Goal: Task Accomplishment & Management: Use online tool/utility

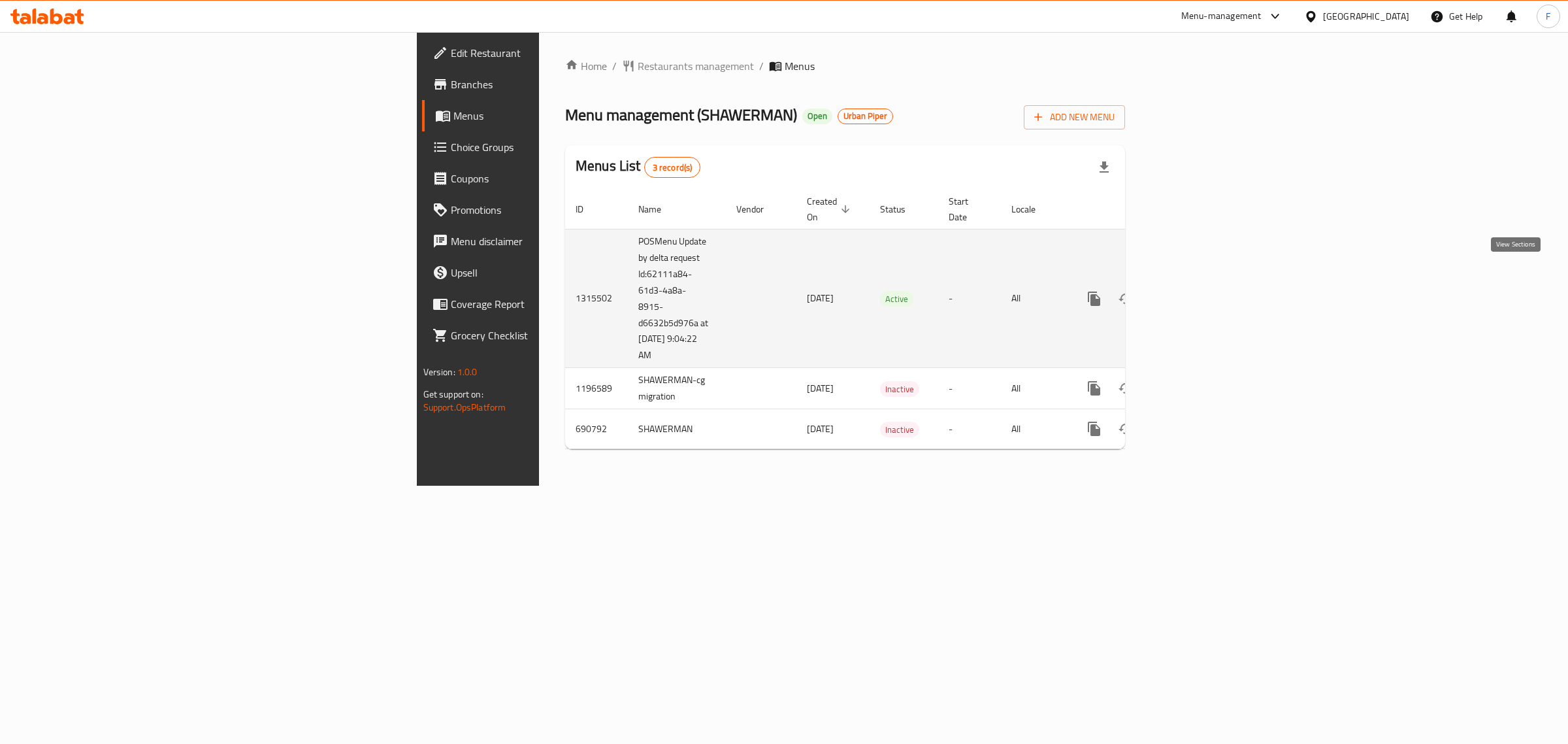
click at [1194, 293] on icon "enhanced table" at bounding box center [1188, 299] width 12 height 12
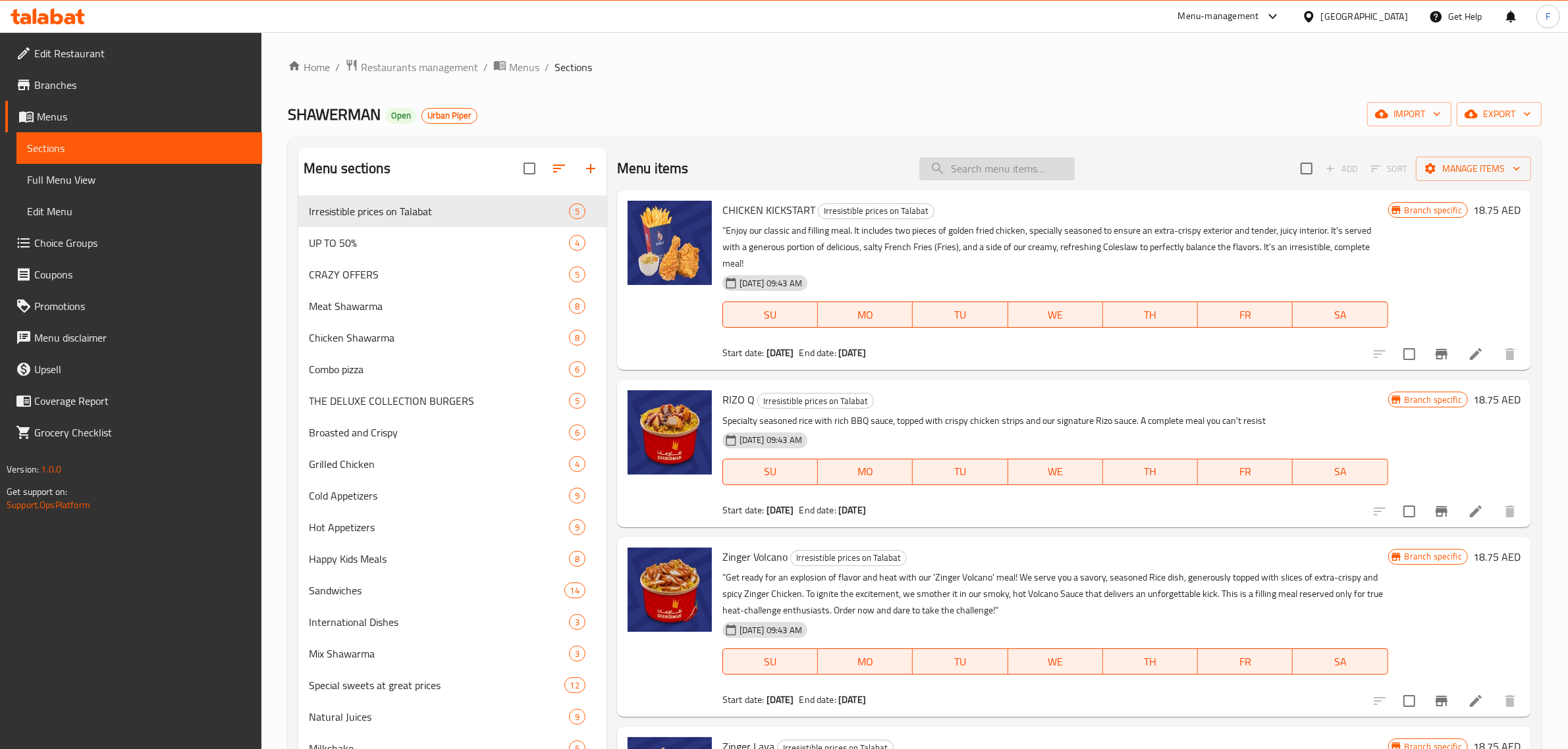
click at [962, 175] on input "search" at bounding box center [996, 169] width 155 height 23
paste input "CHICKEN KICKSTART"
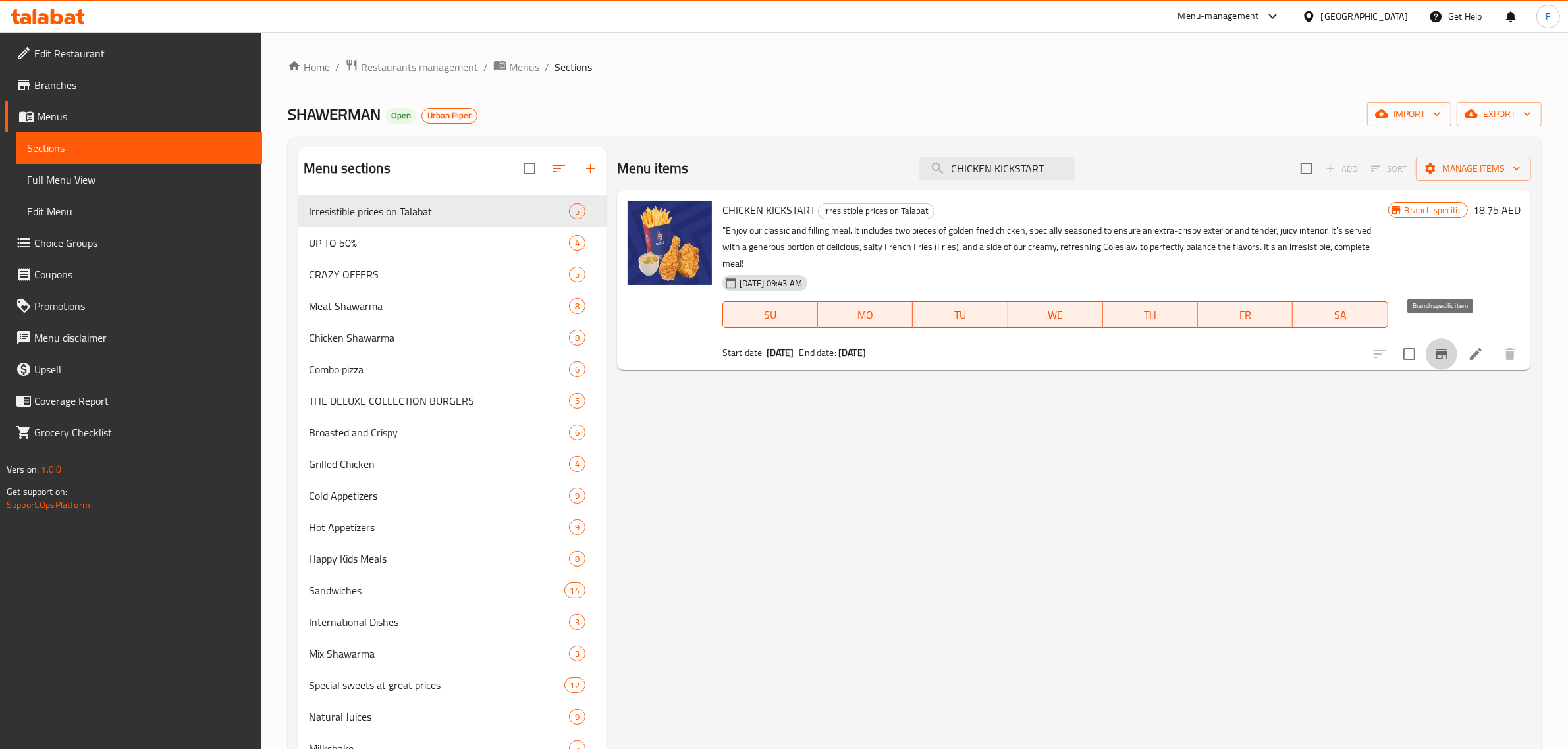
click at [1446, 346] on icon "Branch-specific-item" at bounding box center [1441, 354] width 16 height 16
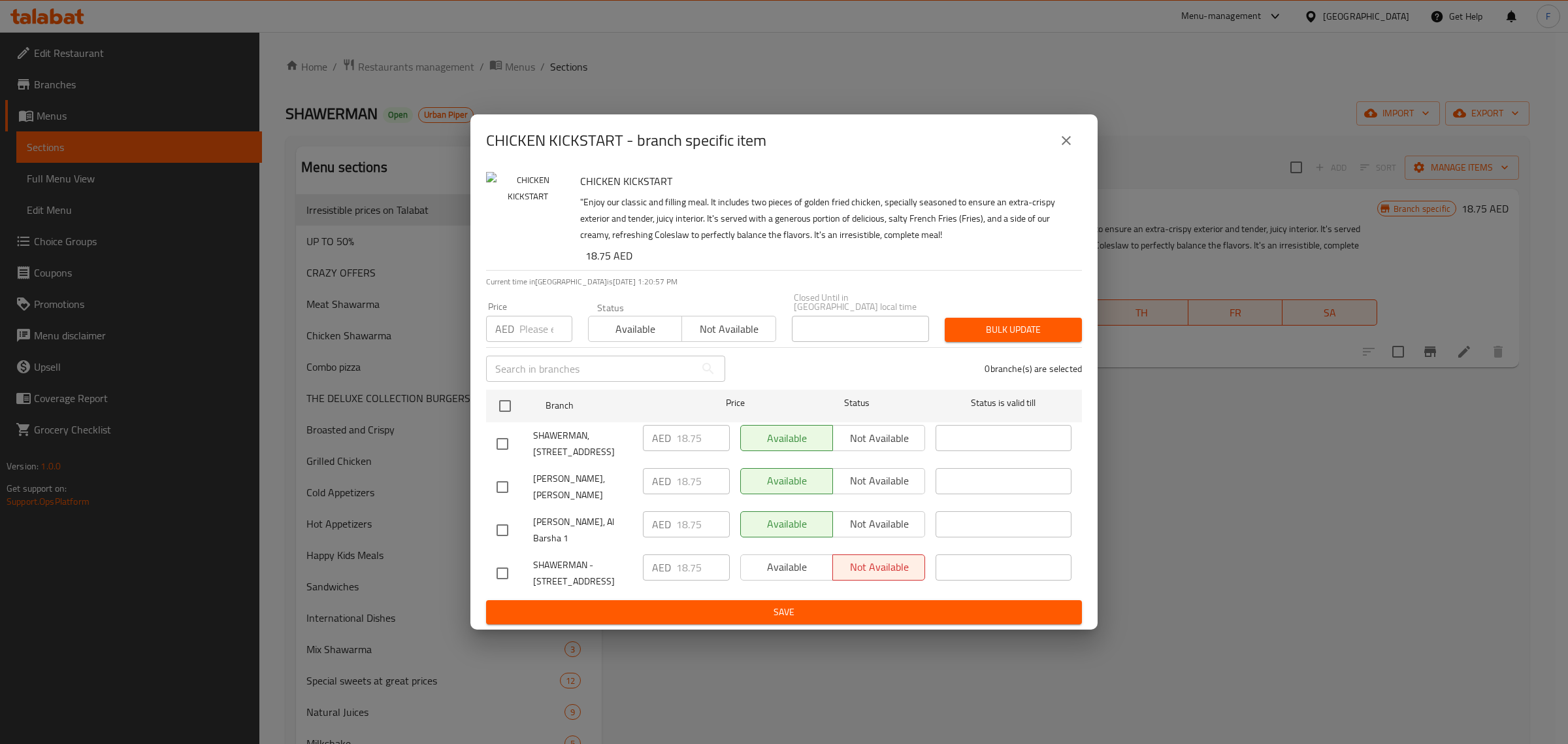
click at [1060, 148] on icon "close" at bounding box center [1067, 141] width 16 height 16
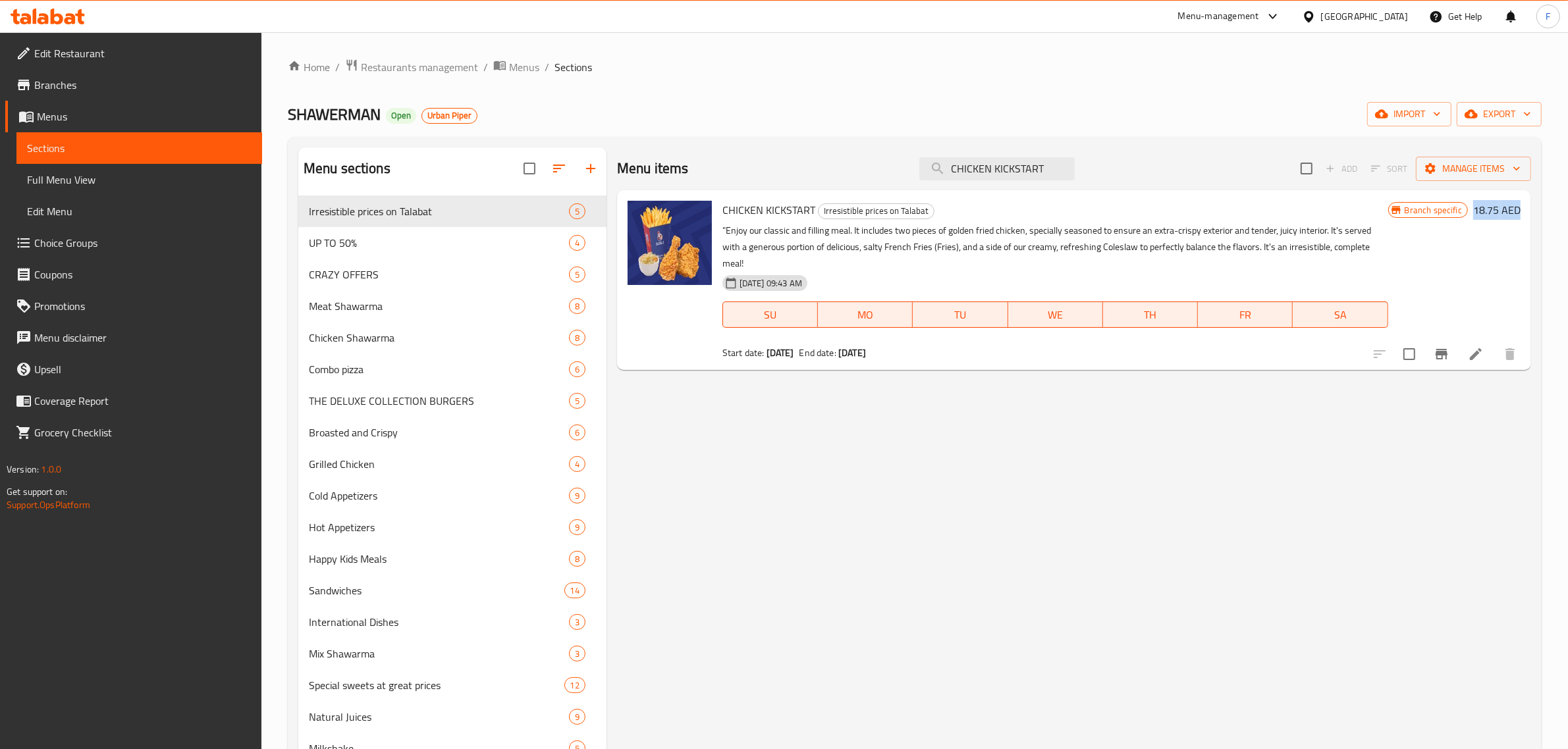
drag, startPoint x: 1473, startPoint y: 210, endPoint x: 1542, endPoint y: 212, distance: 69.0
click at [1542, 212] on div "Home / Restaurants management / Menus / Sections SHAWERMAN Open Urban Piper imp…" at bounding box center [915, 545] width 1307 height 1026
drag, startPoint x: 1052, startPoint y: 169, endPoint x: 794, endPoint y: 168, distance: 258.0
click at [794, 168] on div "Menu items CHICKEN KICKSTART Add Sort Manage items" at bounding box center [1073, 169] width 914 height 43
paste input "RIZO Q"
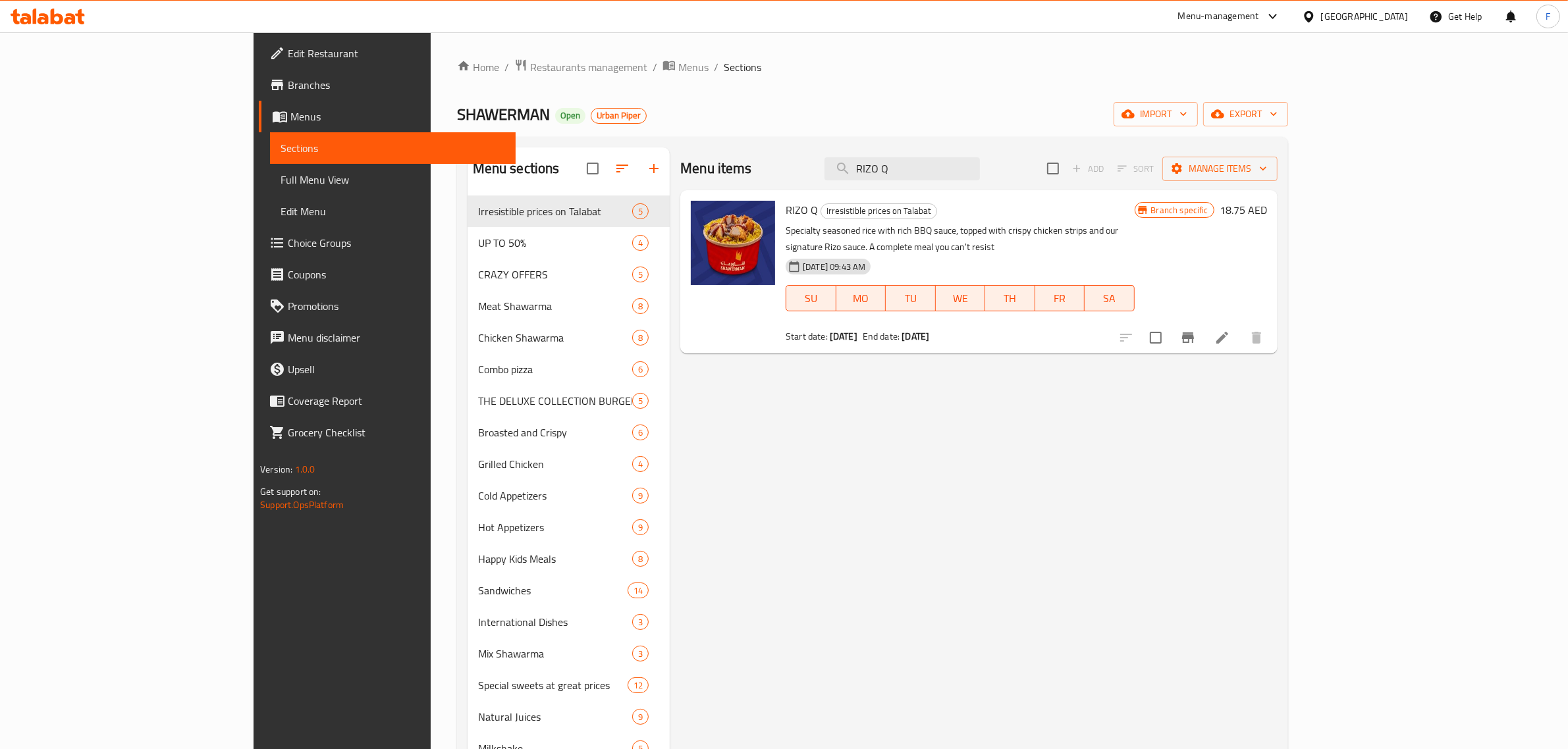
type input "RIZO Q"
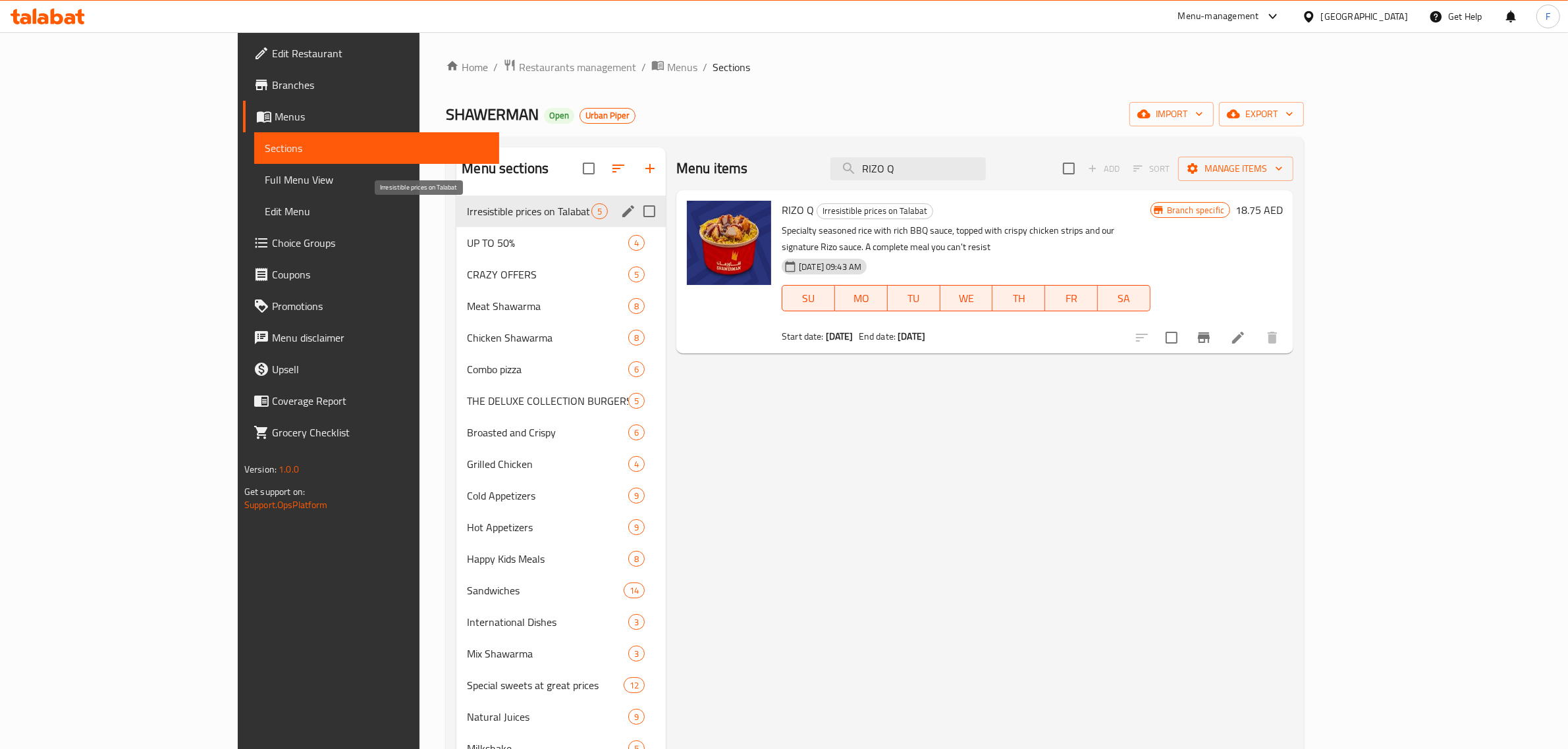
click at [467, 208] on span "Irresistible prices on Talabat" at bounding box center [529, 211] width 125 height 16
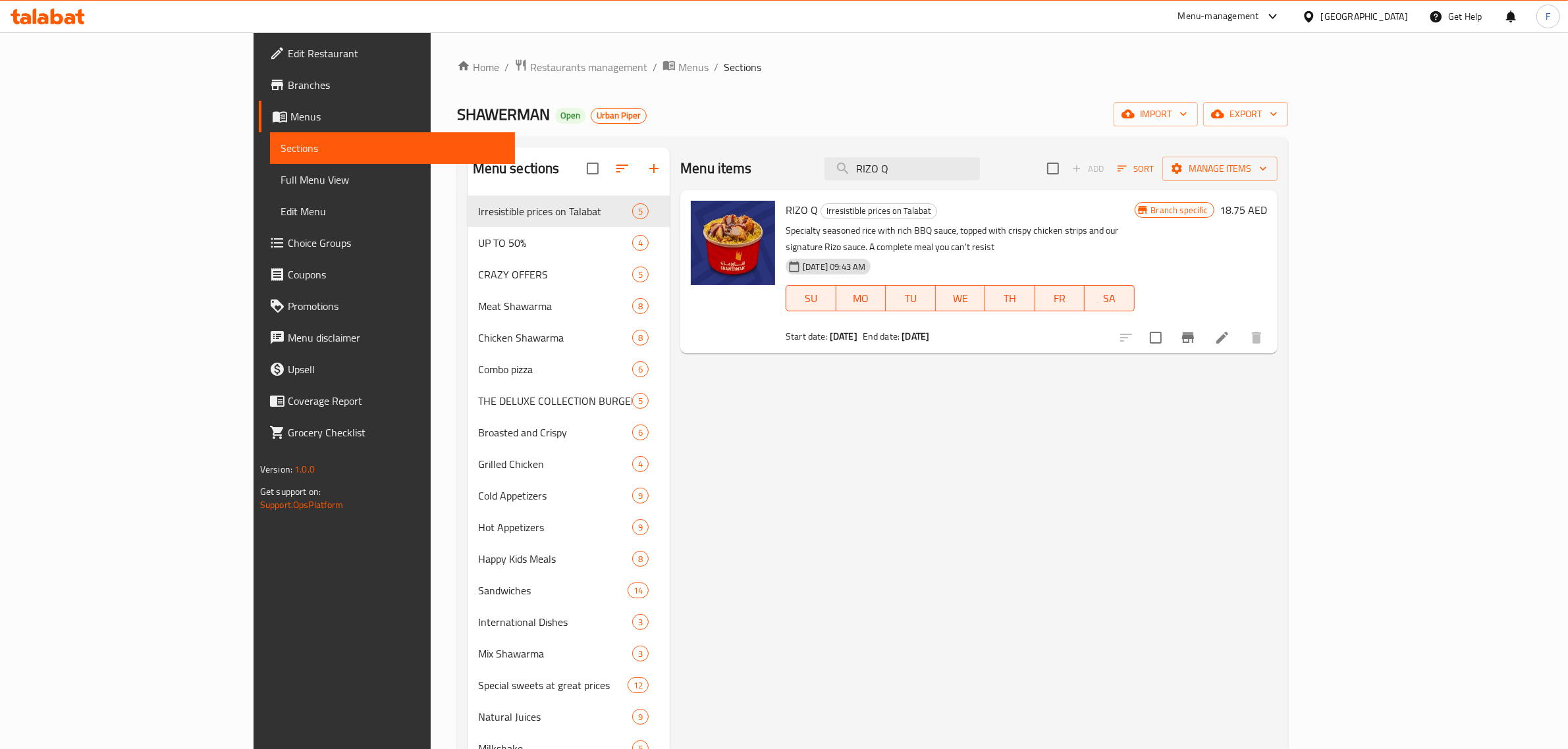
drag, startPoint x: 991, startPoint y: 170, endPoint x: 883, endPoint y: 171, distance: 108.0
click at [883, 171] on div "Menu items [PERSON_NAME] Q Add Sort Manage items" at bounding box center [979, 169] width 597 height 43
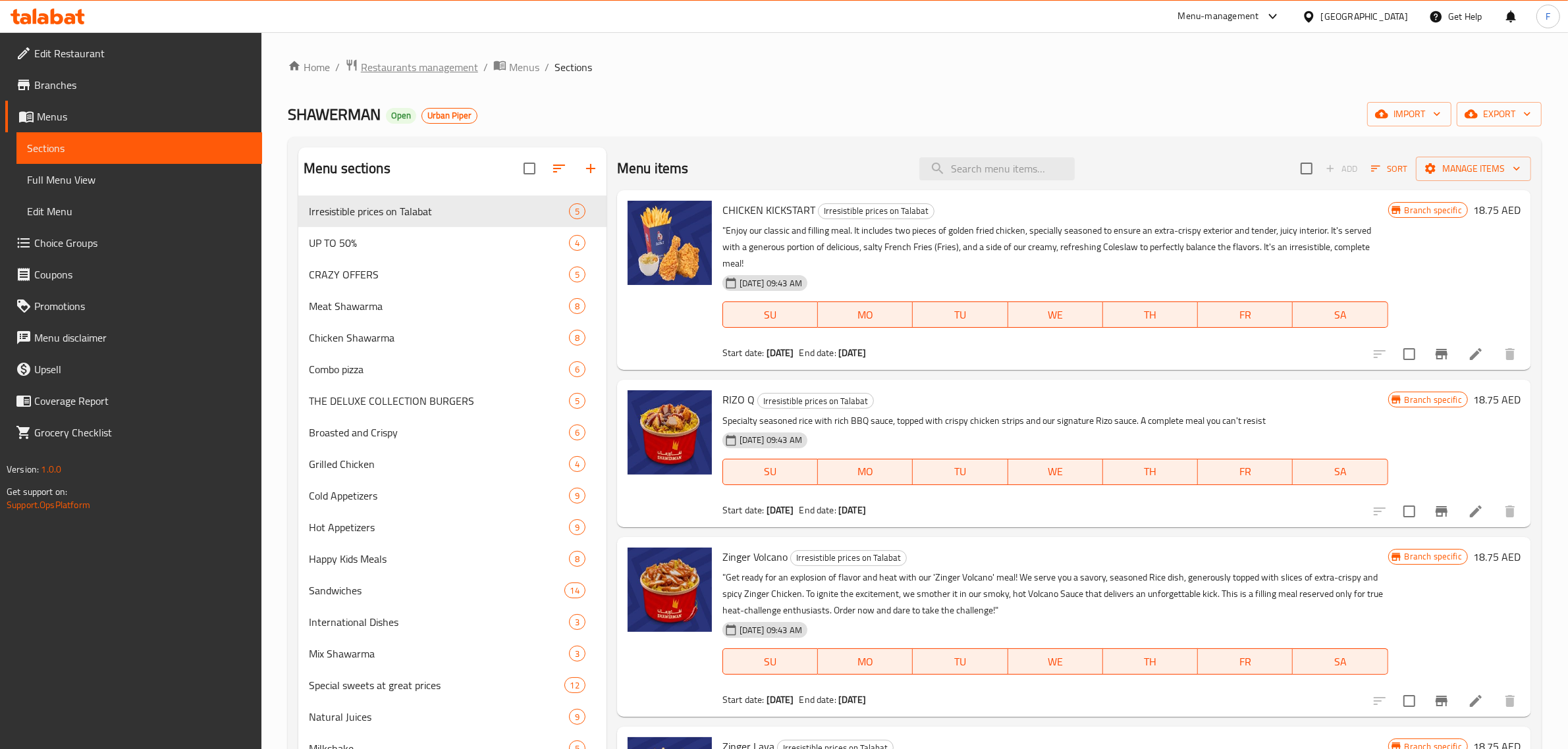
click at [438, 73] on span "Restaurants management" at bounding box center [419, 67] width 117 height 16
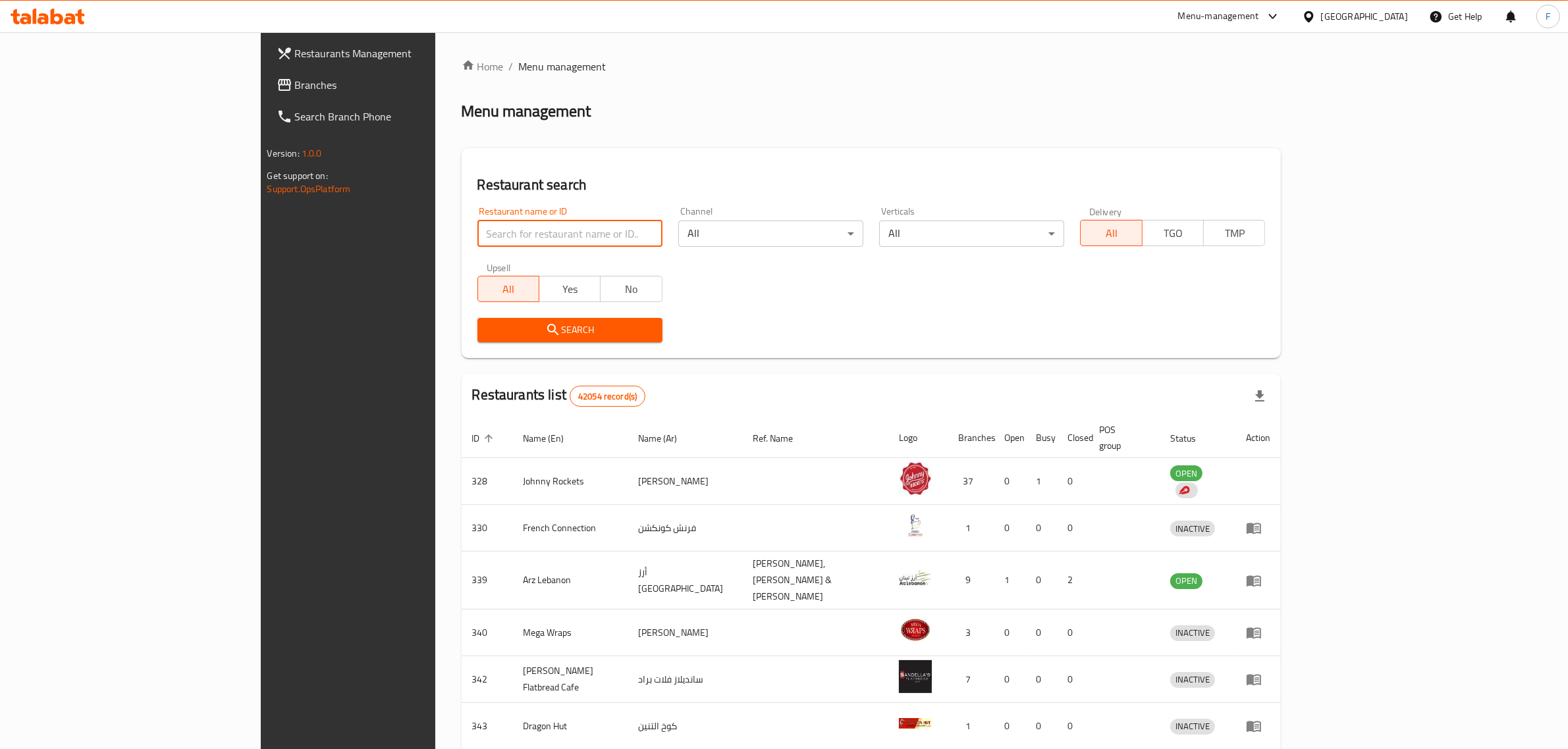
click at [477, 234] on input "search" at bounding box center [570, 234] width 185 height 26
paste input "707271"
type input "707271"
click at [477, 338] on button "Search" at bounding box center [570, 330] width 185 height 24
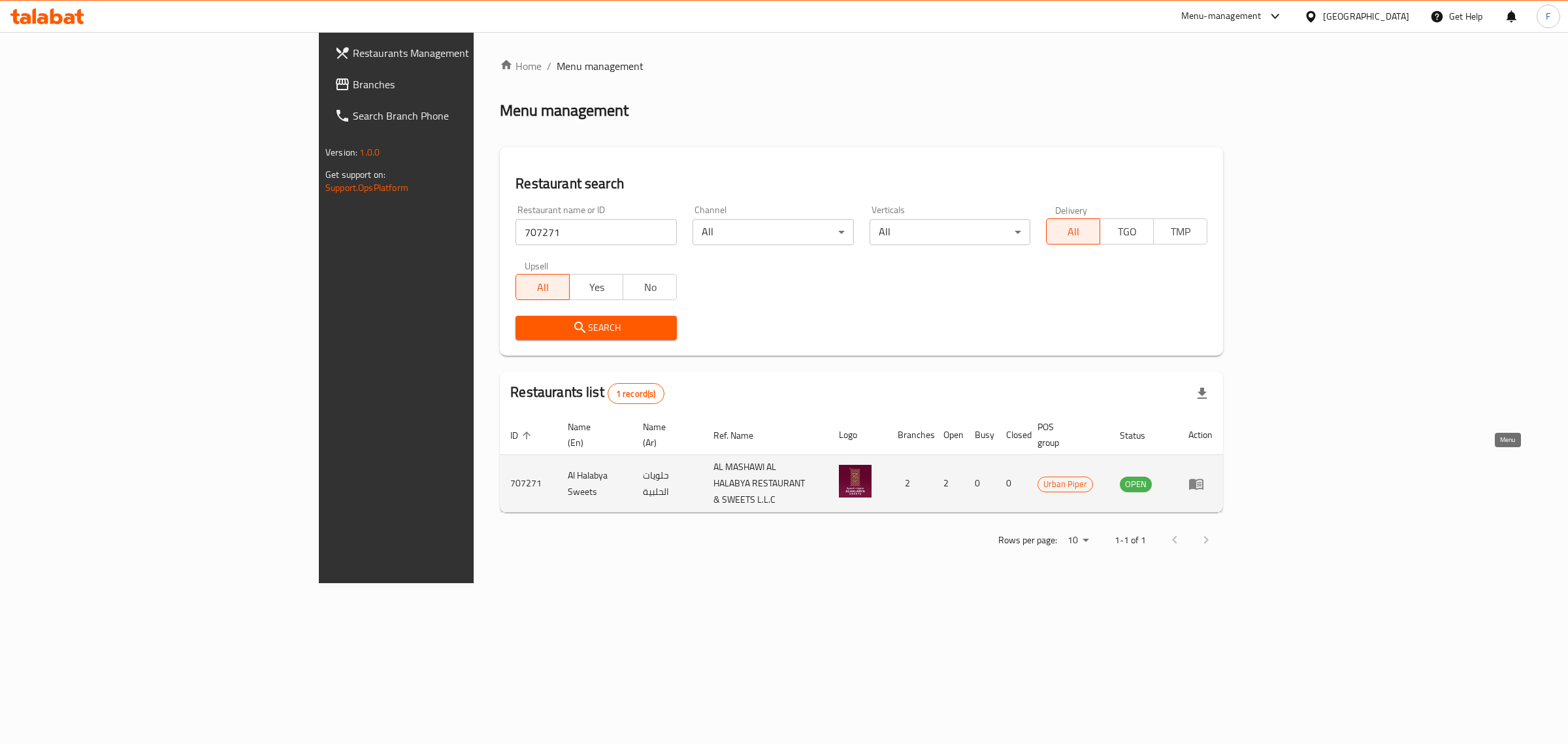
click at [1203, 479] on icon "enhanced table" at bounding box center [1196, 484] width 14 height 11
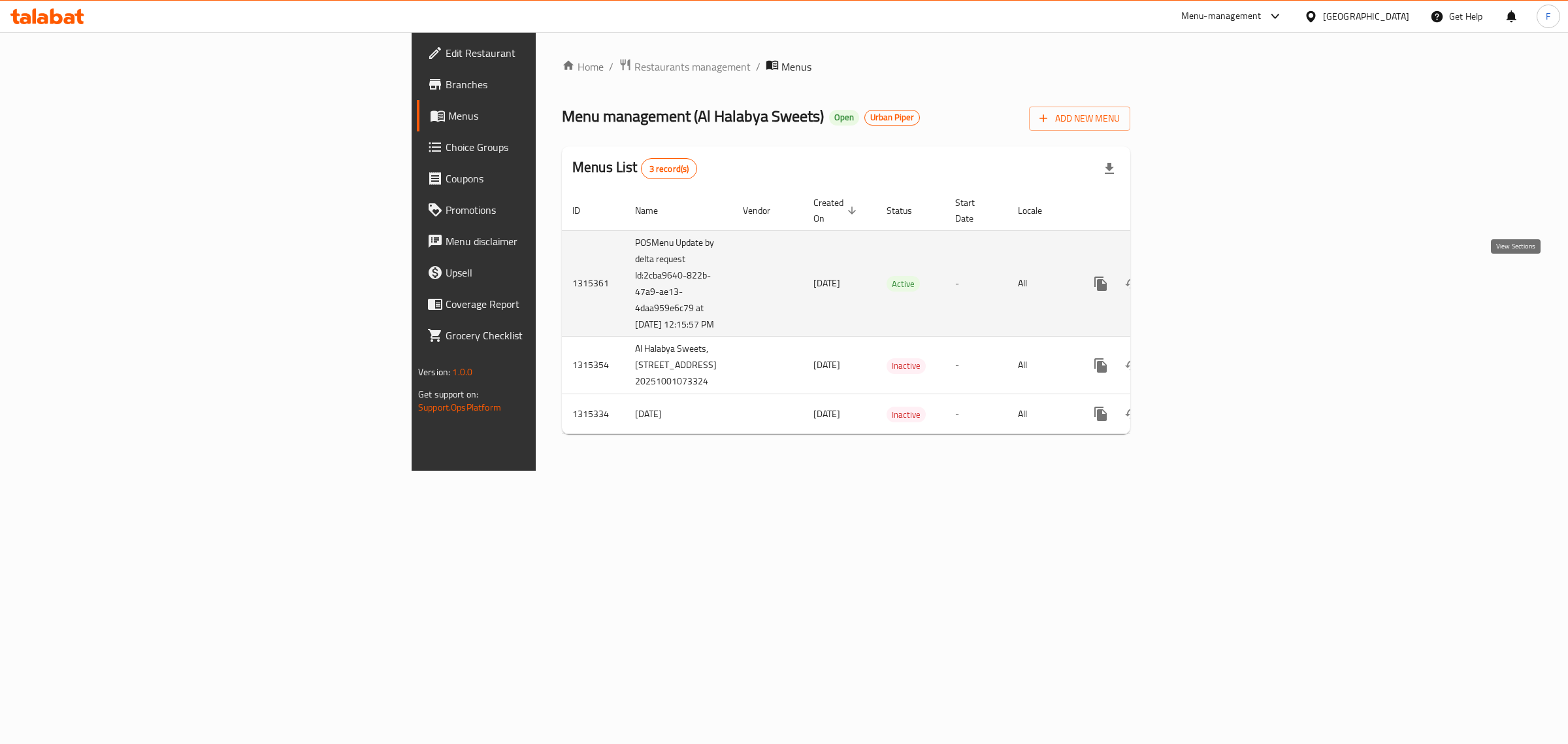
click at [1201, 278] on icon "enhanced table" at bounding box center [1194, 283] width 12 height 12
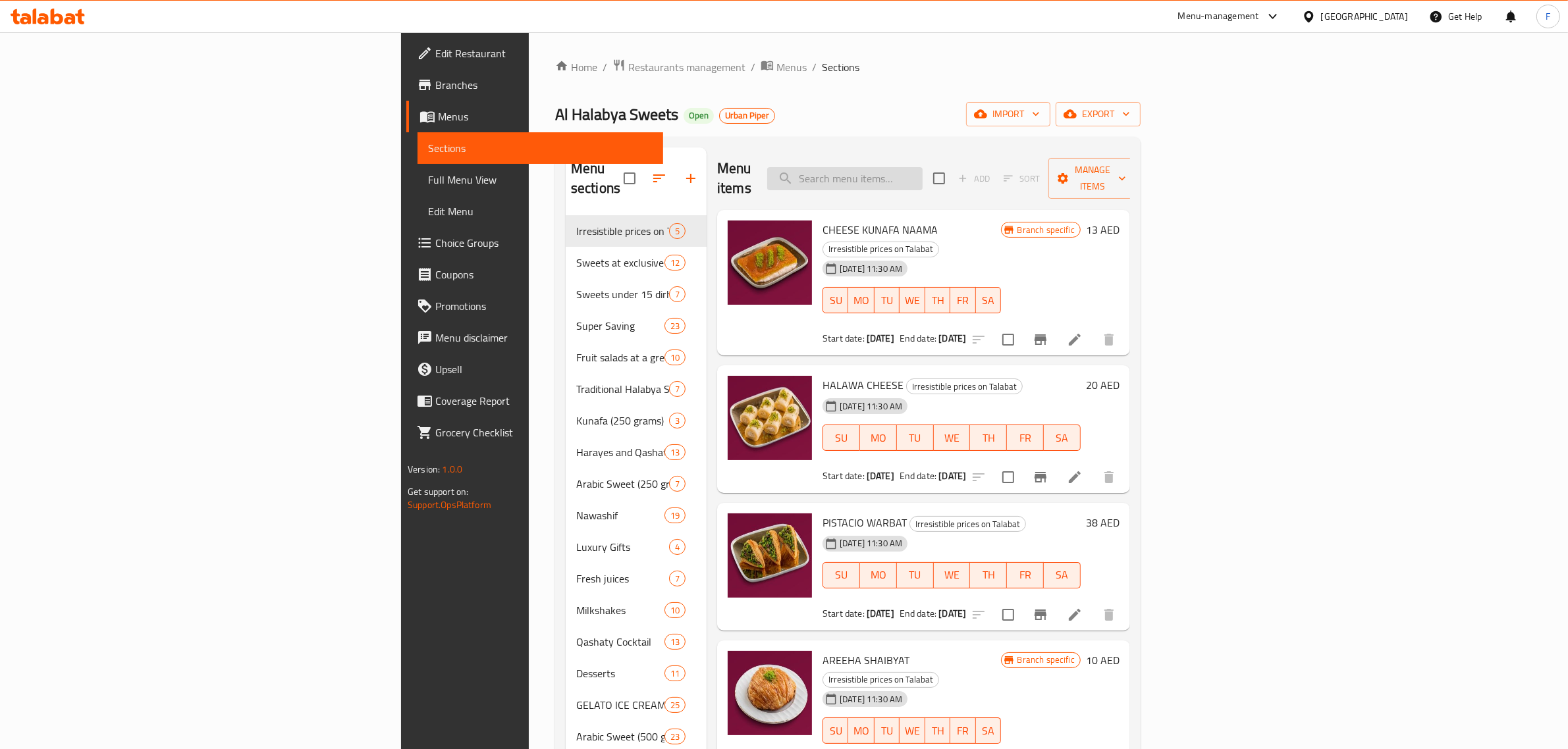
click at [923, 173] on input "search" at bounding box center [844, 179] width 155 height 23
paste input "CHEESE KUNAFA NAAMA"
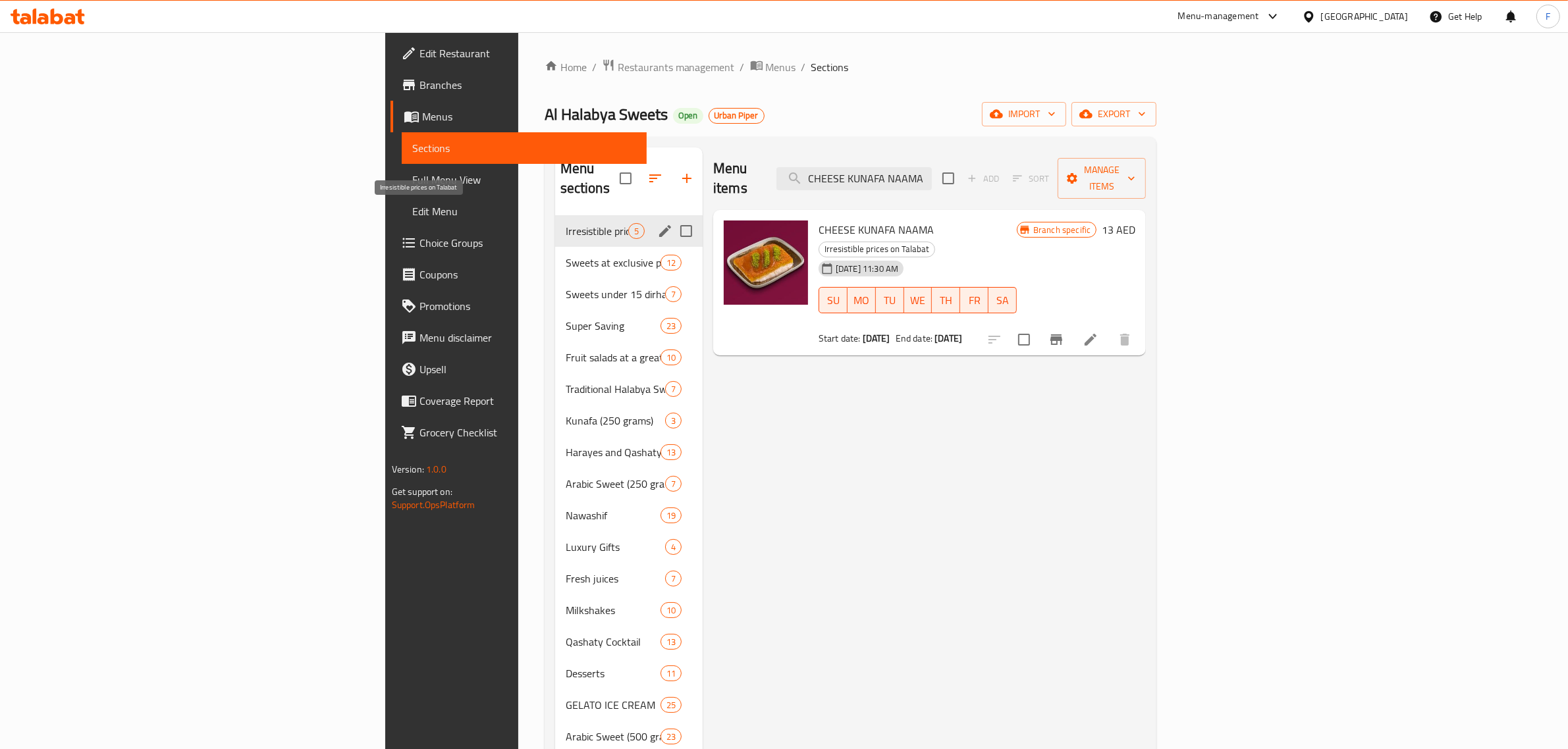
type input "CHEESE KUNAFA NAAMA"
click at [566, 223] on span "Irresistible prices on Talabat" at bounding box center [597, 231] width 63 height 16
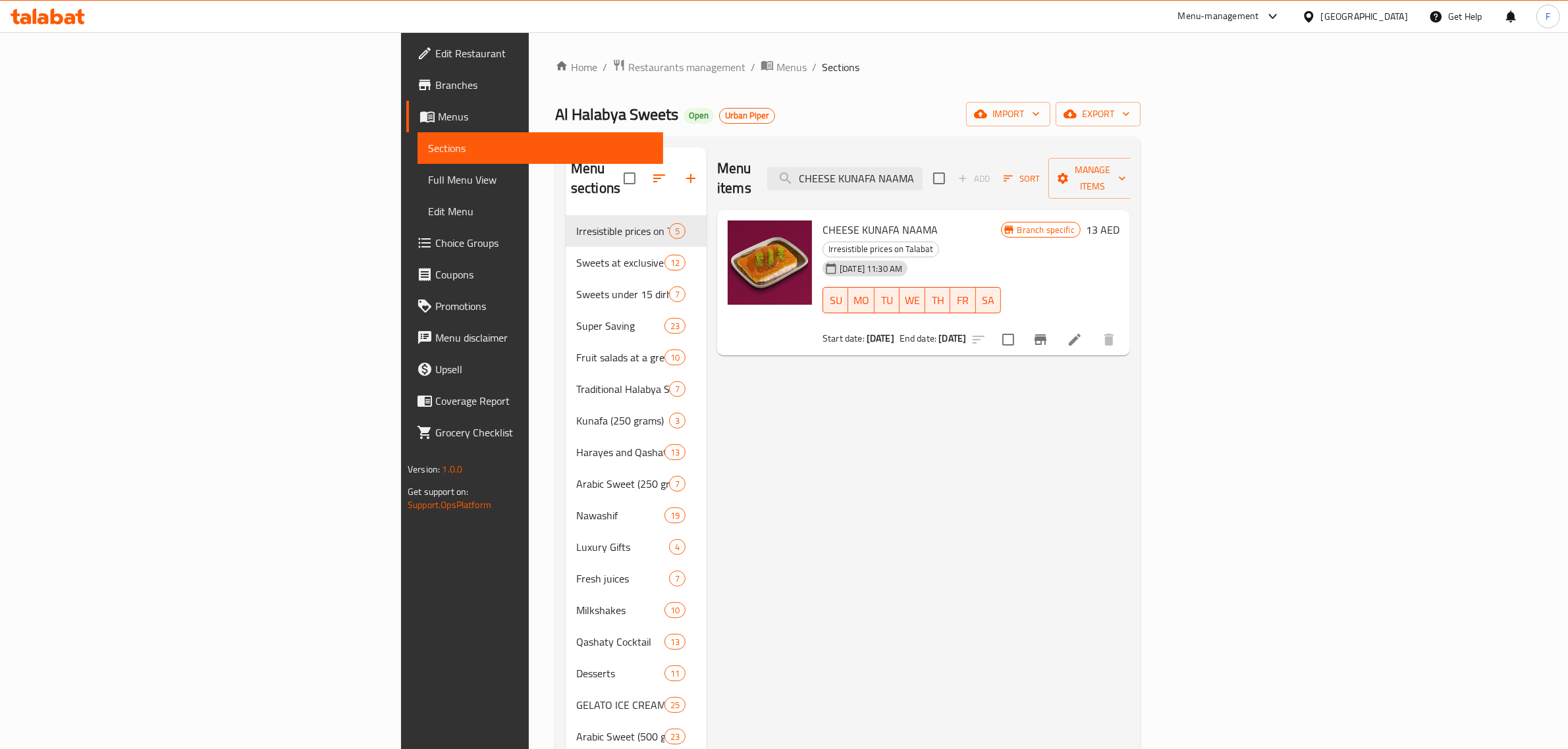
drag, startPoint x: 1070, startPoint y: 173, endPoint x: 886, endPoint y: 172, distance: 184.0
click at [886, 172] on div "Menu items CHEESE KUNAFA NAAMA Add Sort Manage items" at bounding box center [923, 179] width 413 height 63
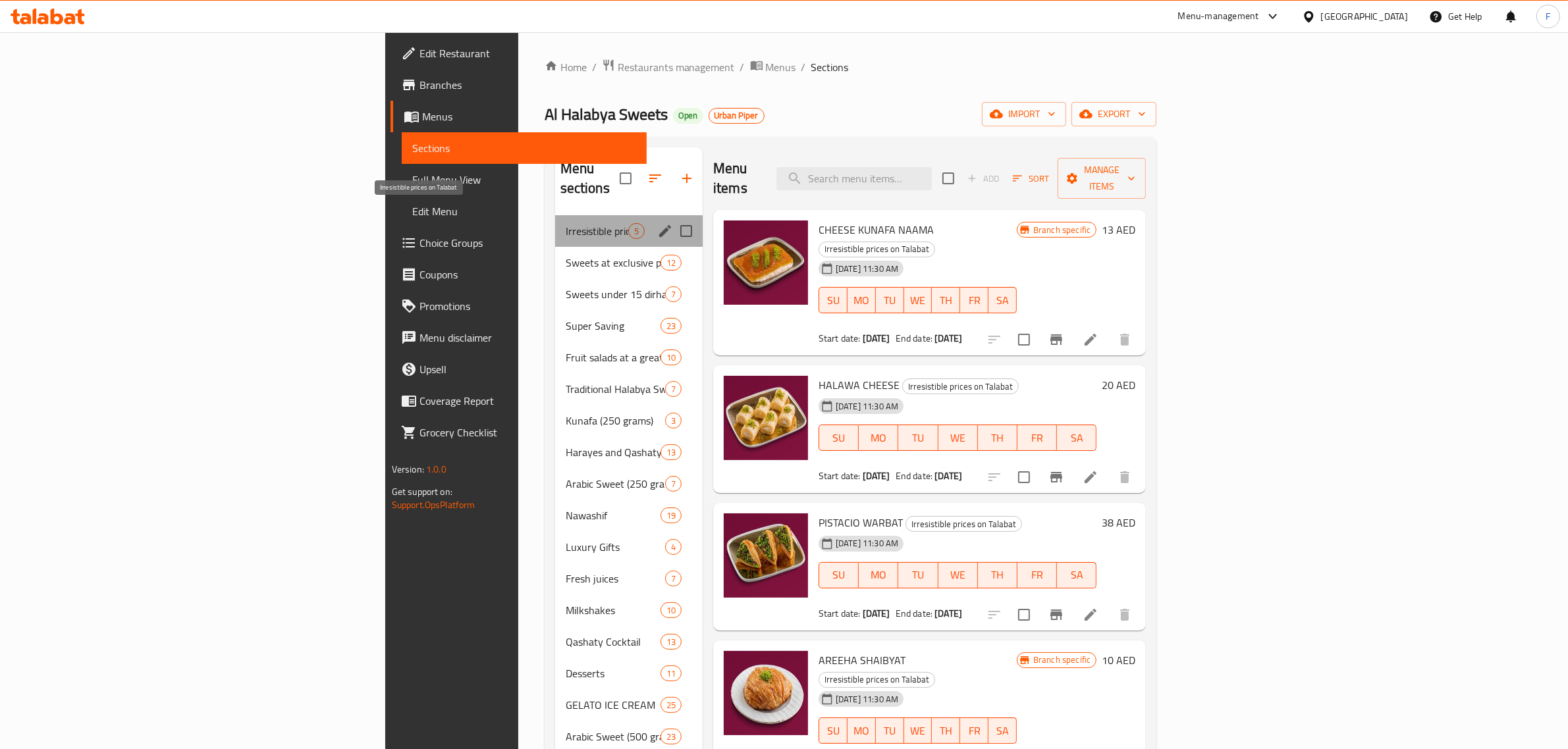
click at [566, 223] on span "Irresistible prices on Talabat" at bounding box center [597, 231] width 63 height 16
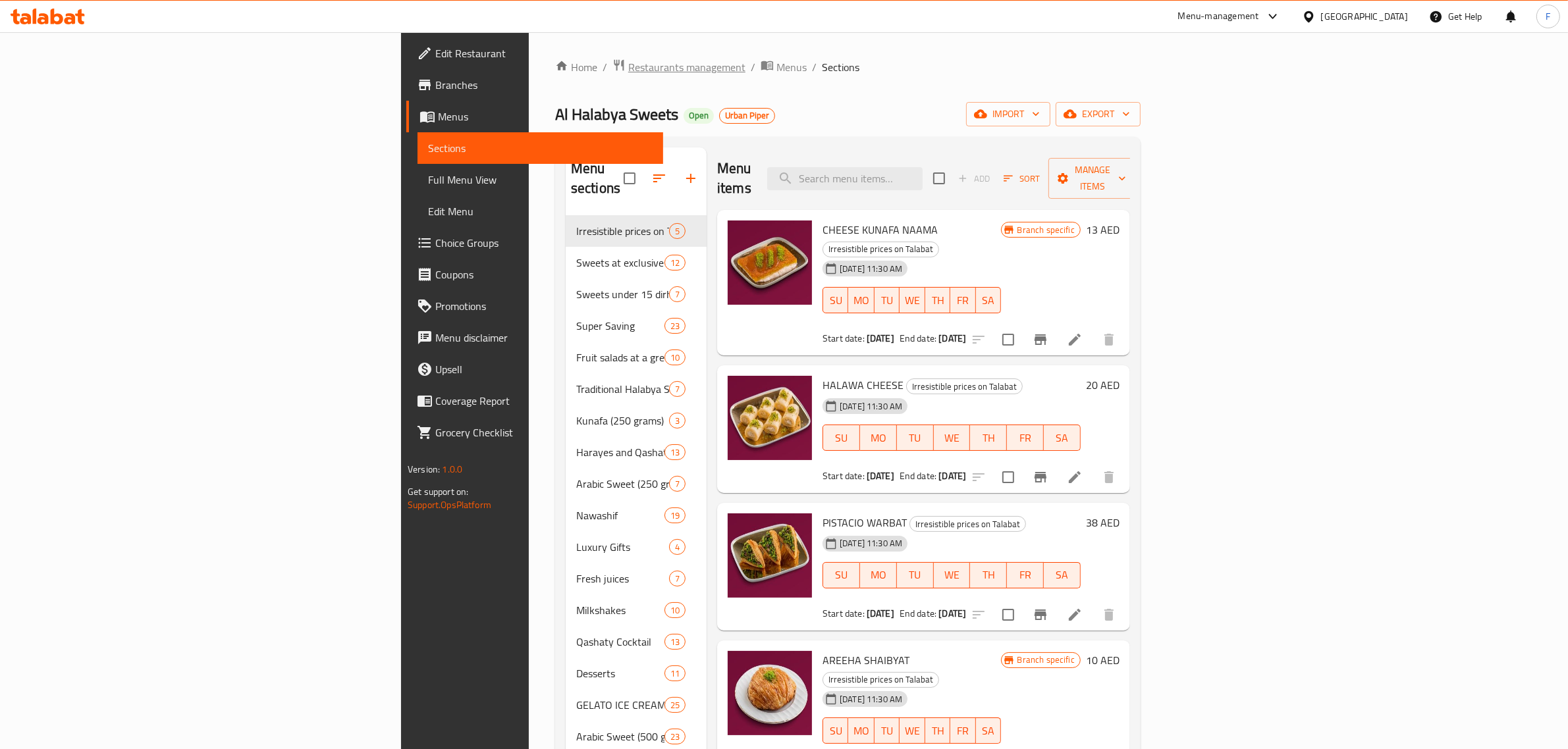
click at [629, 69] on span "Restaurants management" at bounding box center [687, 67] width 117 height 16
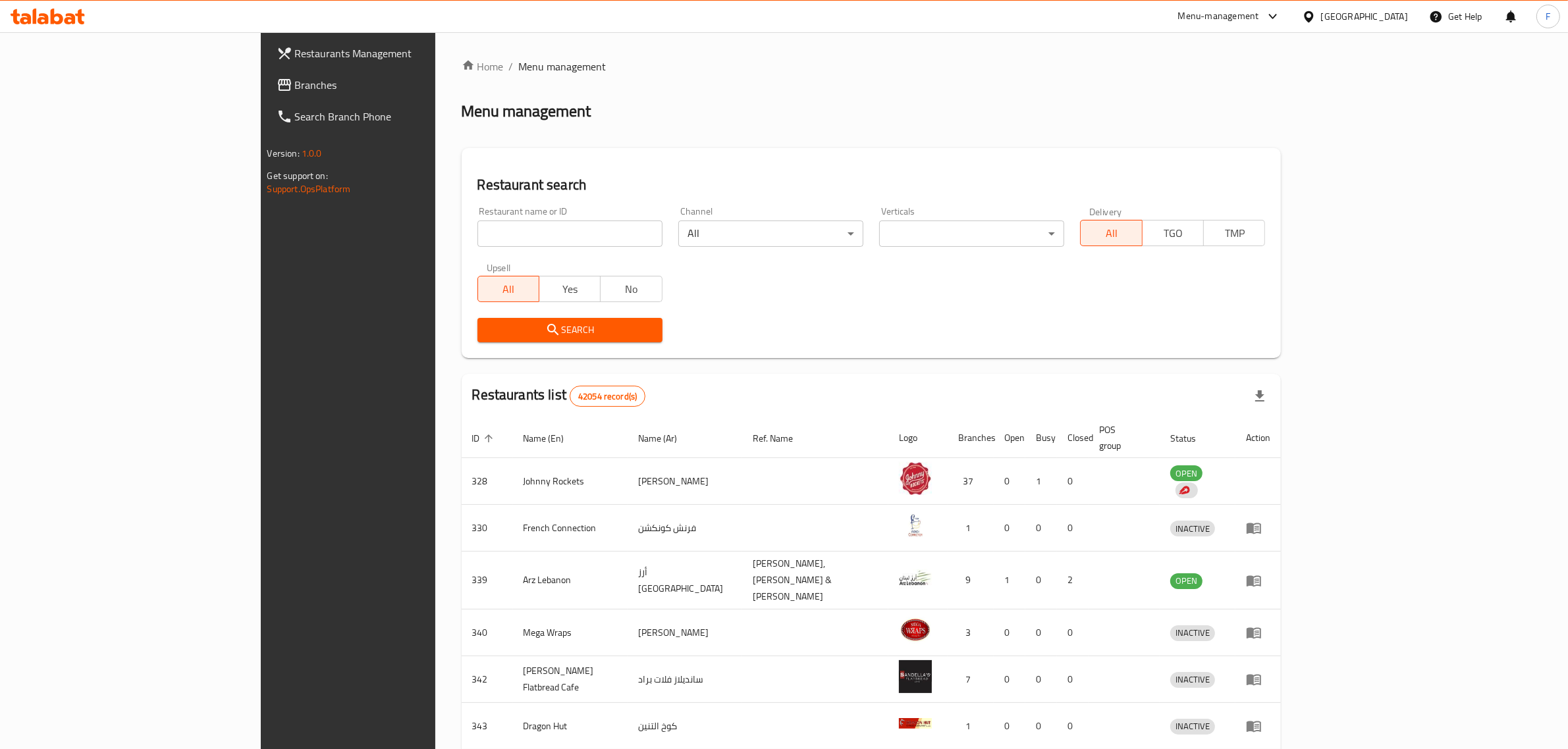
click at [477, 229] on input "search" at bounding box center [570, 234] width 185 height 26
paste input "707245"
type input "707245"
click at [488, 330] on span "Search" at bounding box center [570, 330] width 164 height 17
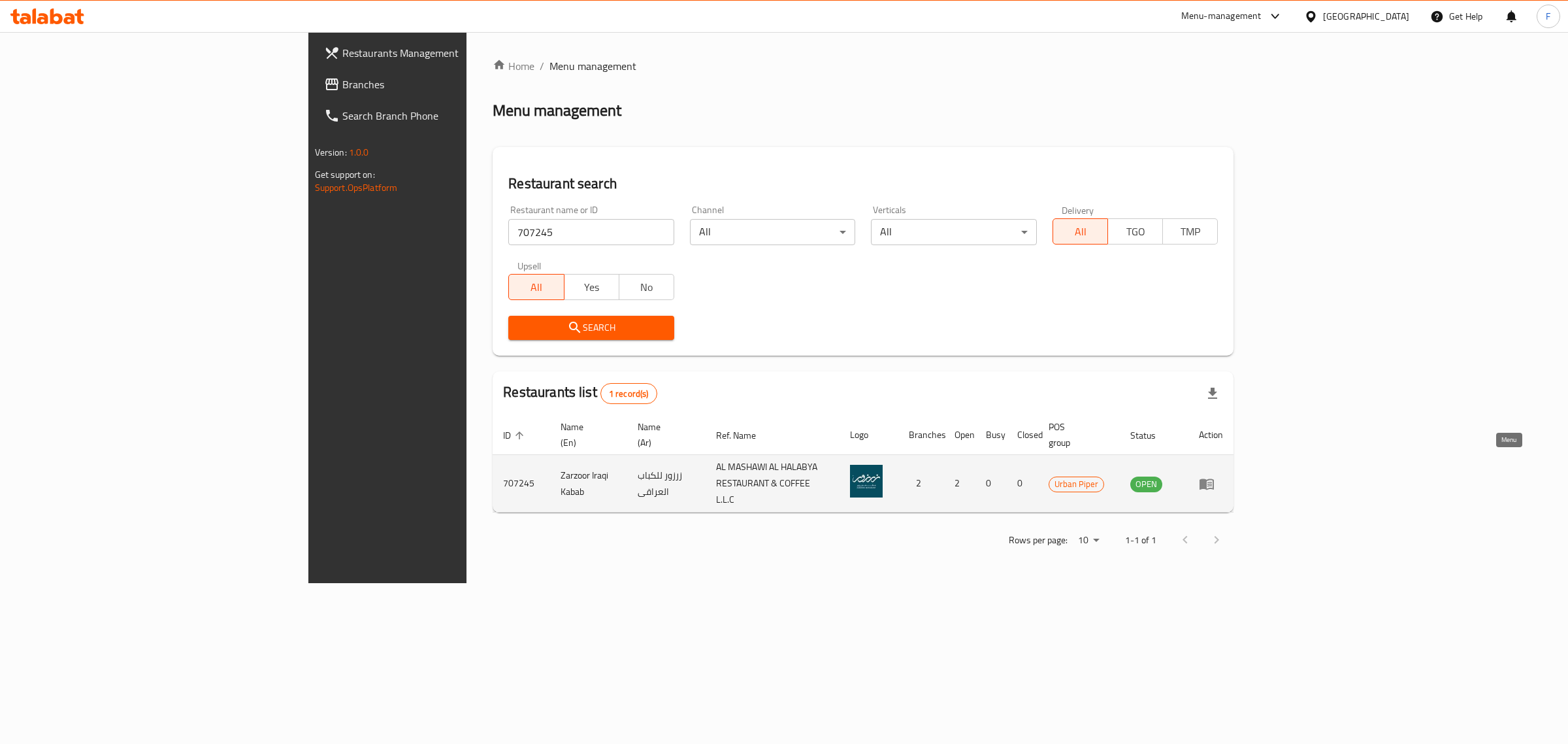
click at [1214, 479] on icon "enhanced table" at bounding box center [1207, 484] width 14 height 11
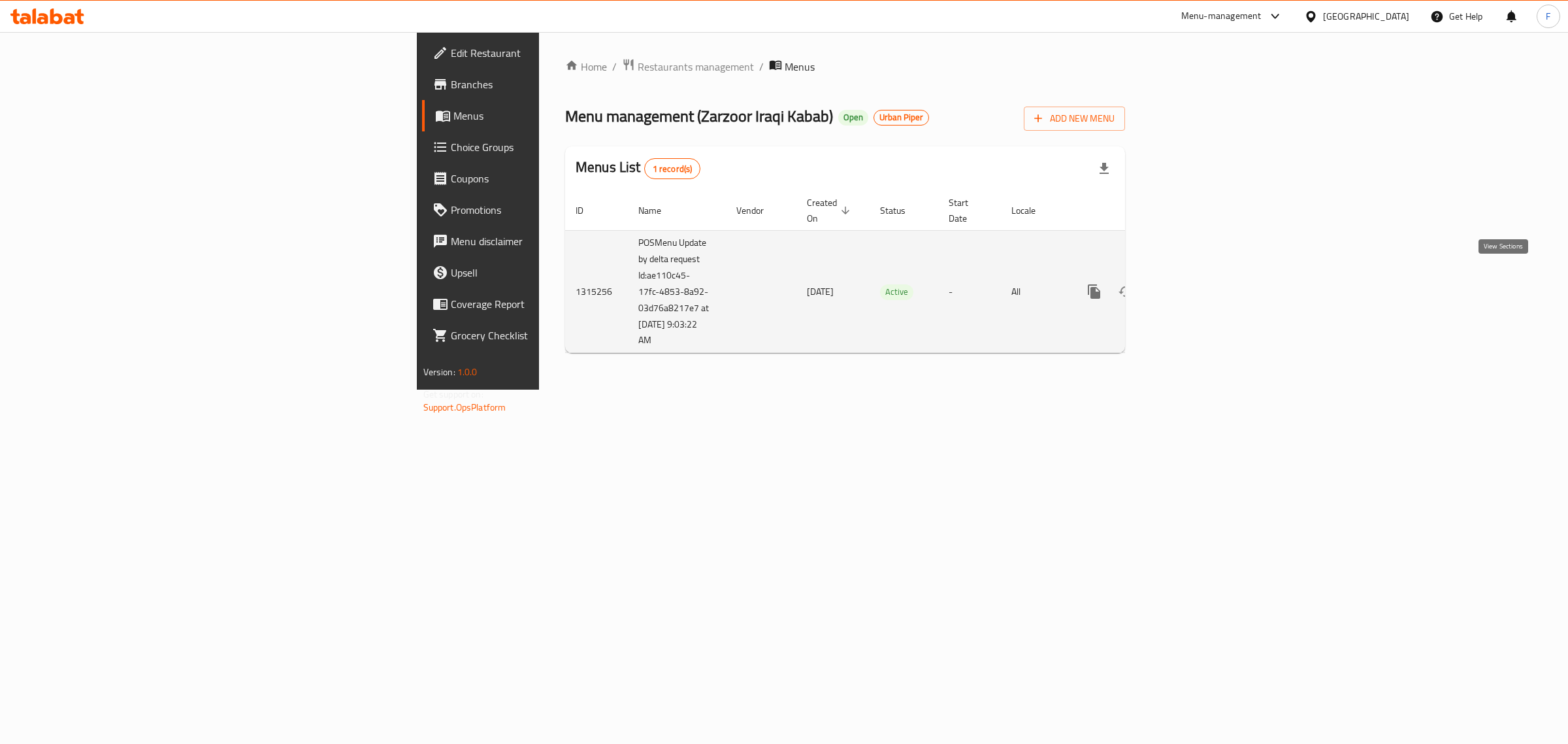
click at [1196, 283] on icon "enhanced table" at bounding box center [1189, 291] width 16 height 16
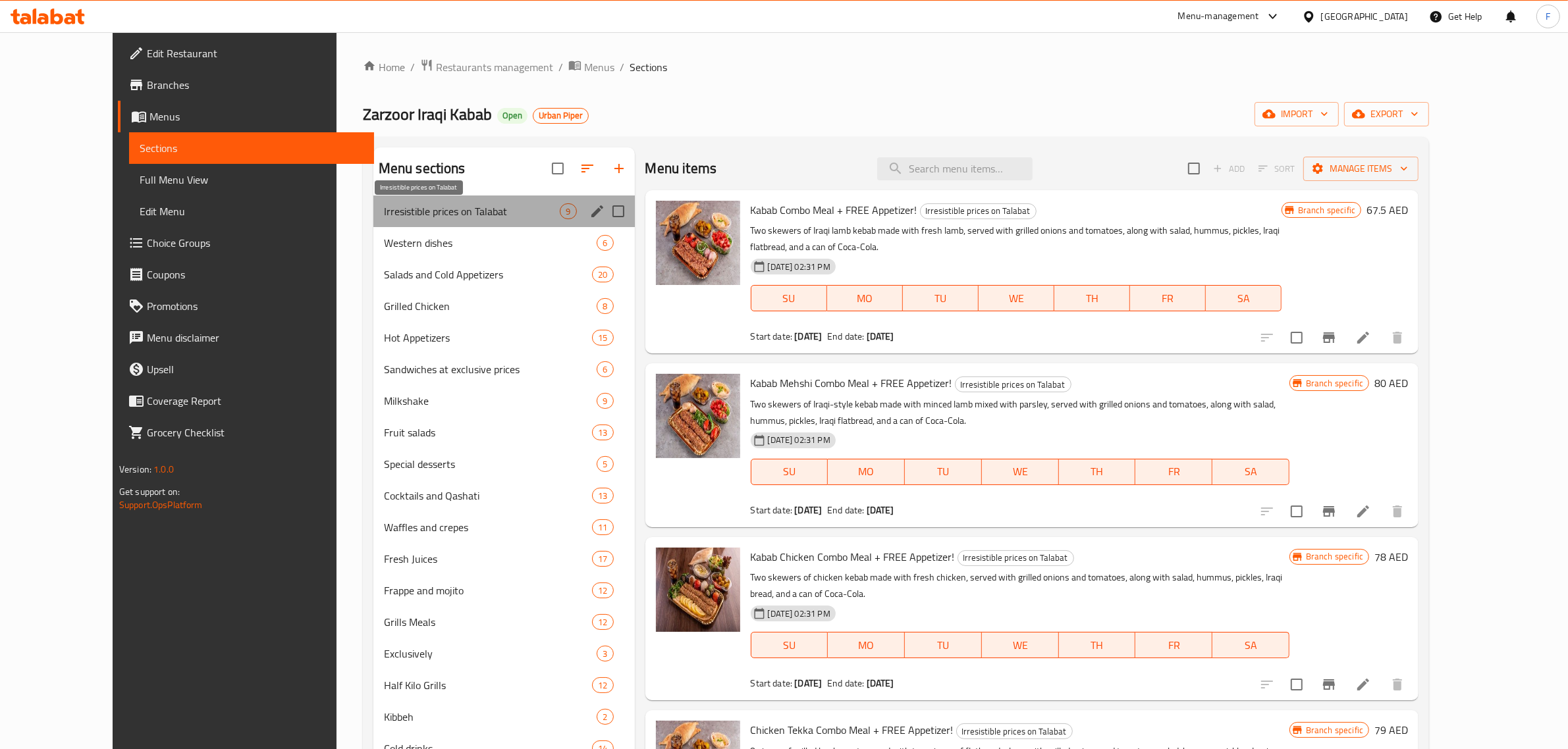
click at [398, 216] on span "Irresistible prices on Talabat" at bounding box center [472, 211] width 176 height 16
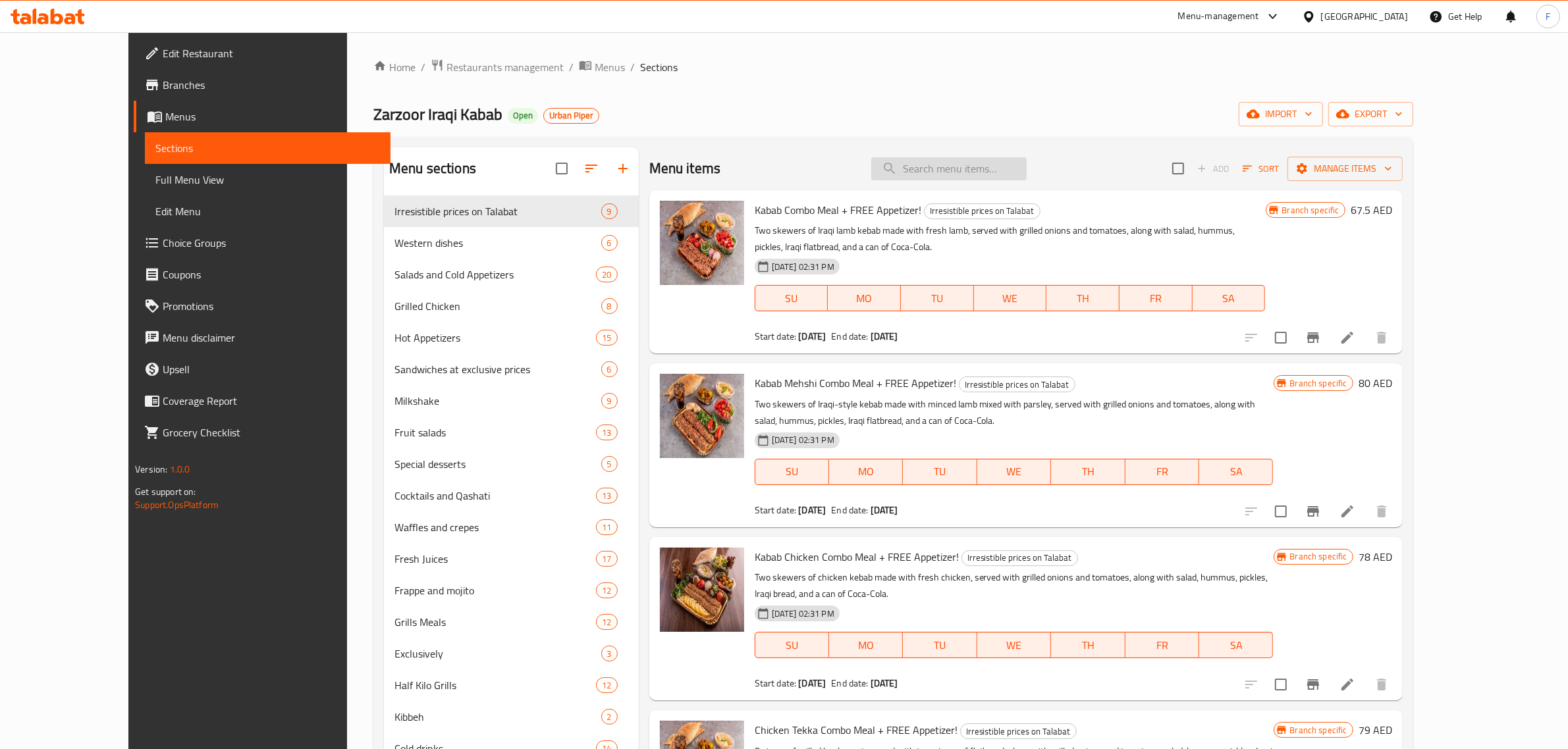
click at [961, 175] on input "search" at bounding box center [948, 169] width 155 height 23
paste input "KABAB COMBO"
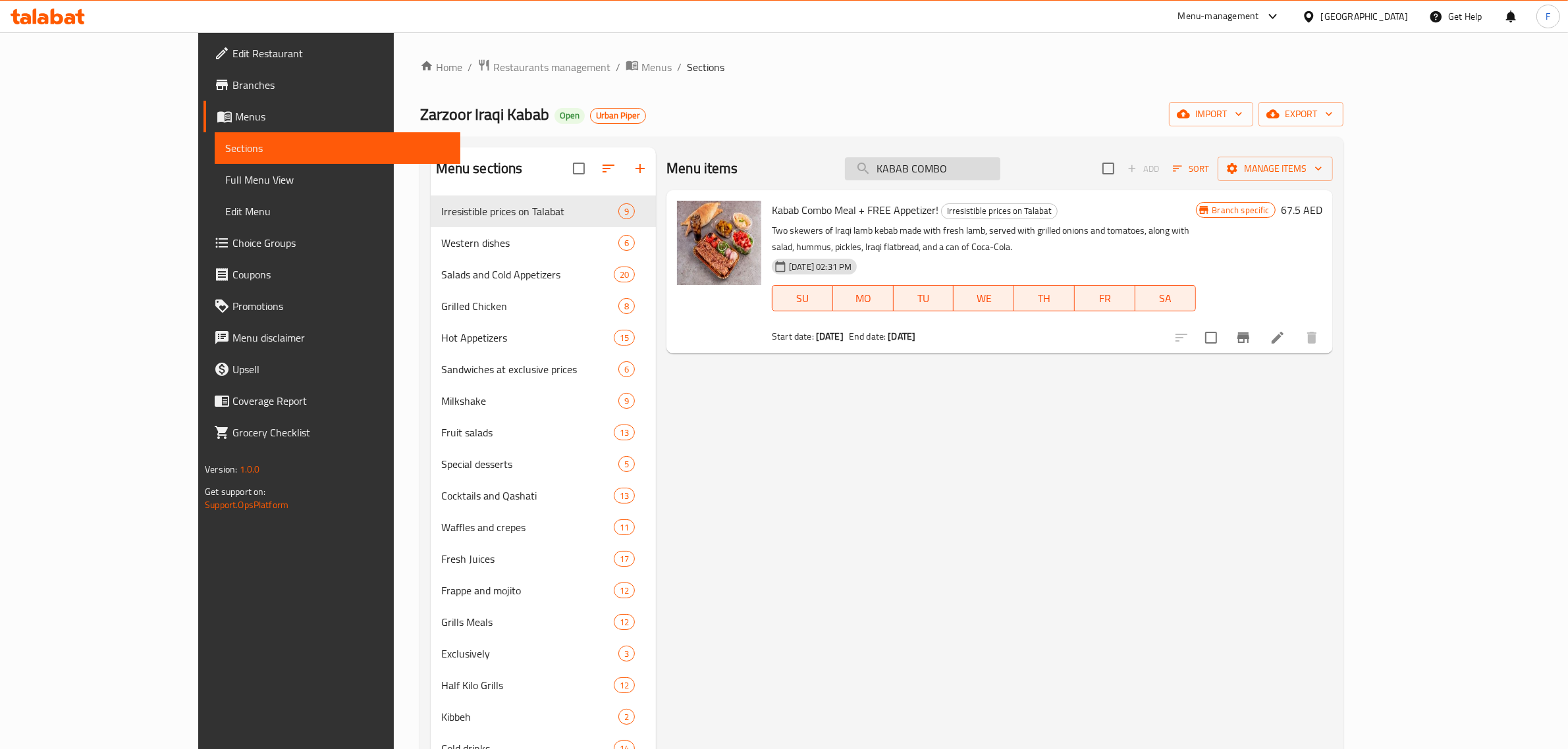
drag, startPoint x: 1039, startPoint y: 169, endPoint x: 926, endPoint y: 173, distance: 113.1
click at [926, 173] on input "KABAB COMBO" at bounding box center [922, 169] width 155 height 23
paste input "TEKKA"
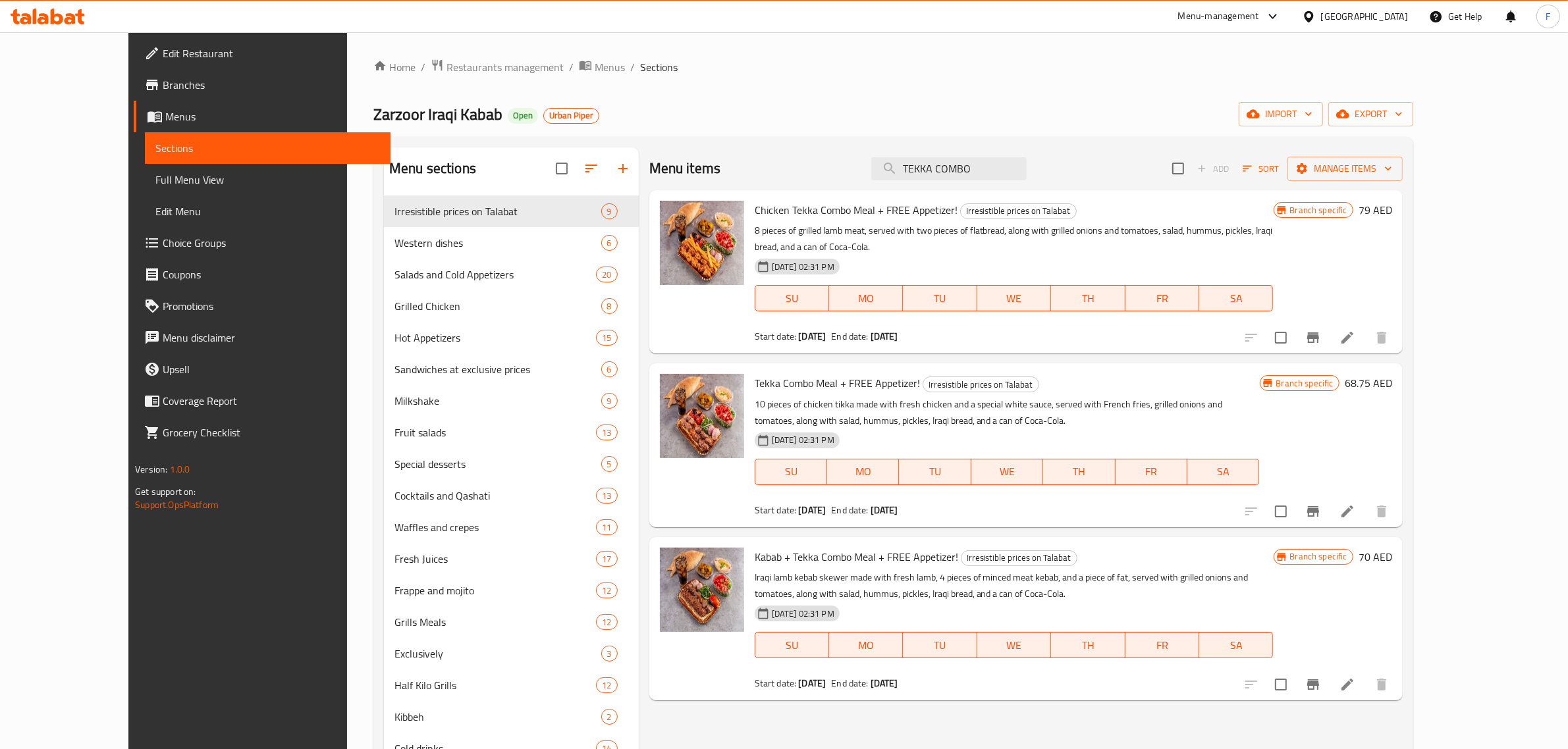
drag, startPoint x: 1025, startPoint y: 167, endPoint x: 828, endPoint y: 167, distance: 197.0
click at [830, 167] on div "Menu items TEKKA COMBO Add Sort Manage items" at bounding box center [1025, 169] width 753 height 43
paste input "KABAB + SHISH"
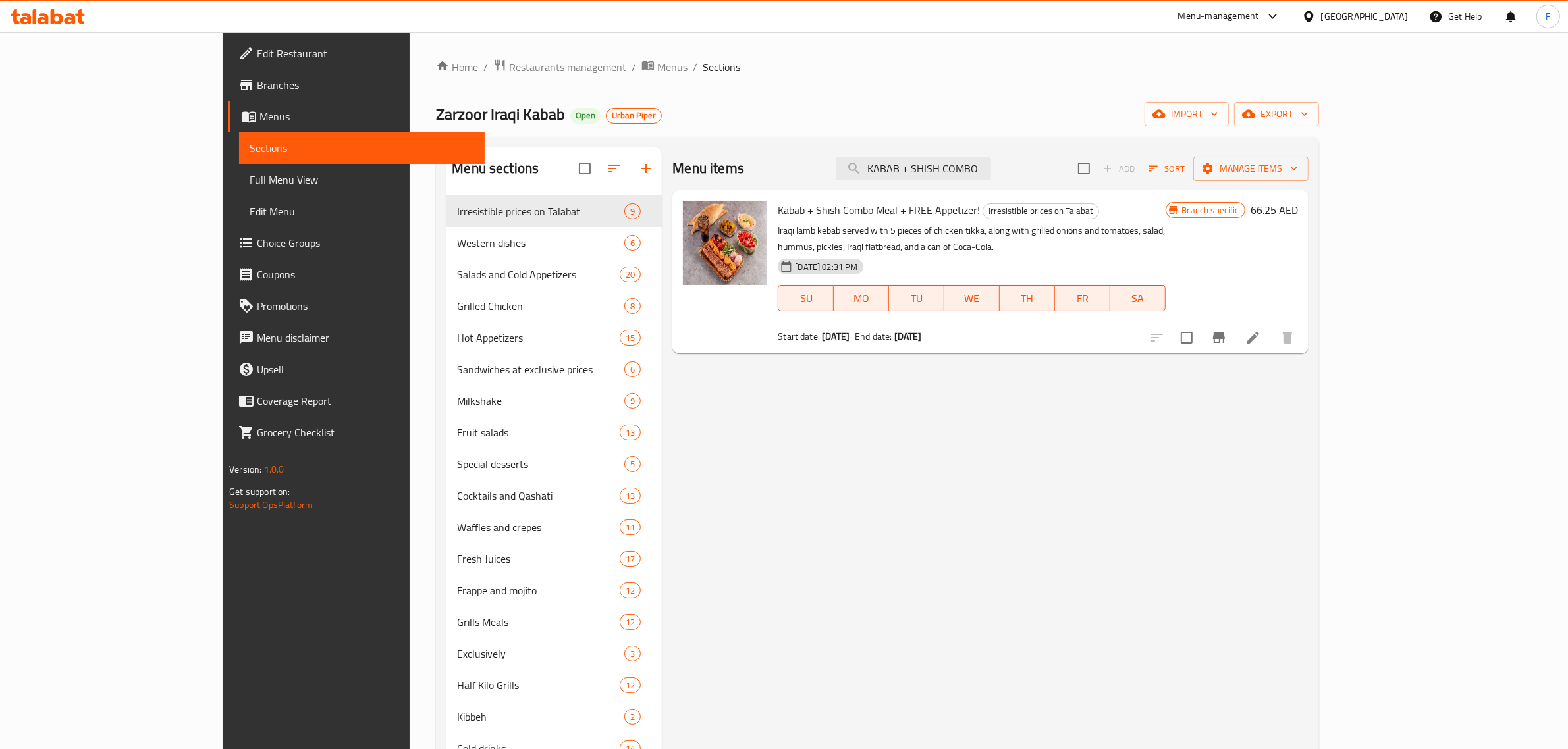
drag, startPoint x: 1058, startPoint y: 172, endPoint x: 883, endPoint y: 165, distance: 175.1
click at [883, 165] on div "Menu items KABAB + SHISH COMBO Add Sort Manage items" at bounding box center [990, 169] width 635 height 43
paste input "ARAYES"
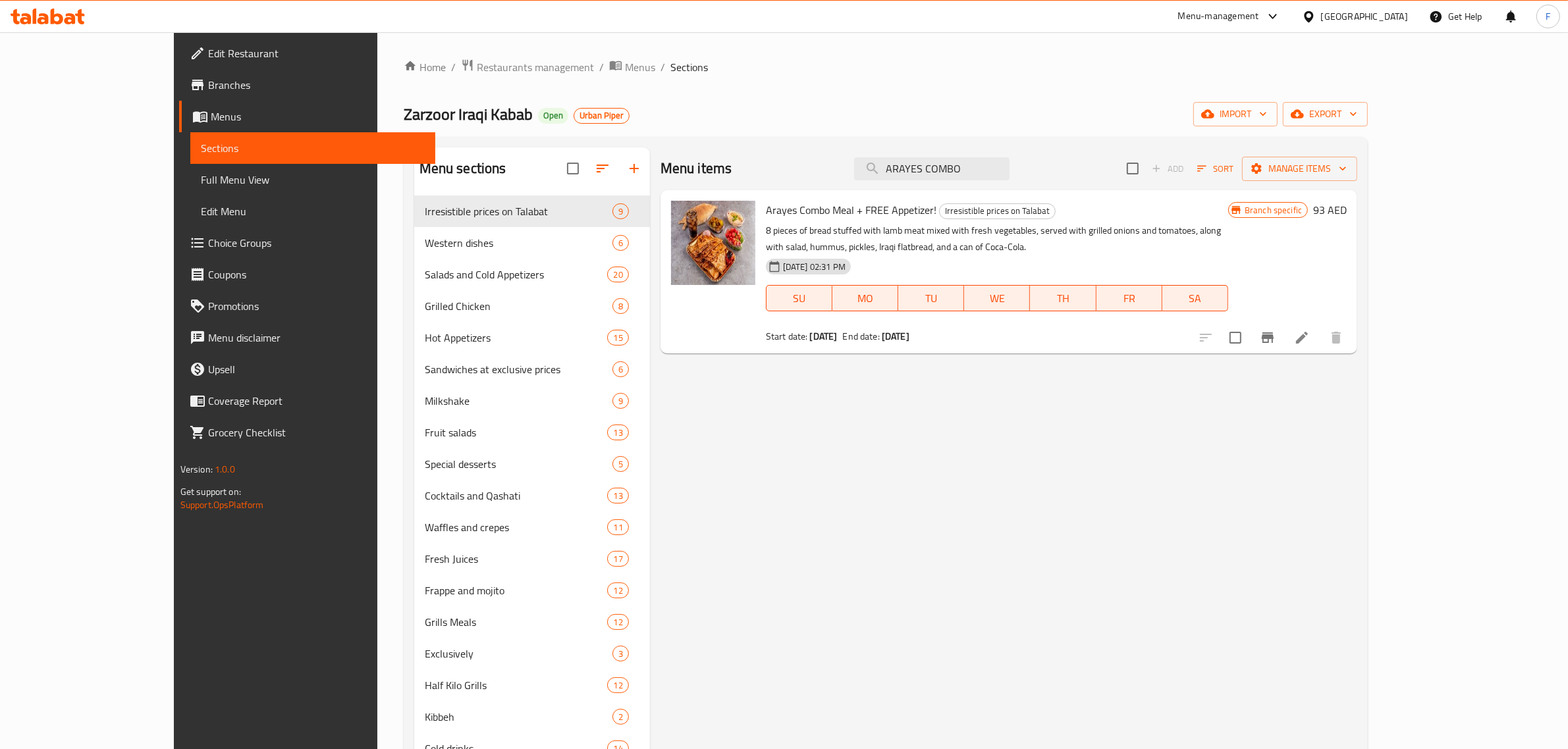
drag, startPoint x: 1038, startPoint y: 173, endPoint x: 835, endPoint y: 168, distance: 203.1
click at [835, 168] on div "Menu items ARAYES COMBO Add Sort Manage items" at bounding box center [1009, 169] width 697 height 43
paste input "KABAB MEHSHI"
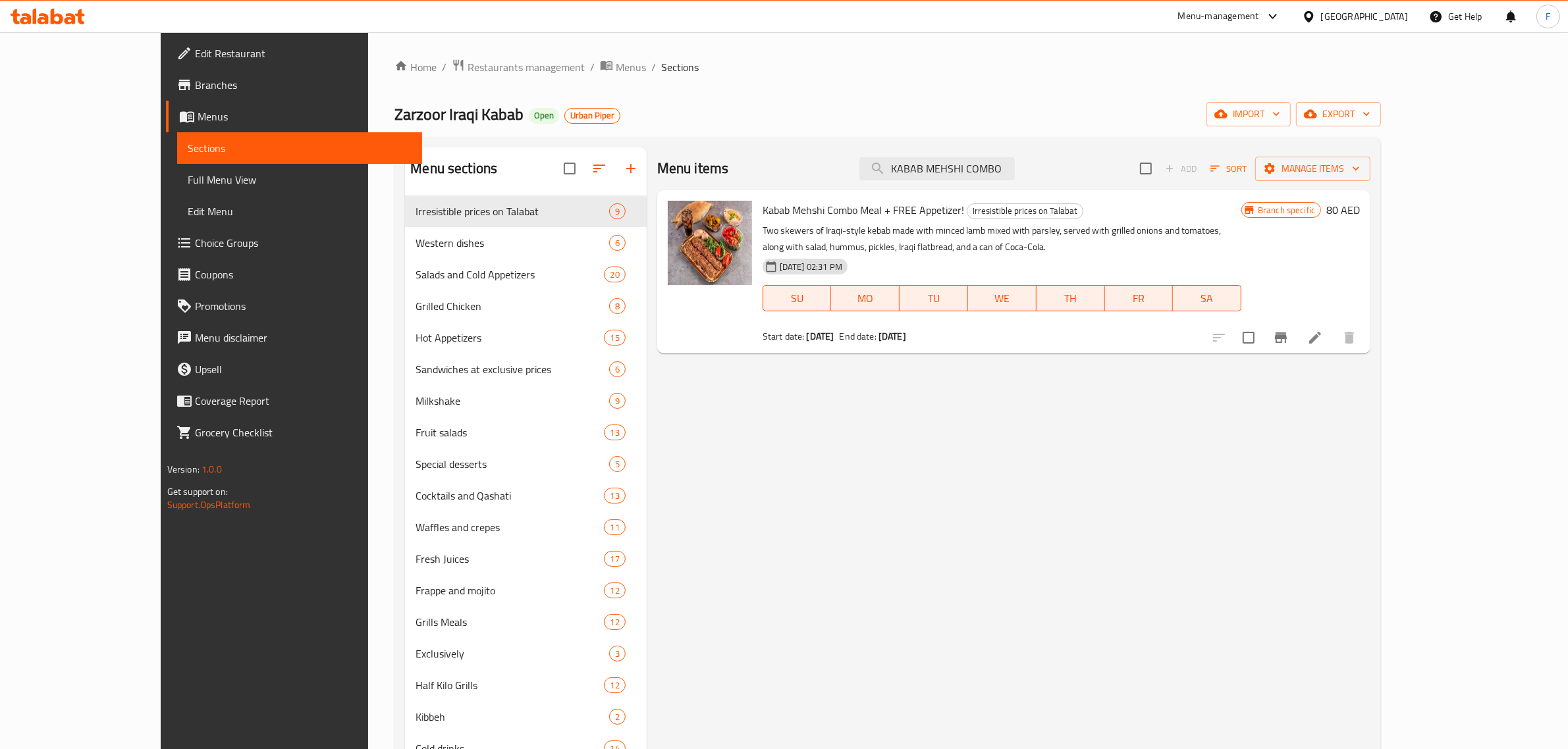
drag, startPoint x: 1063, startPoint y: 167, endPoint x: 859, endPoint y: 169, distance: 204.0
click at [859, 169] on div "Menu items KABAB MEHSHI COMBO Add Sort Manage items" at bounding box center [1013, 169] width 713 height 43
paste input "CHICKEN"
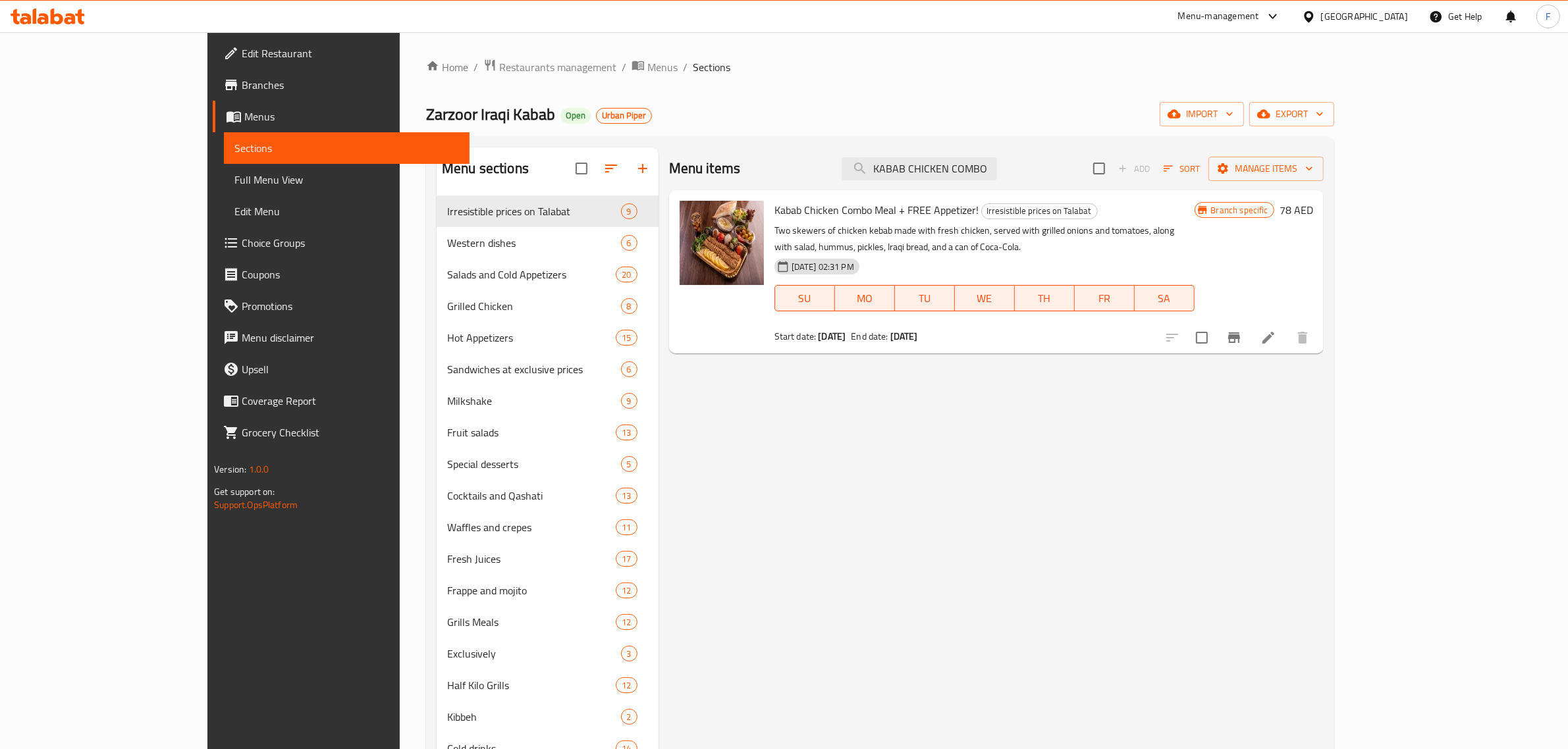
drag, startPoint x: 1067, startPoint y: 172, endPoint x: 800, endPoint y: 165, distance: 267.1
click at [801, 165] on div "Menu items KABAB CHICKEN COMBO Add Sort Manage items" at bounding box center [996, 169] width 655 height 43
paste input "CHICKEN TEKKA"
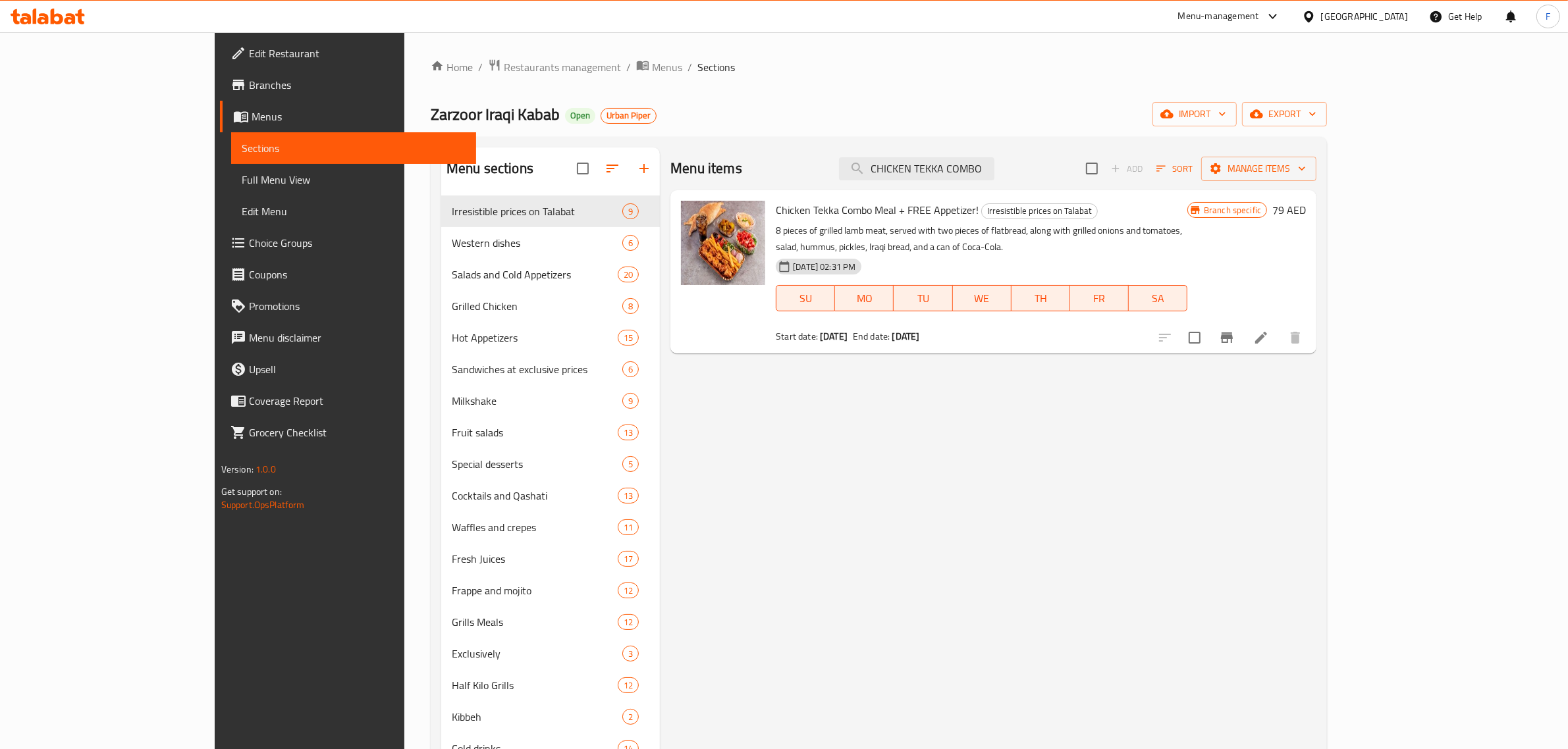
drag, startPoint x: 1061, startPoint y: 162, endPoint x: 864, endPoint y: 159, distance: 197.0
click at [864, 159] on div "Menu items CHICKEN TEKKA COMBO Add Sort Manage items" at bounding box center [993, 169] width 646 height 43
paste input "[PERSON_NAME]"
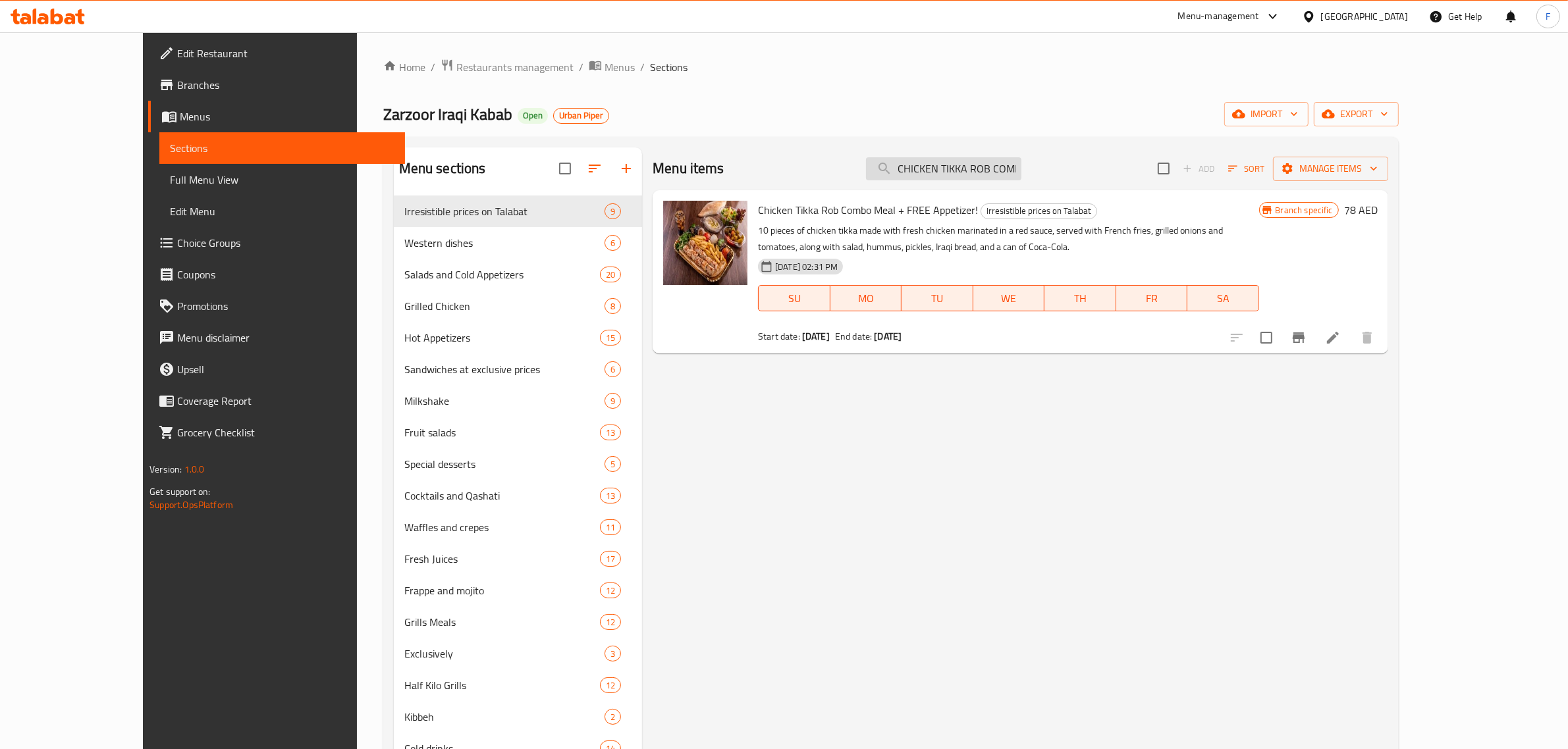
click at [1021, 169] on input "CHICKEN TIKKA ROB COMBO" at bounding box center [943, 169] width 155 height 23
paste input "HUMMUS"
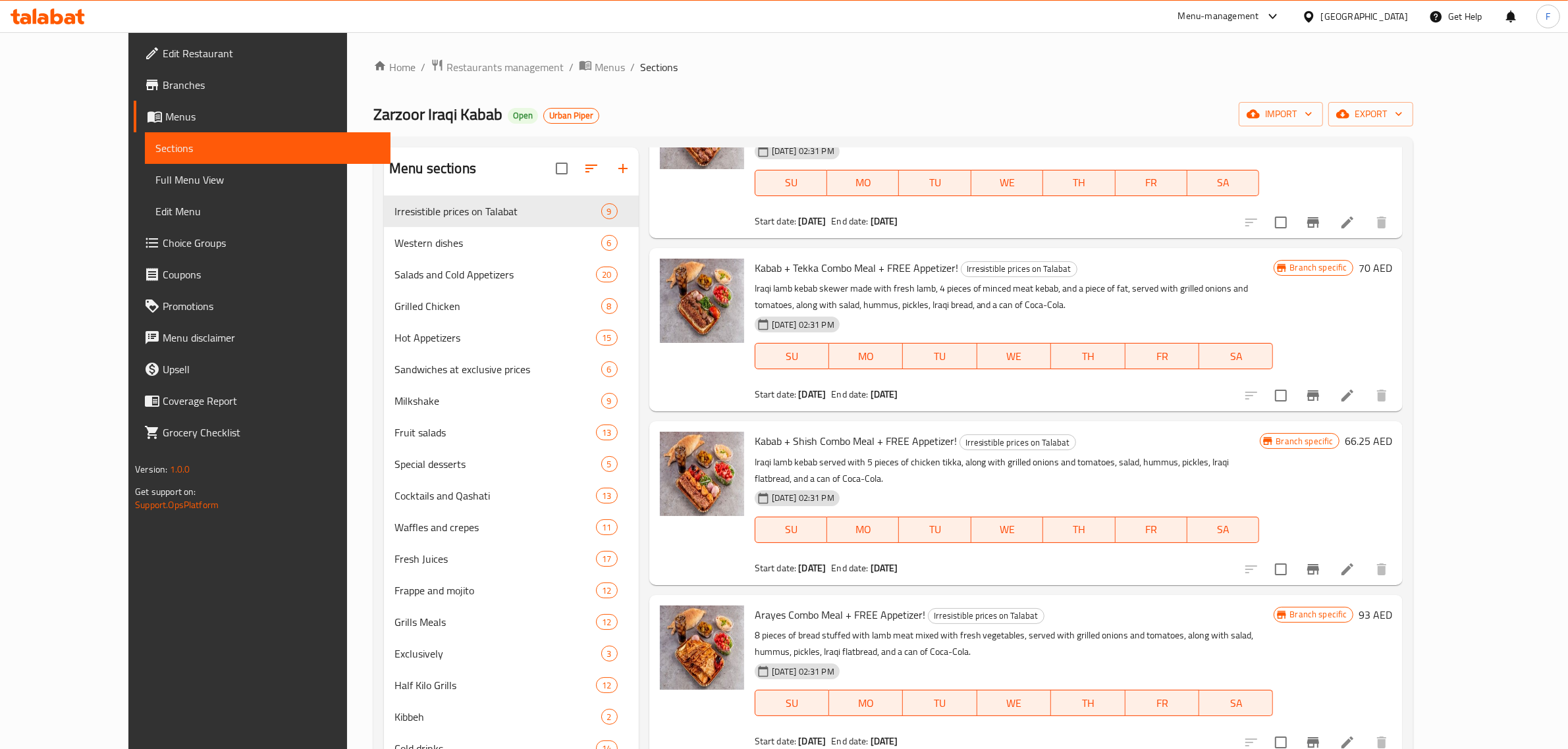
scroll to position [987, 0]
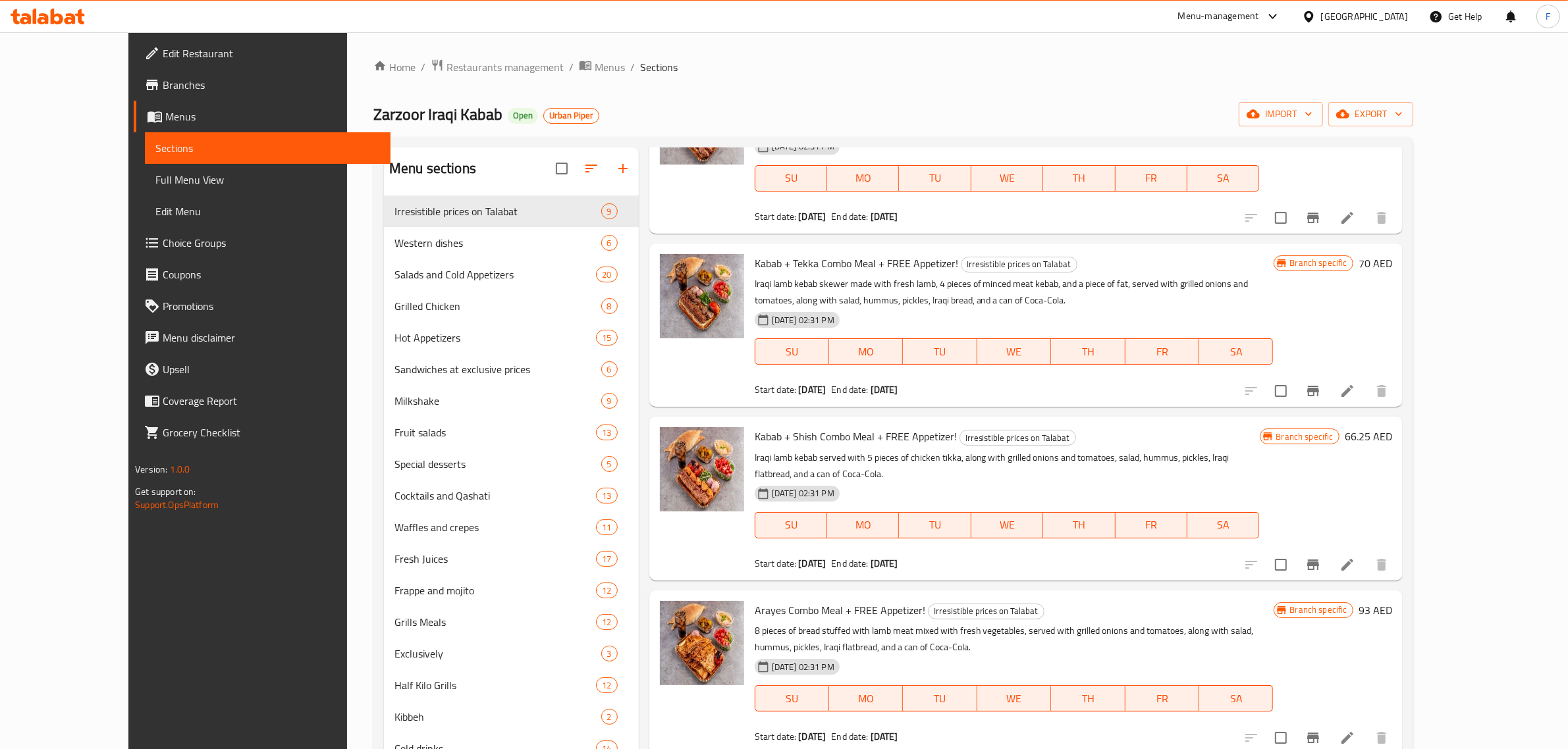
click at [1001, 69] on ol "Home / Restaurants management / Menus / Sections" at bounding box center [894, 67] width 1040 height 17
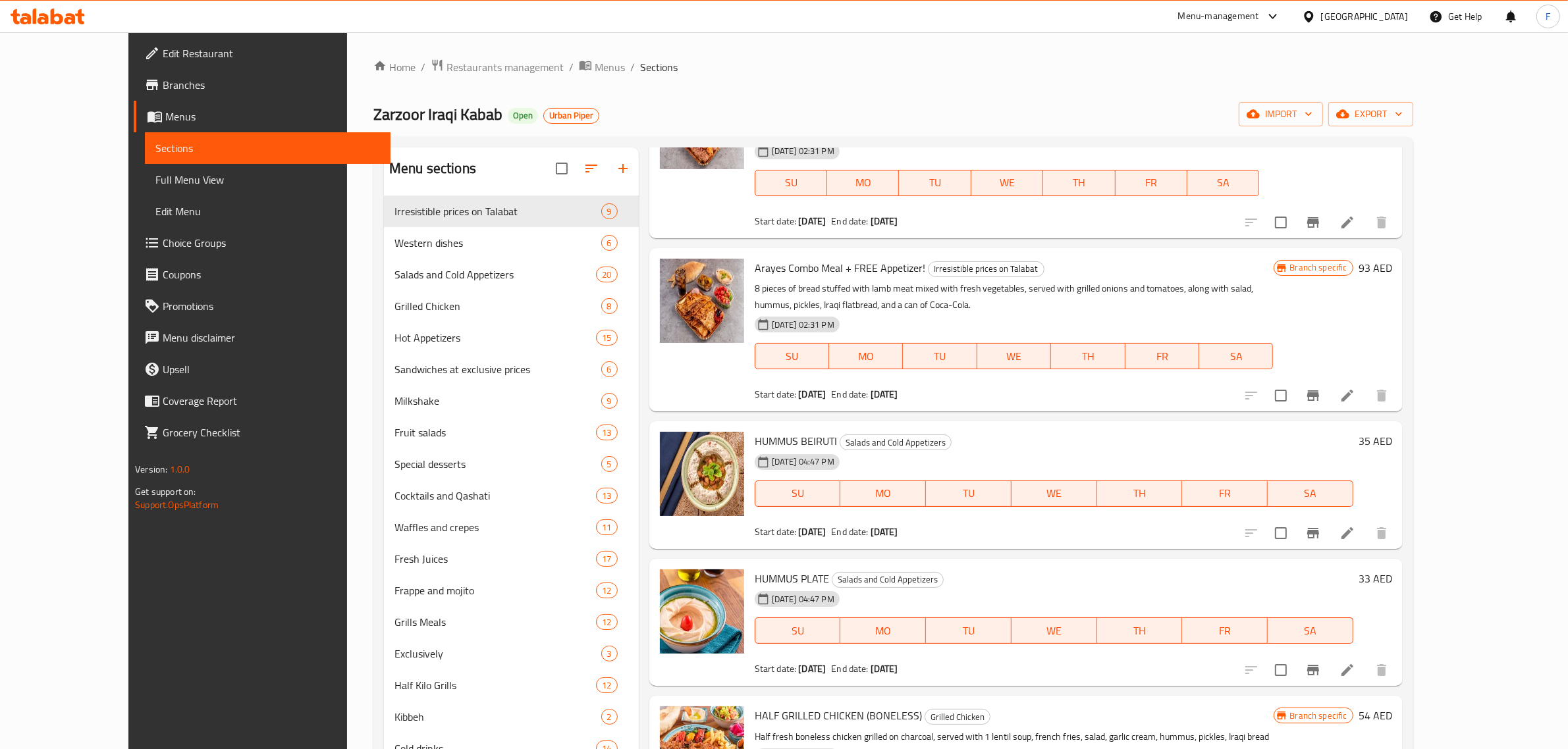
scroll to position [1316, 0]
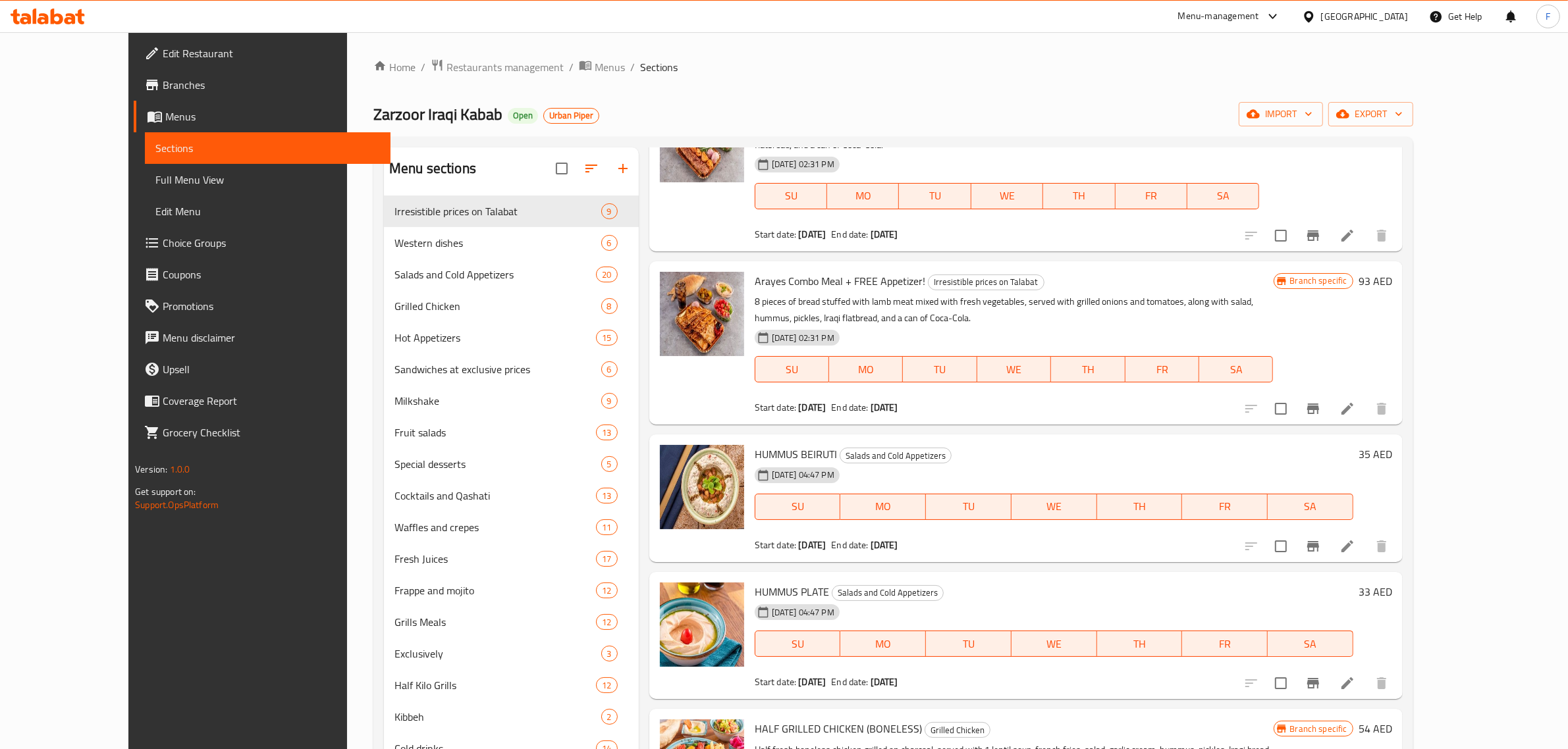
click at [909, 599] on div "[DATE] 04:47 PM SU MO TU WE TH FR SA" at bounding box center [1054, 635] width 609 height 71
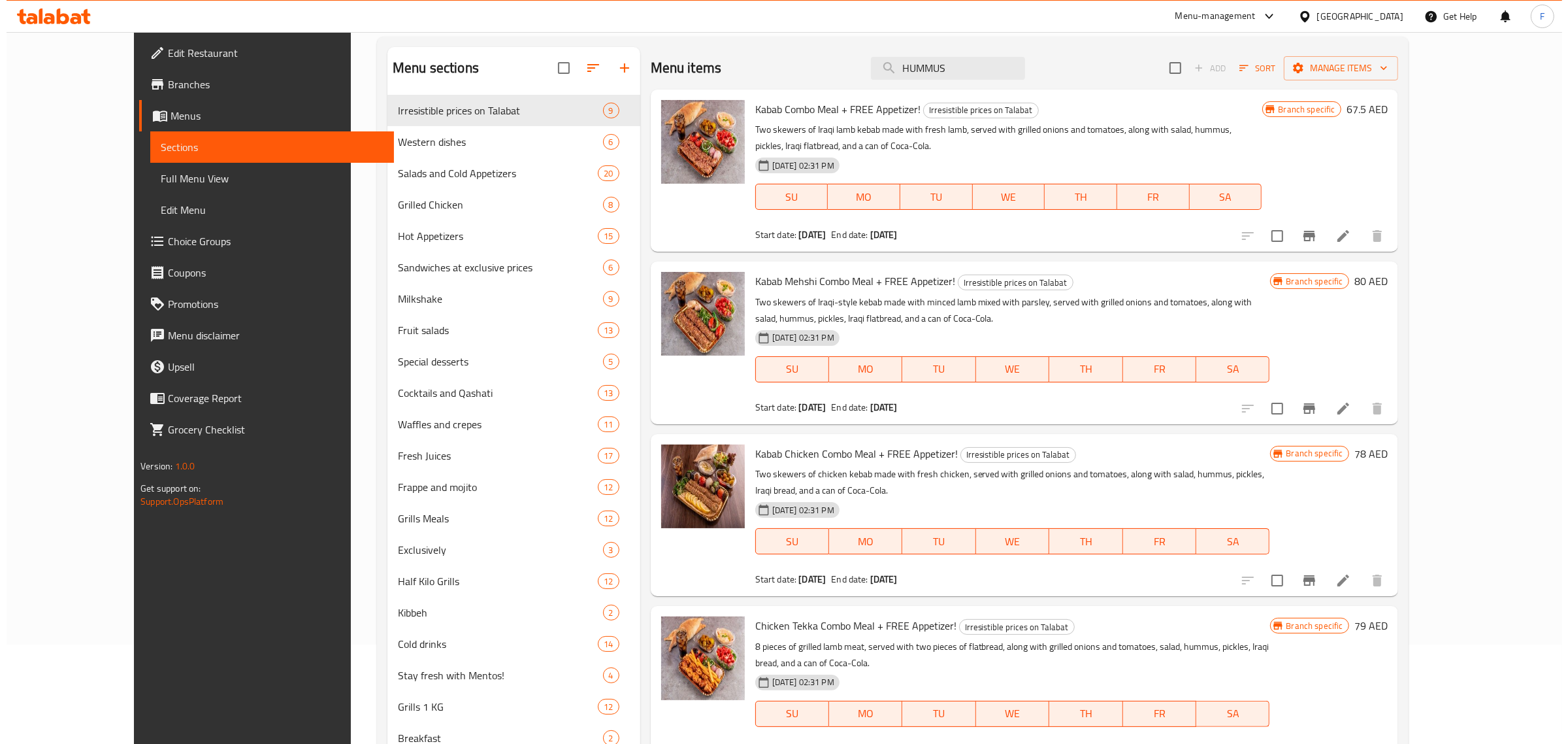
scroll to position [0, 0]
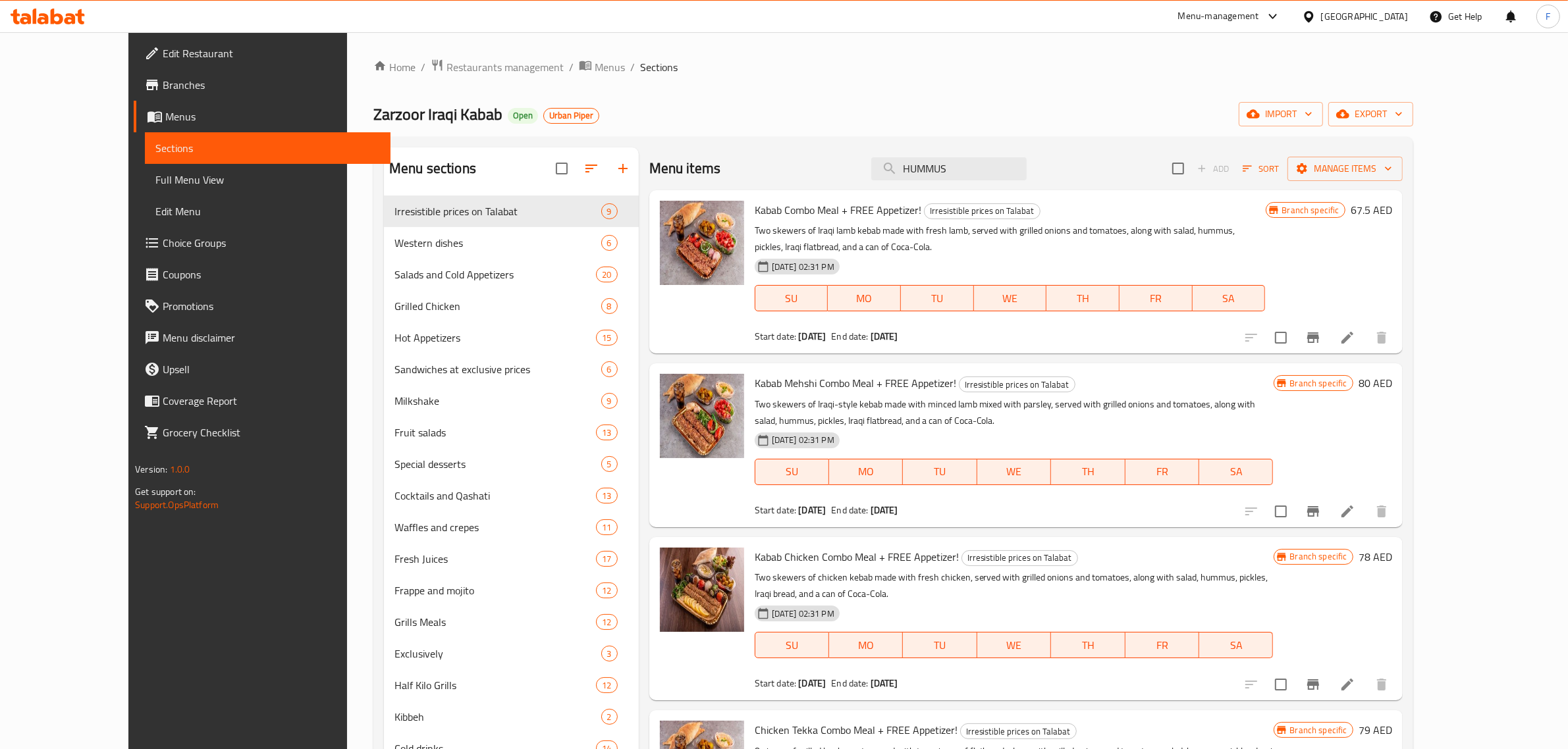
drag, startPoint x: 1007, startPoint y: 175, endPoint x: 880, endPoint y: 173, distance: 127.0
click at [880, 173] on div "Menu items HUMMUS Add Sort Manage items" at bounding box center [1025, 169] width 753 height 43
paste input "TABOULEH"
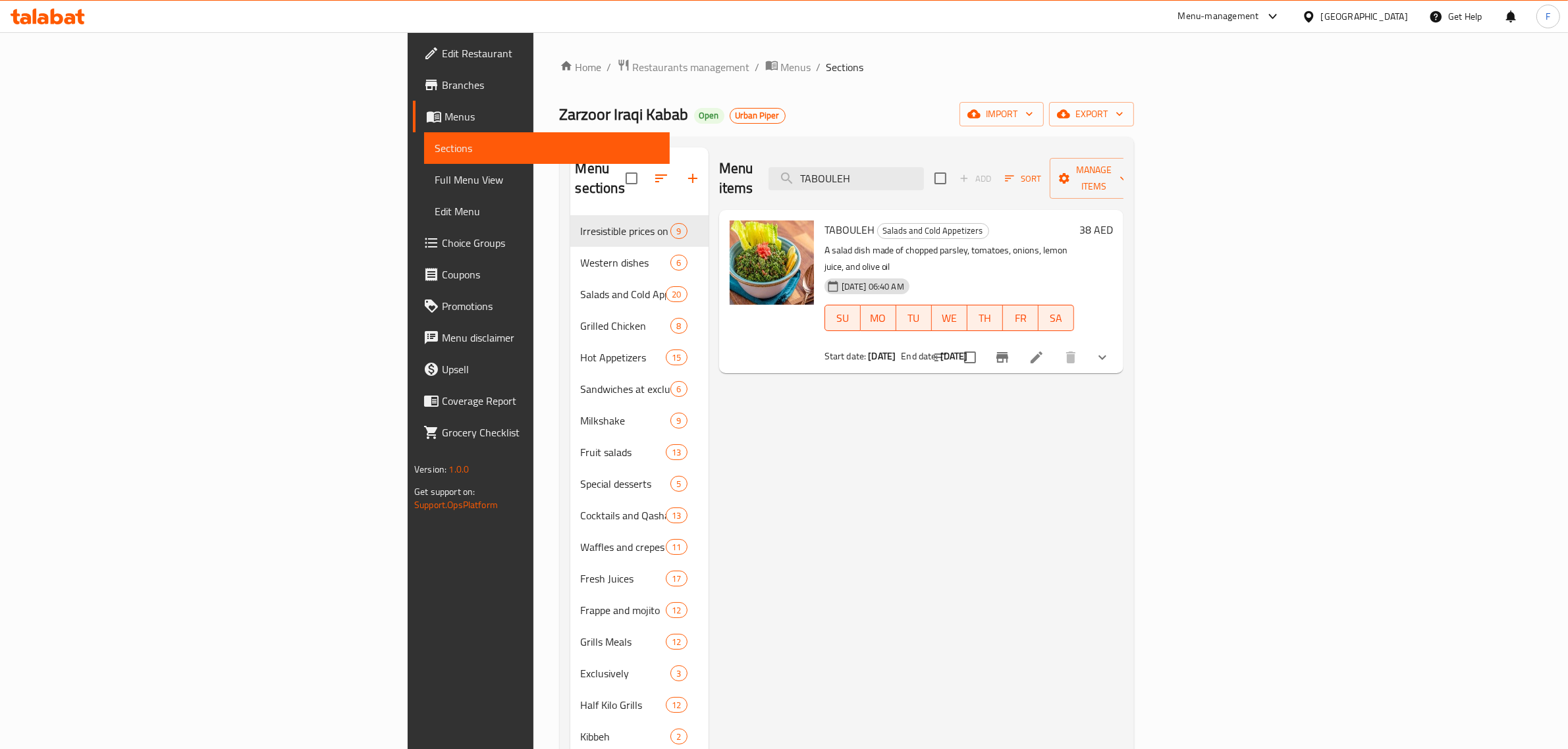
type input "TABOULEH"
click at [633, 60] on span "Restaurants management" at bounding box center [691, 67] width 117 height 16
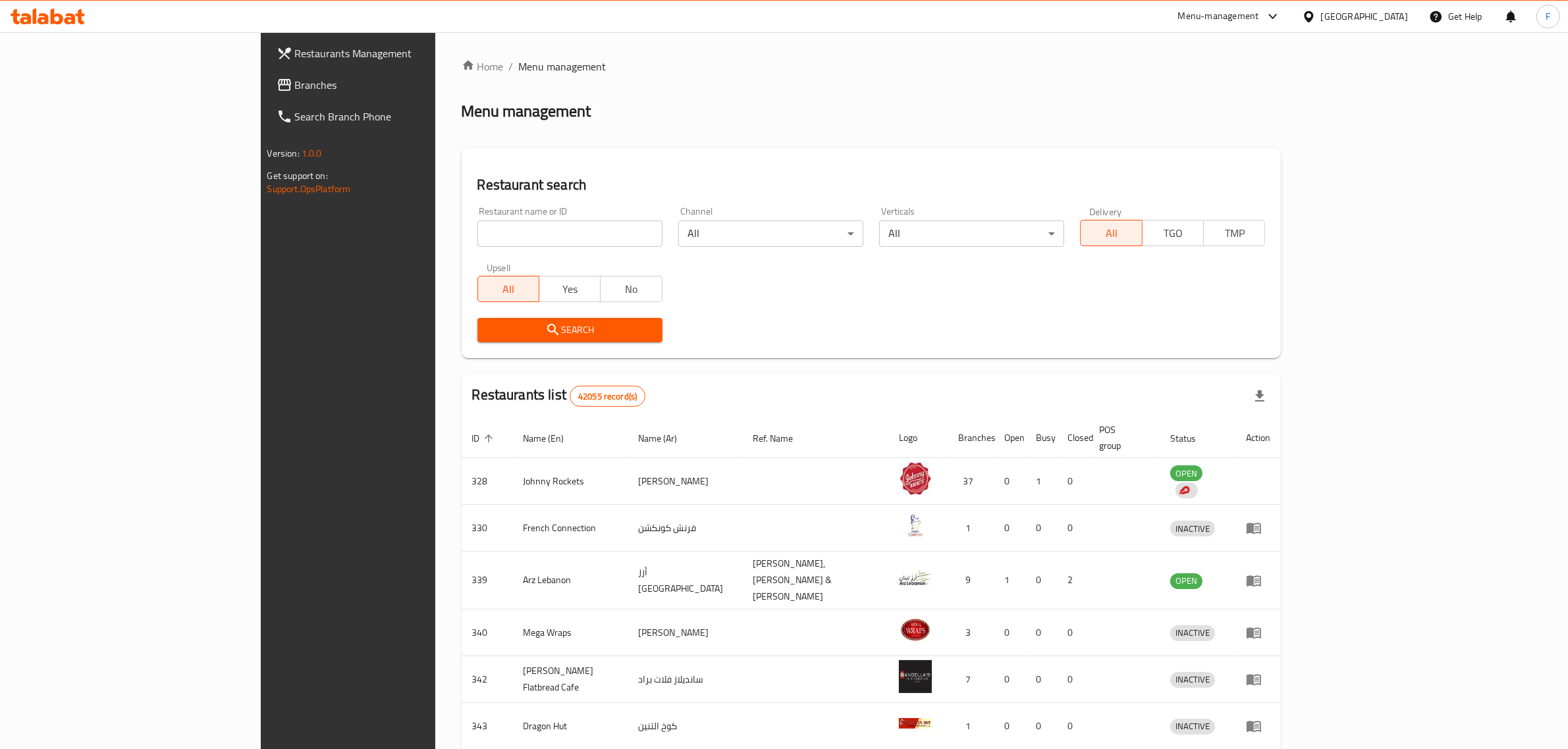
click at [477, 236] on input "search" at bounding box center [570, 234] width 185 height 26
paste input "13048"
type input "13048"
click at [488, 333] on span "Search" at bounding box center [570, 330] width 164 height 17
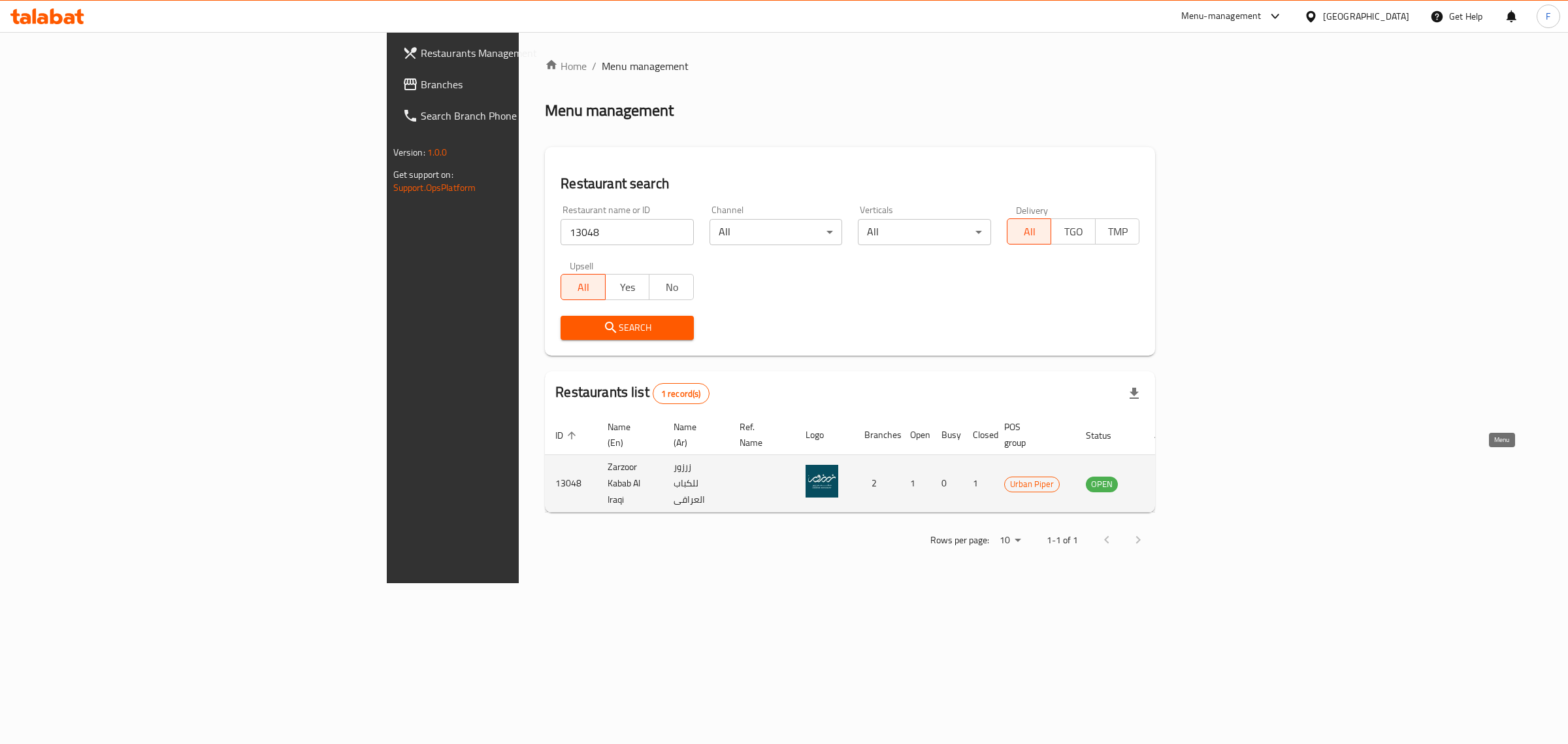
click at [1170, 476] on icon "enhanced table" at bounding box center [1163, 484] width 16 height 16
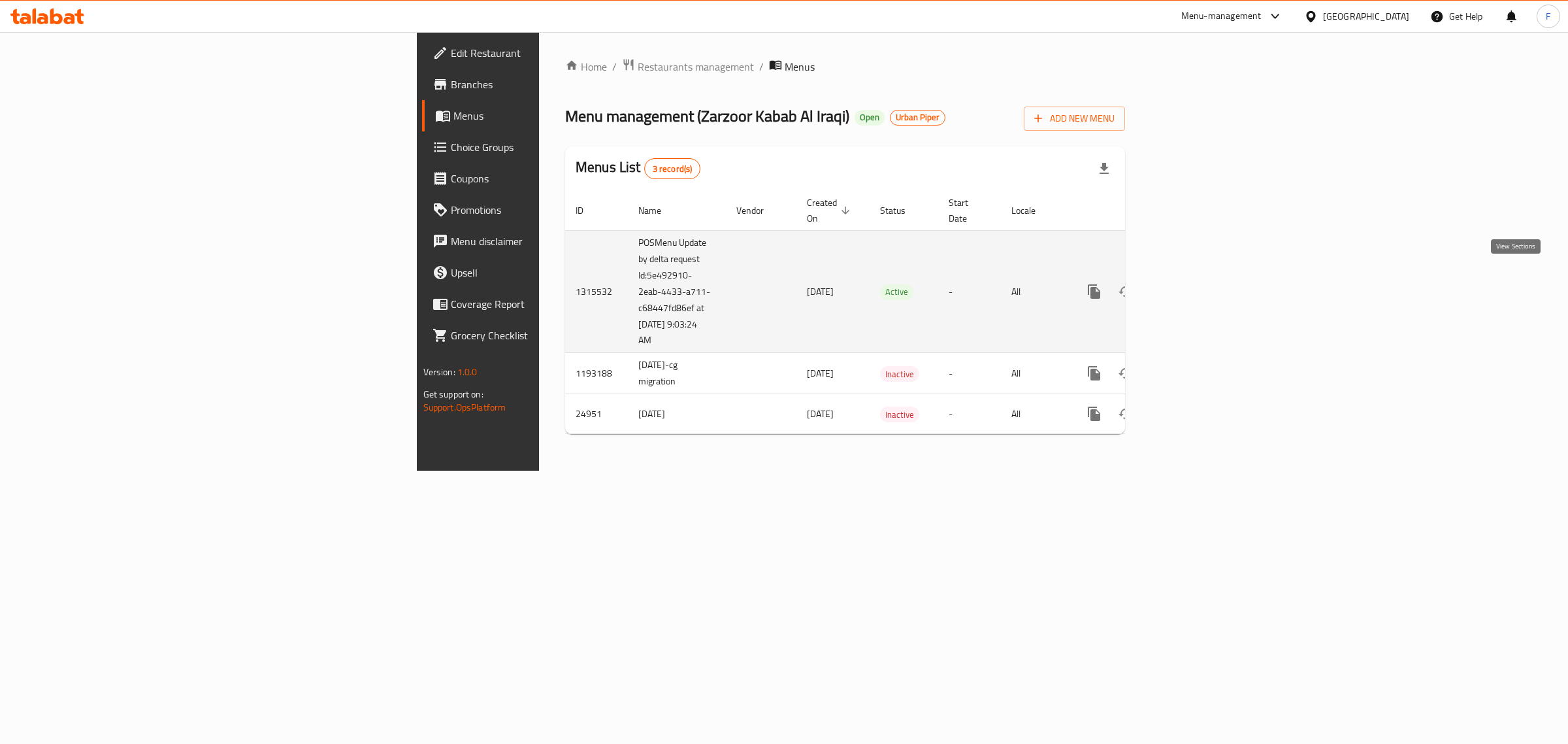
click at [1194, 286] on icon "enhanced table" at bounding box center [1188, 291] width 12 height 12
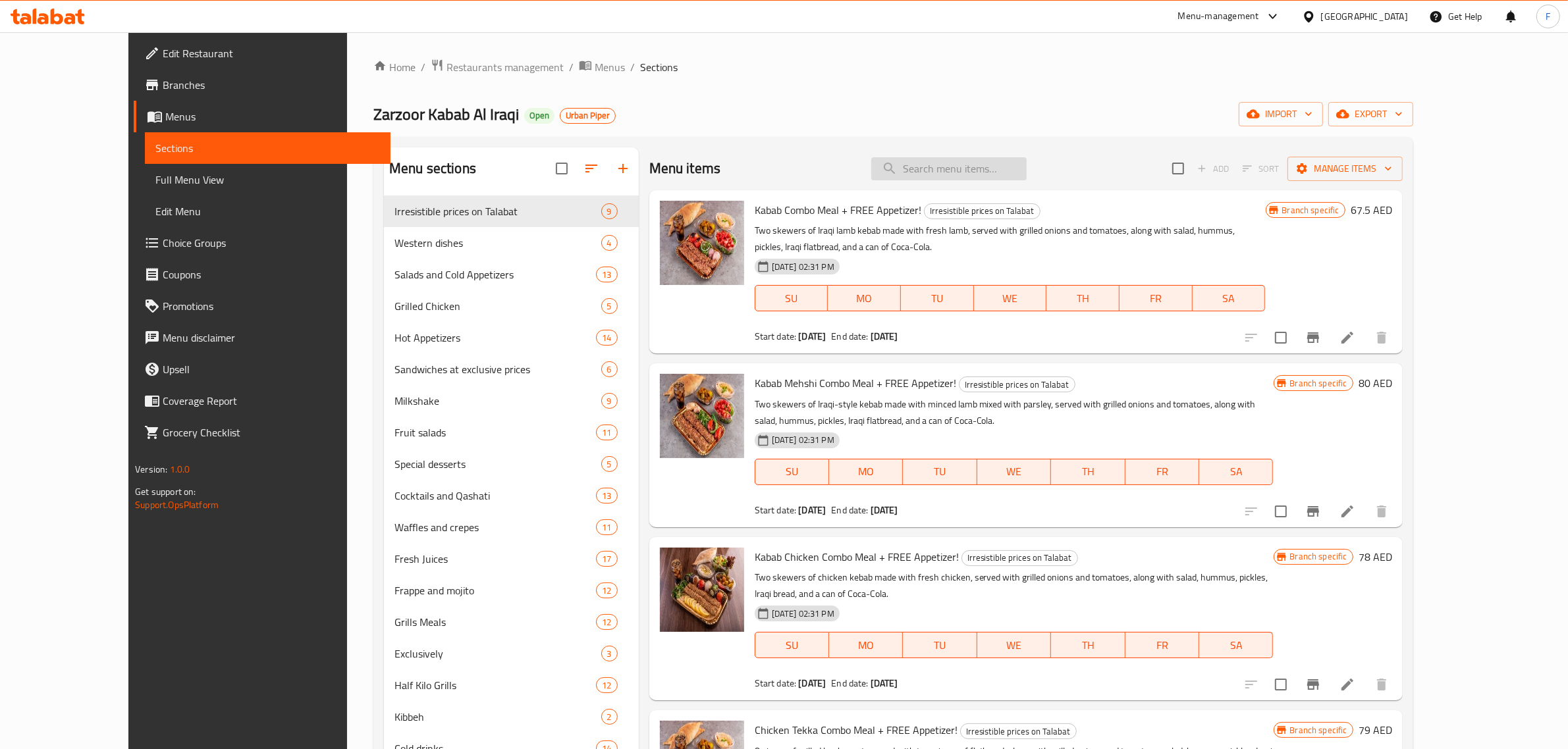
click at [985, 168] on input "search" at bounding box center [948, 169] width 155 height 23
paste input "TABOULEH"
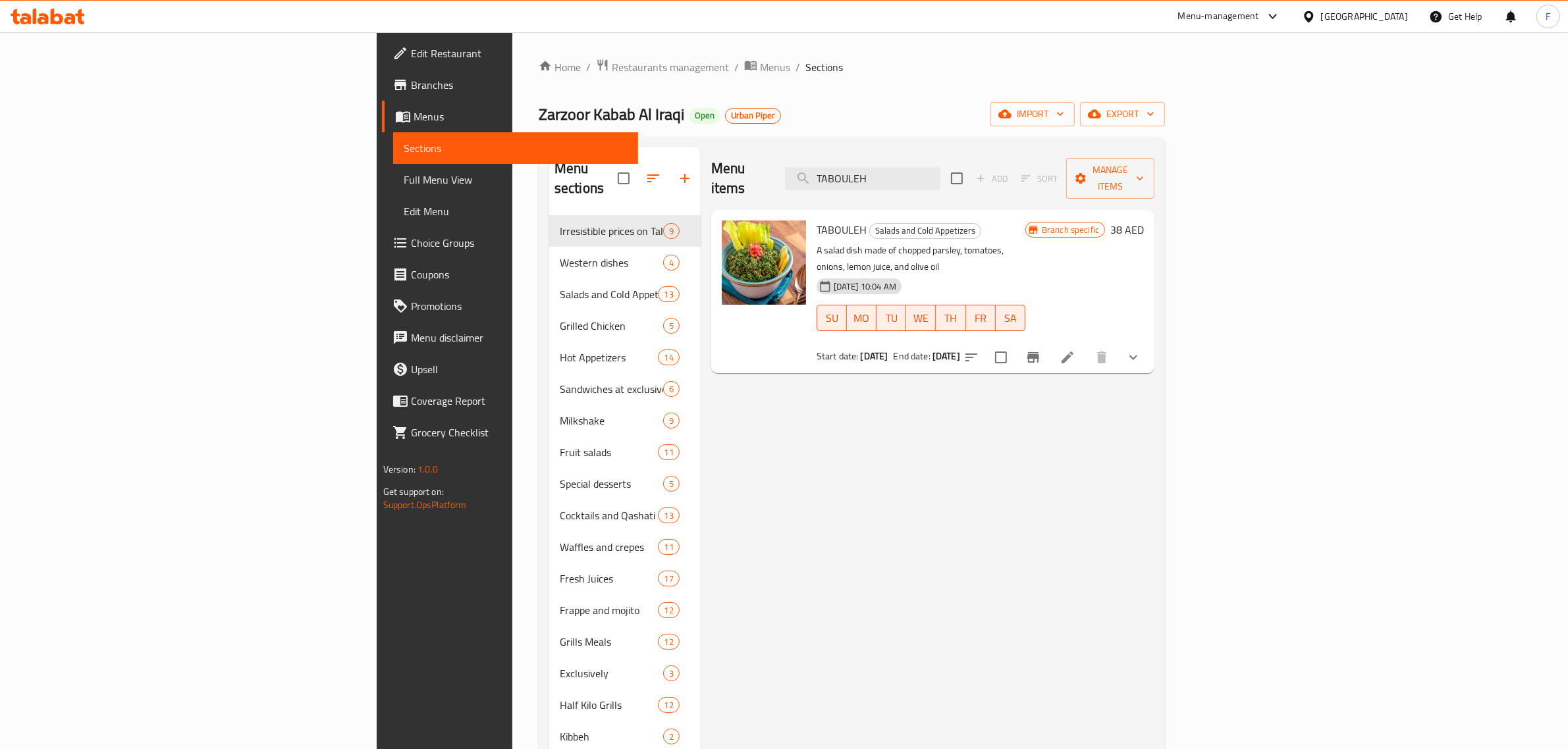
drag, startPoint x: 1028, startPoint y: 171, endPoint x: 875, endPoint y: 169, distance: 153.0
click at [875, 169] on div "Menu items TABOULEH Add Sort Manage items" at bounding box center [932, 179] width 443 height 63
paste input "HUMMUS"
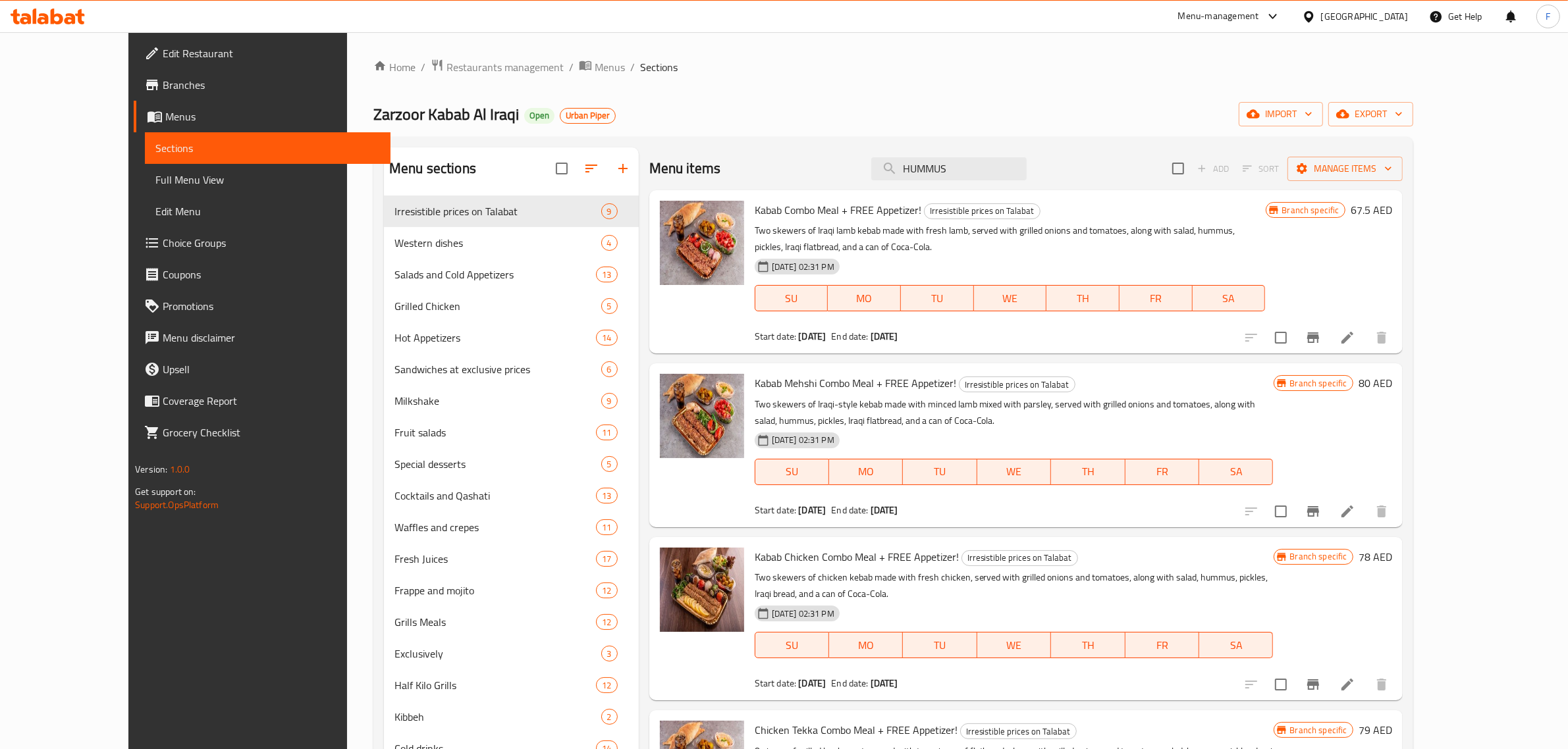
type input "HUMMUS"
click at [1025, 90] on div "Home / Restaurants management / Menus / Sections Zarzoor Kabab Al Iraqi Open Ur…" at bounding box center [894, 482] width 1040 height 848
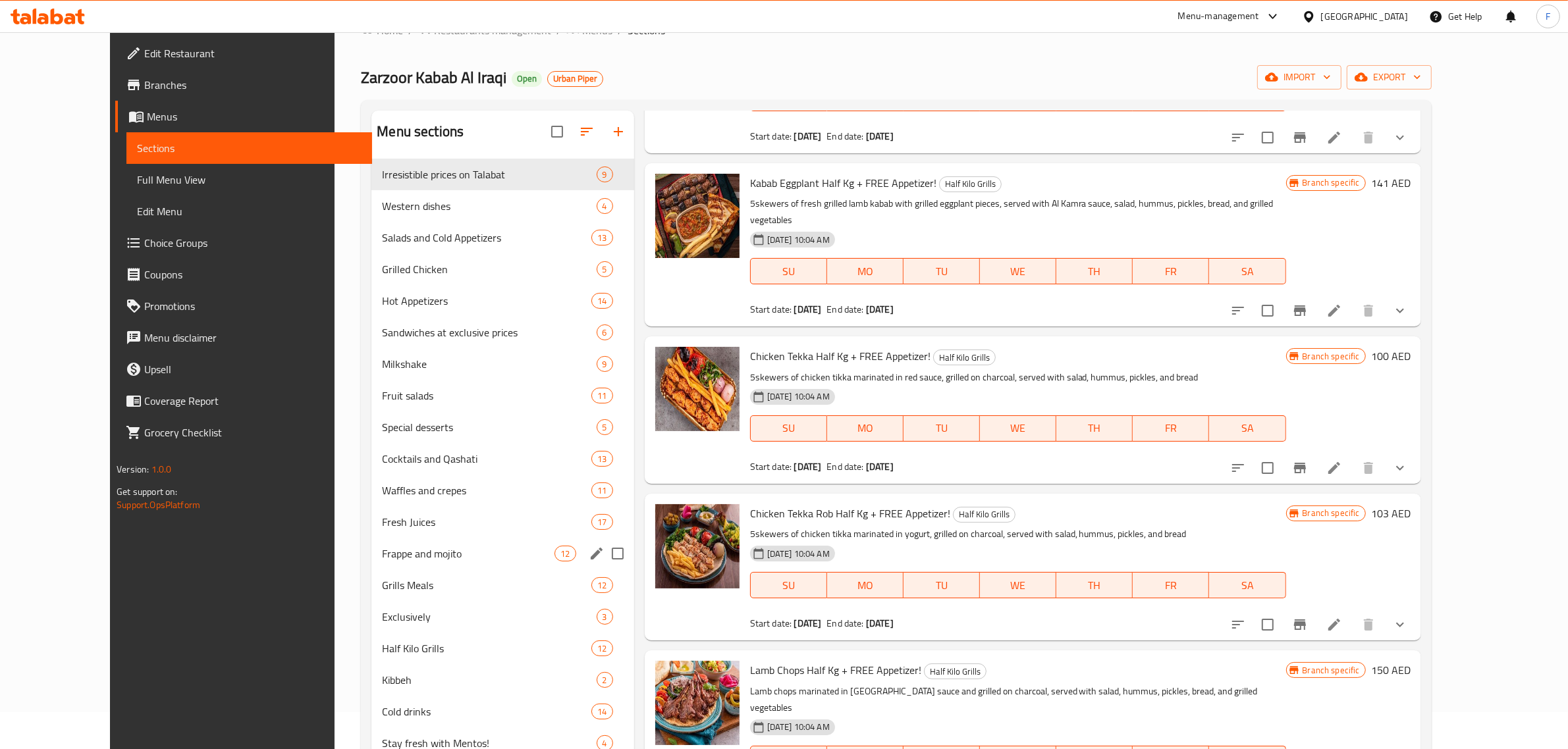
scroll to position [20, 0]
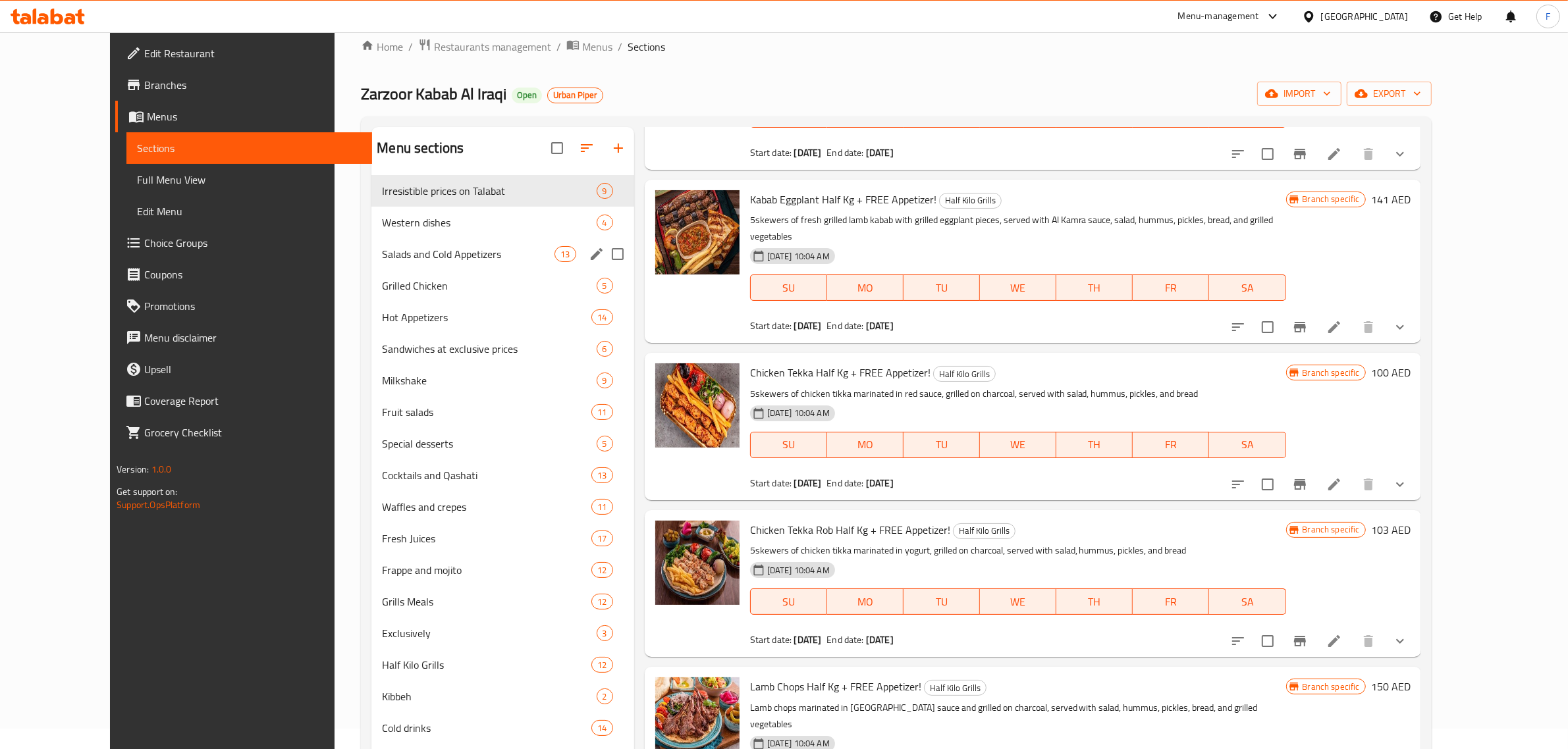
click at [382, 258] on span "Salads and Cold Appetizers" at bounding box center [468, 254] width 173 height 16
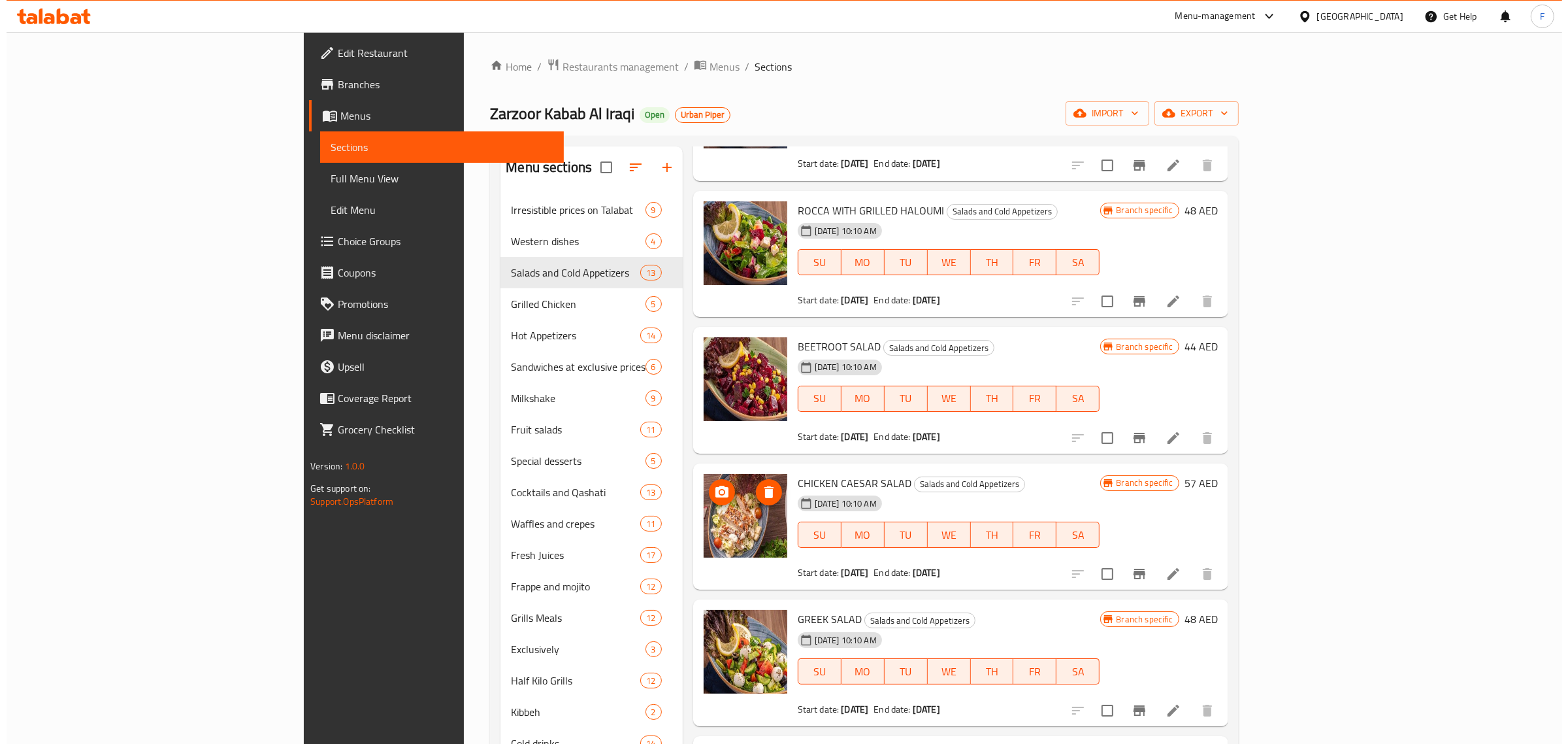
scroll to position [687, 0]
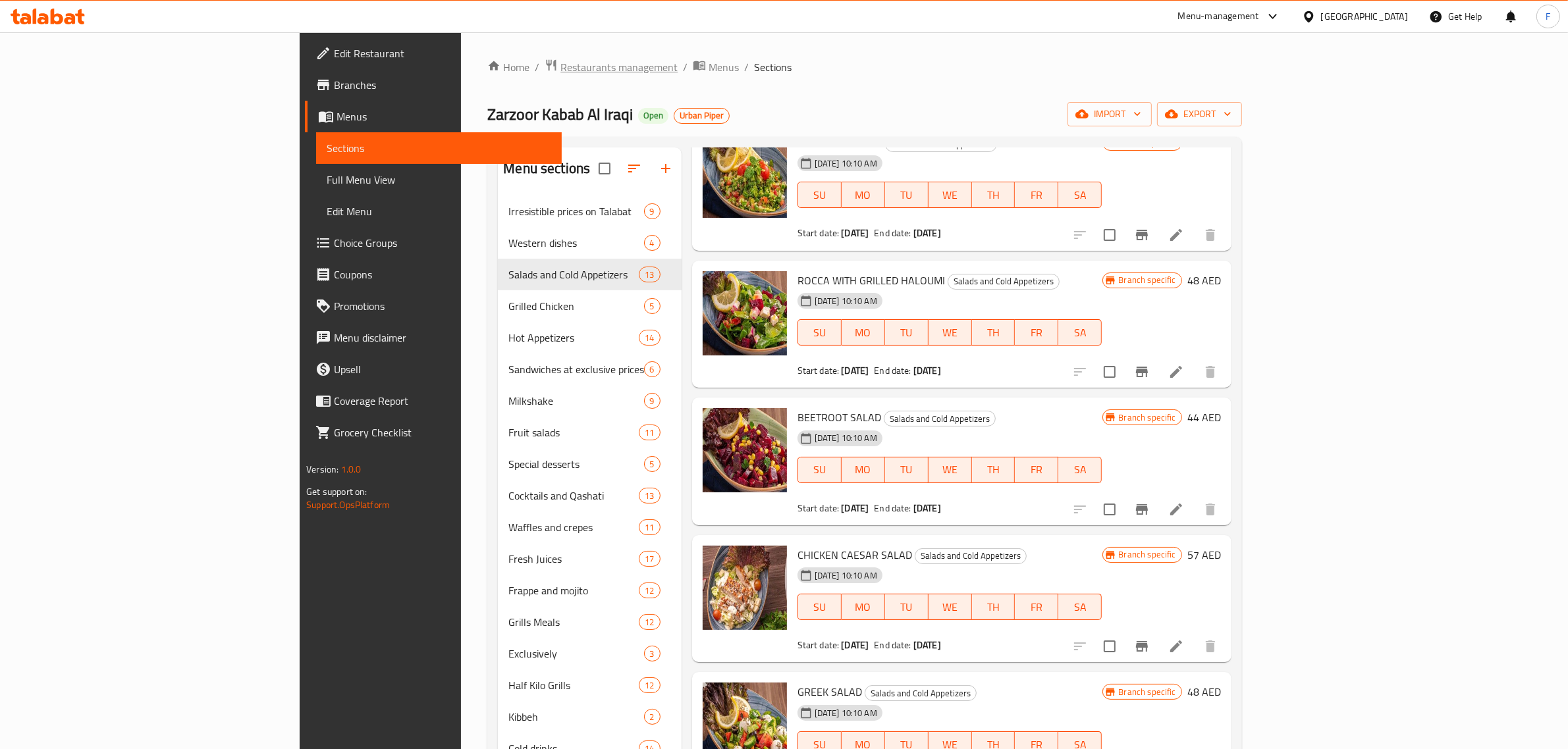
click at [560, 65] on span "Restaurants management" at bounding box center [618, 67] width 117 height 16
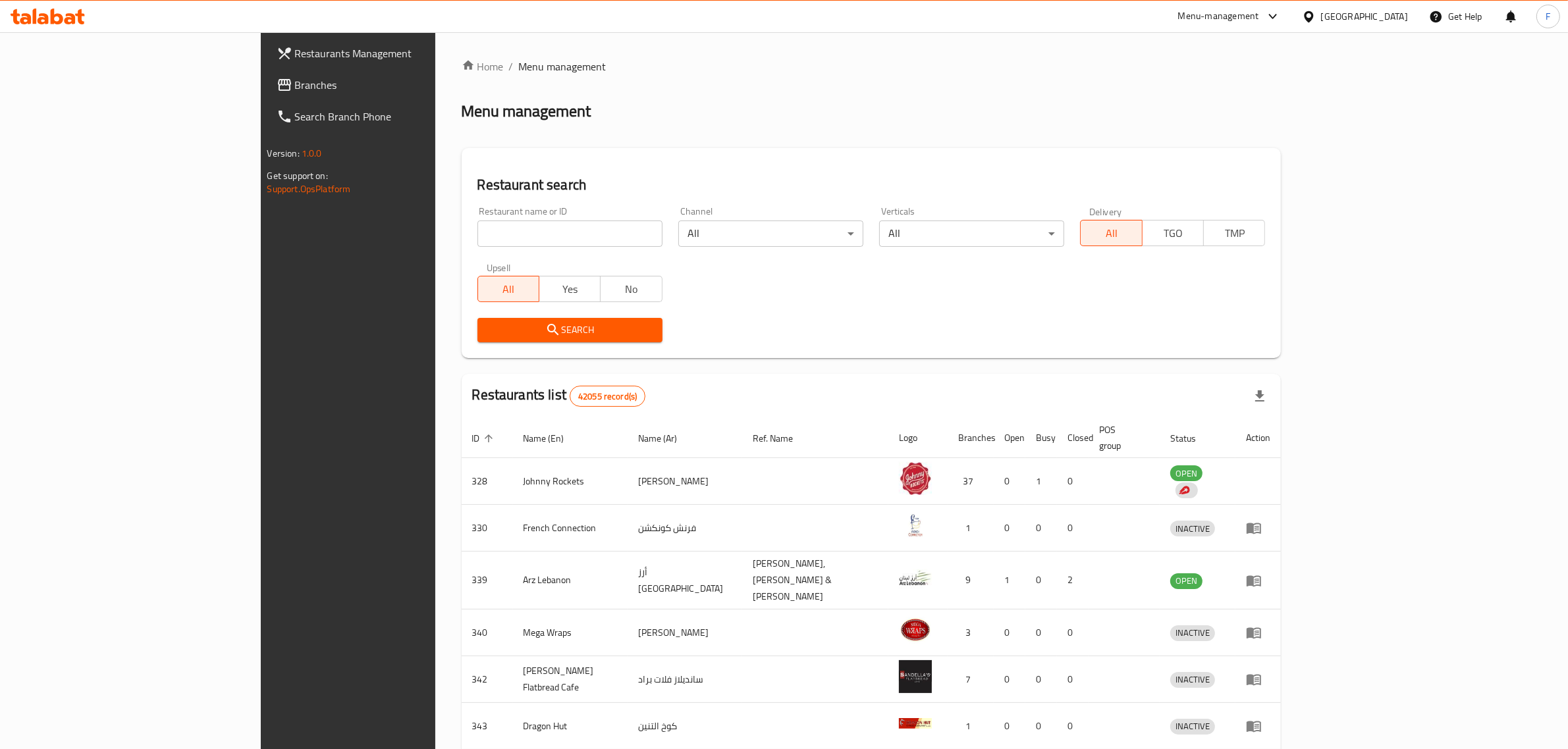
click at [477, 232] on input "search" at bounding box center [570, 234] width 185 height 26
paste input "26784"
type input "26784"
click at [488, 328] on span "Search" at bounding box center [570, 330] width 164 height 17
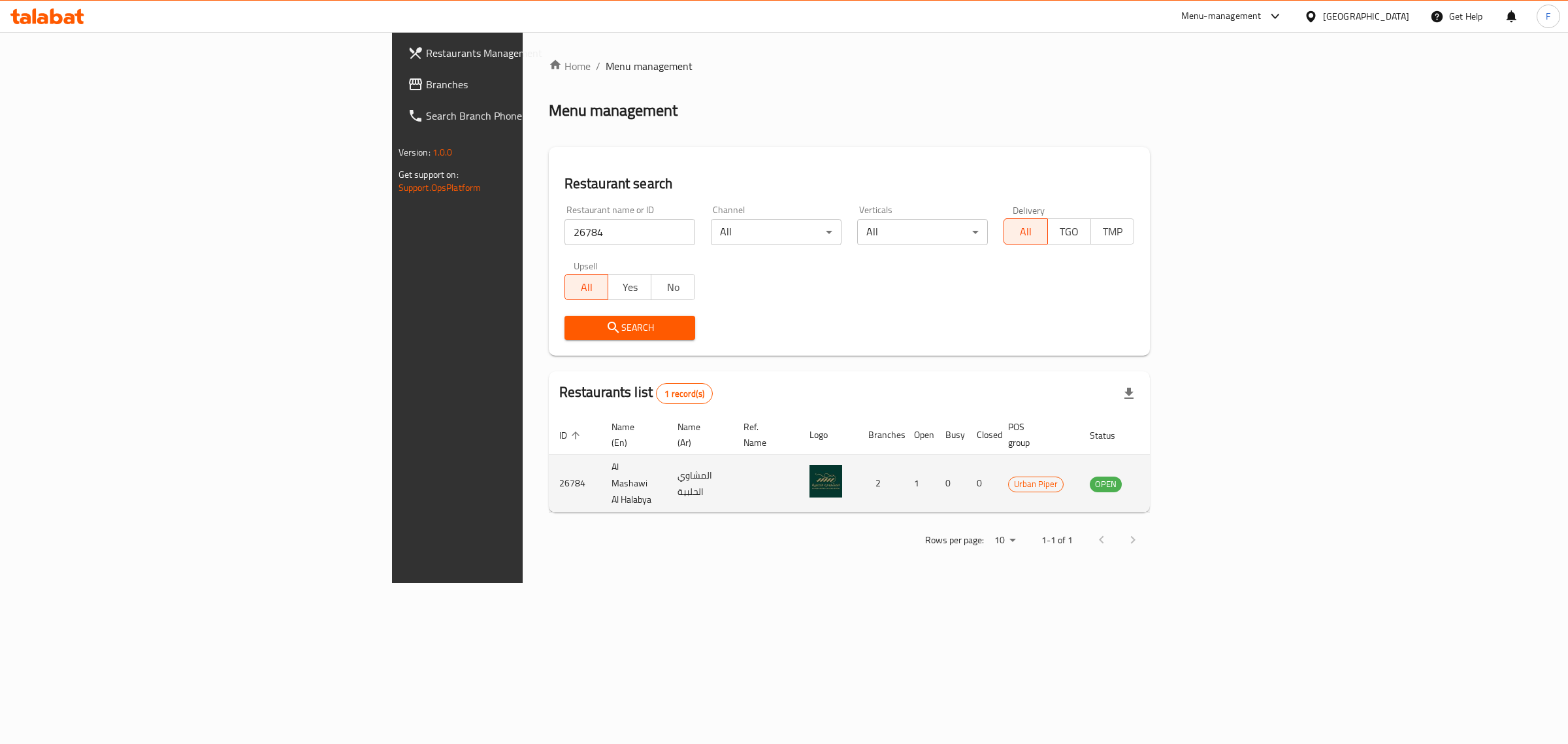
click at [1173, 479] on icon "enhanced table" at bounding box center [1166, 484] width 14 height 11
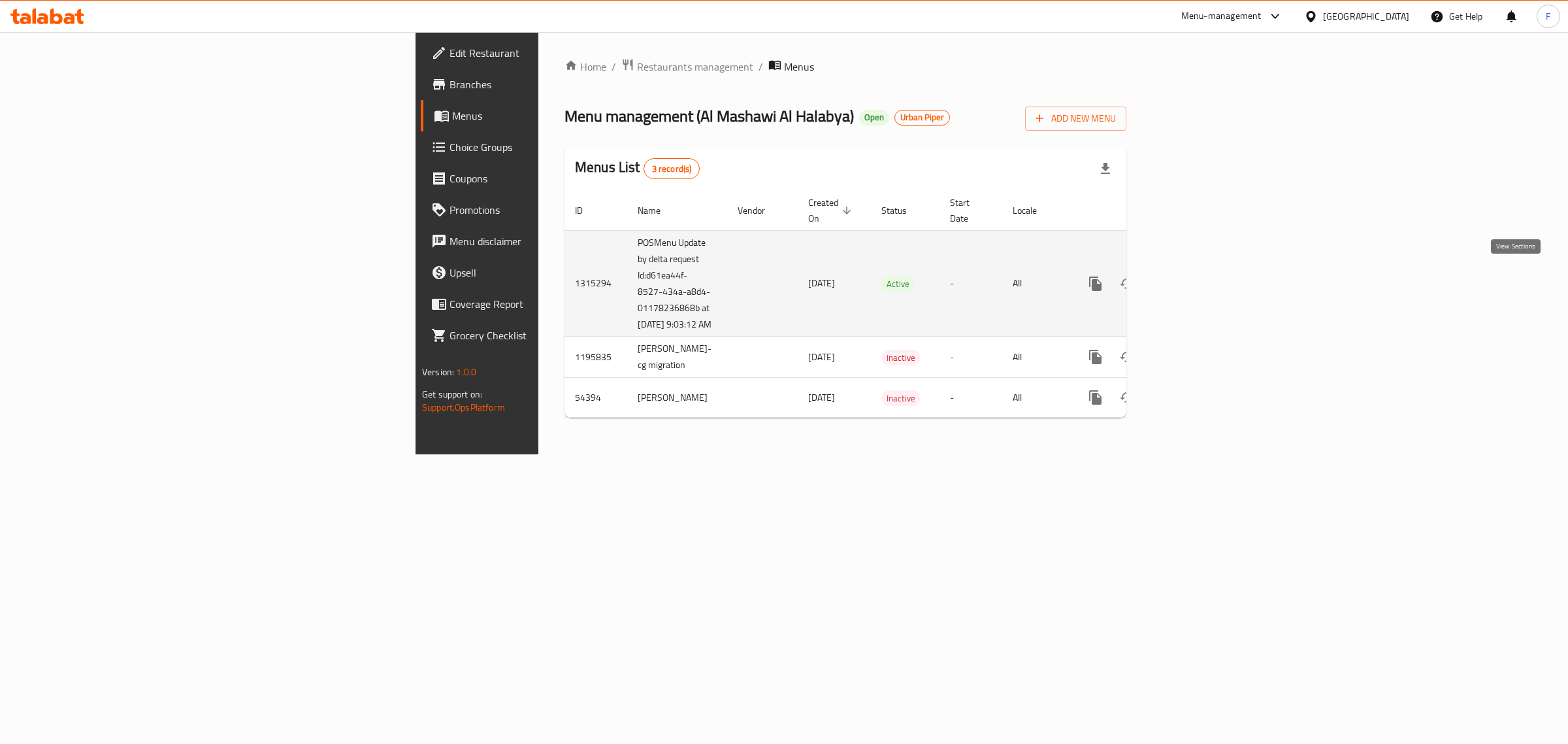
click at [1196, 278] on icon "enhanced table" at bounding box center [1189, 283] width 12 height 12
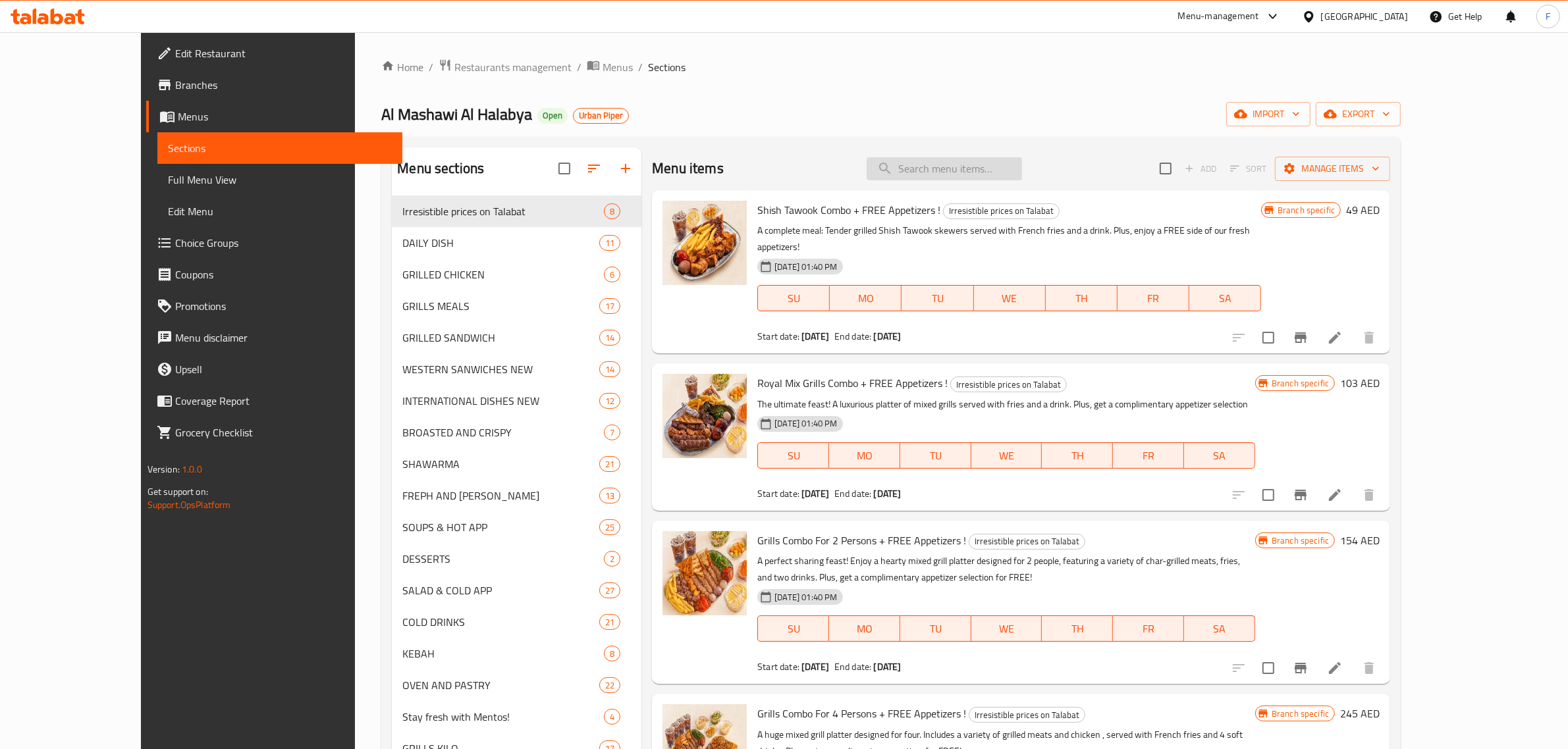
click at [981, 168] on input "search" at bounding box center [944, 169] width 155 height 23
paste input "GRILL COMBO FOR 4 PERSONS"
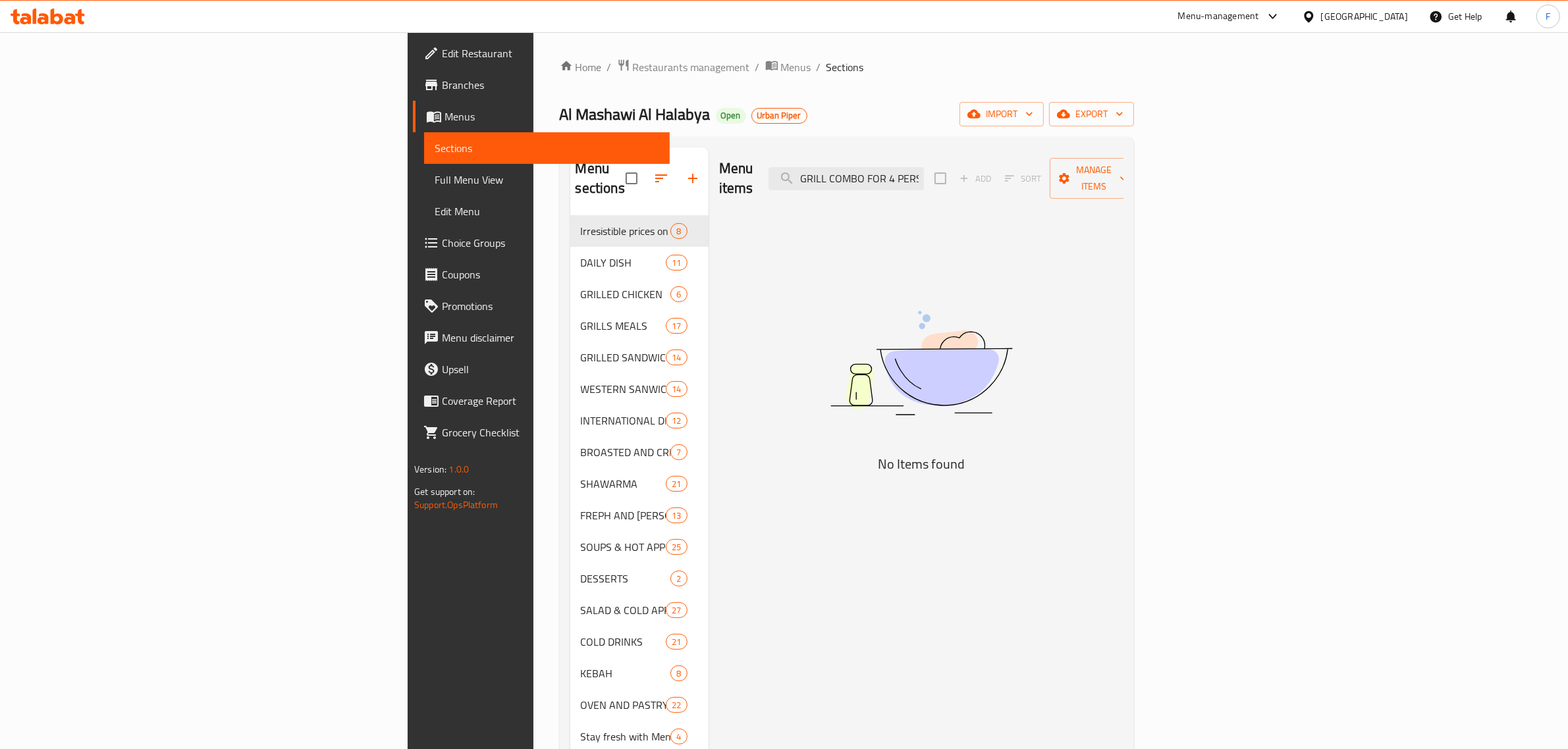
drag, startPoint x: 1068, startPoint y: 169, endPoint x: 868, endPoint y: 169, distance: 200.0
click at [868, 169] on div "Menu items GRILL COMBO FOR 4 PERSONS Add Sort Manage items" at bounding box center [921, 179] width 404 height 63
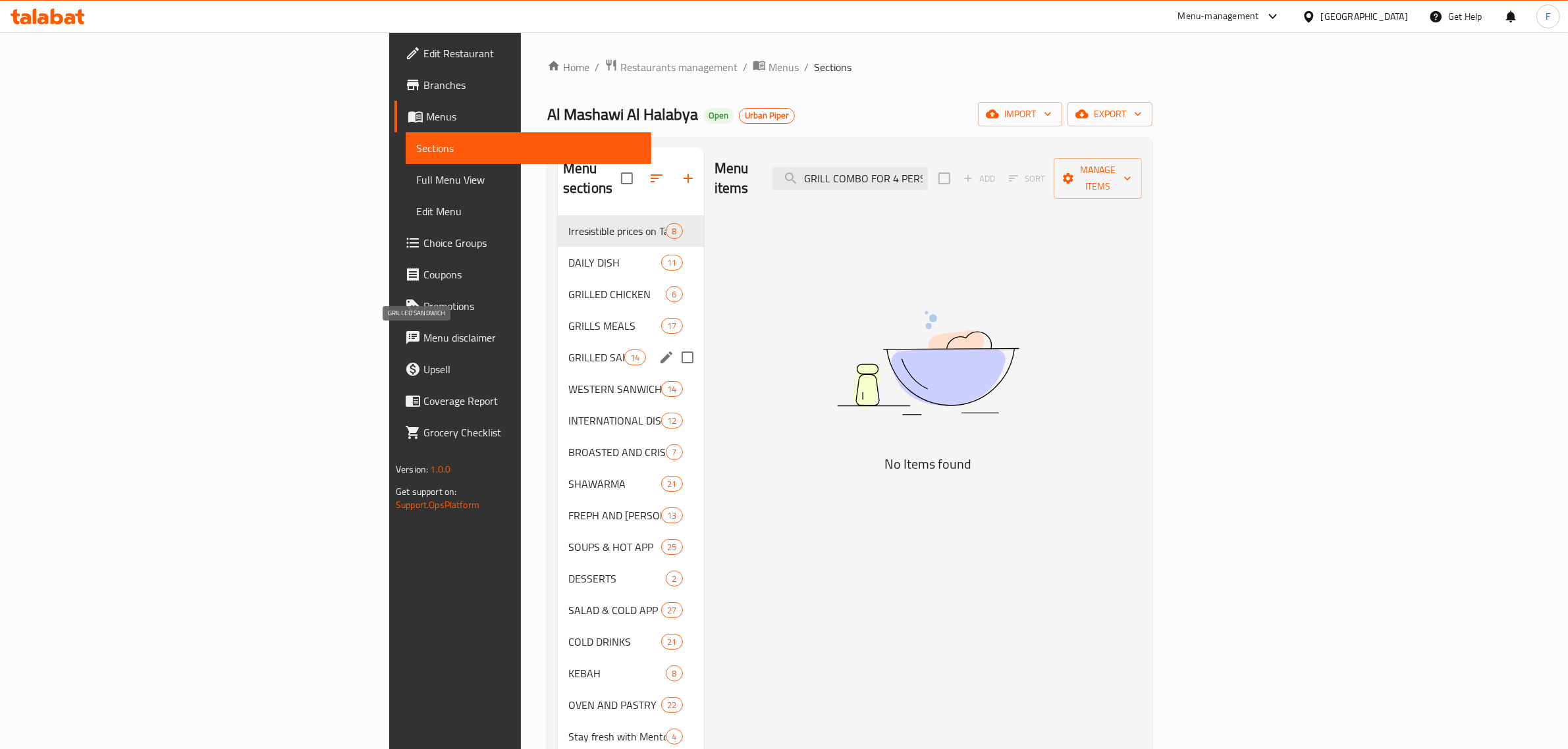
click at [568, 349] on span "GRILLED SANDWICH" at bounding box center [596, 357] width 56 height 16
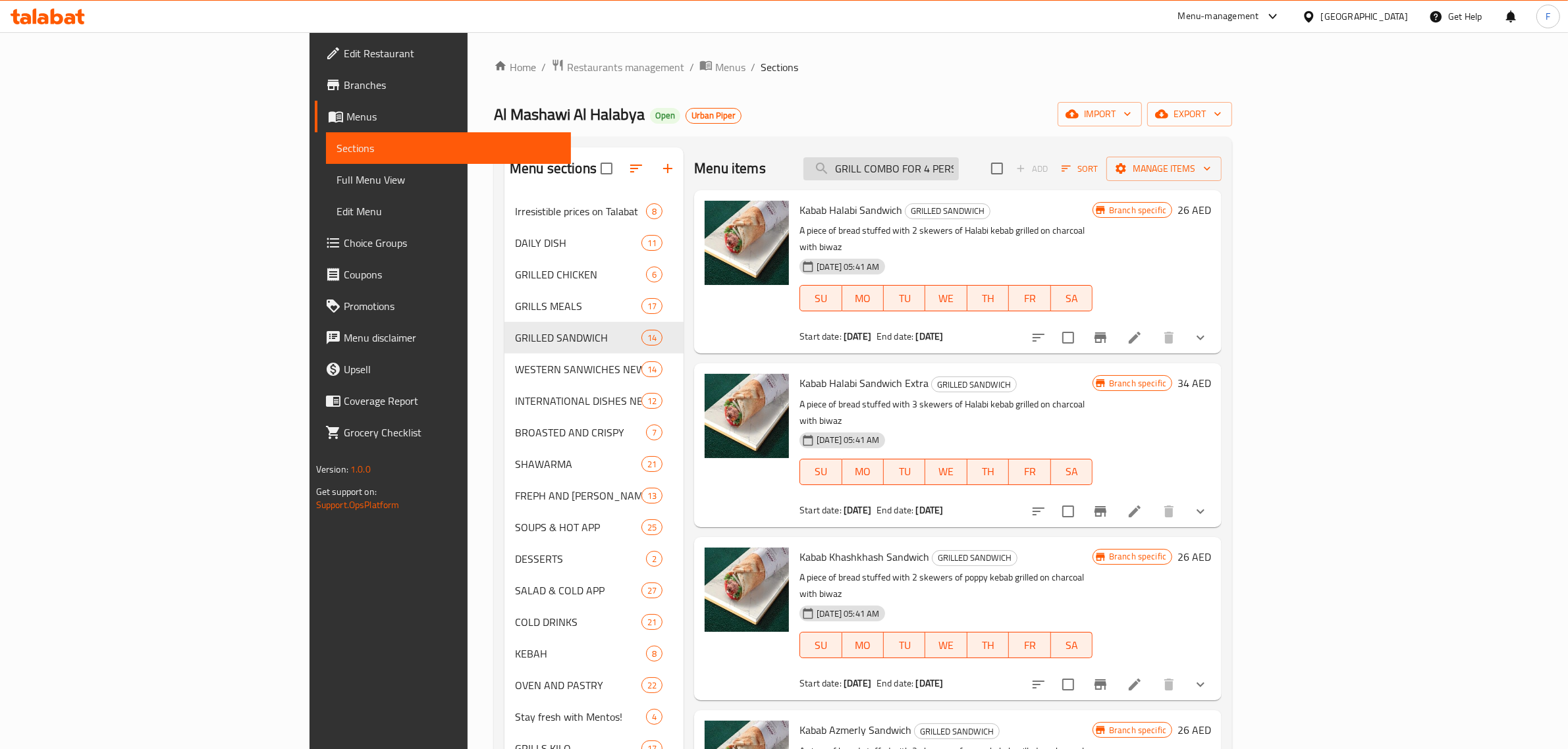
click at [958, 171] on input "GRILL COMBO FOR 4 PERSONS" at bounding box center [880, 169] width 155 height 23
drag, startPoint x: 1037, startPoint y: 172, endPoint x: 1131, endPoint y: 172, distance: 94.0
click at [1131, 172] on div "Menu items GRILL COMBO FOR 4 PERSONS Add Sort Manage items" at bounding box center [958, 169] width 527 height 43
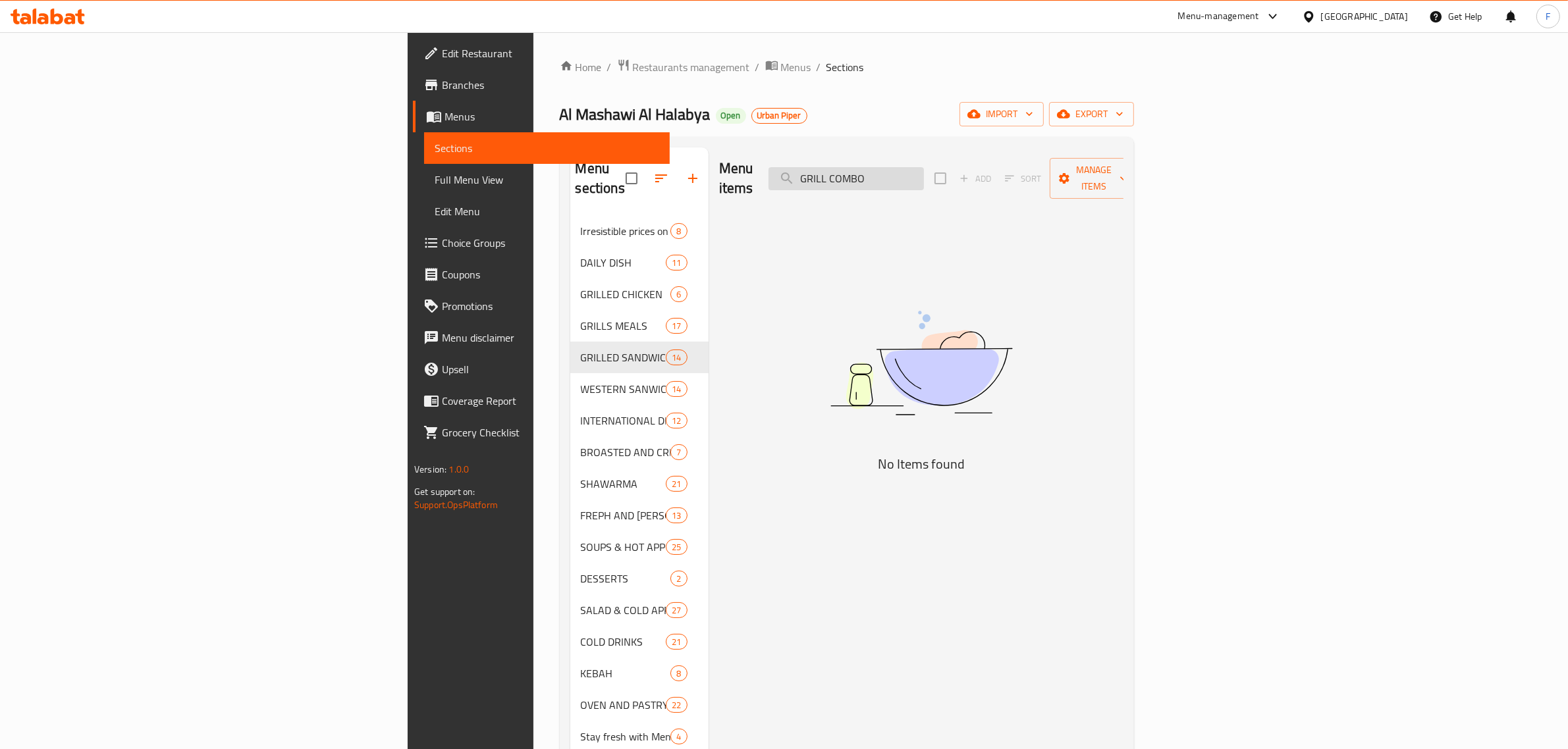
click at [923, 169] on input "GRILL COMBO" at bounding box center [846, 179] width 155 height 23
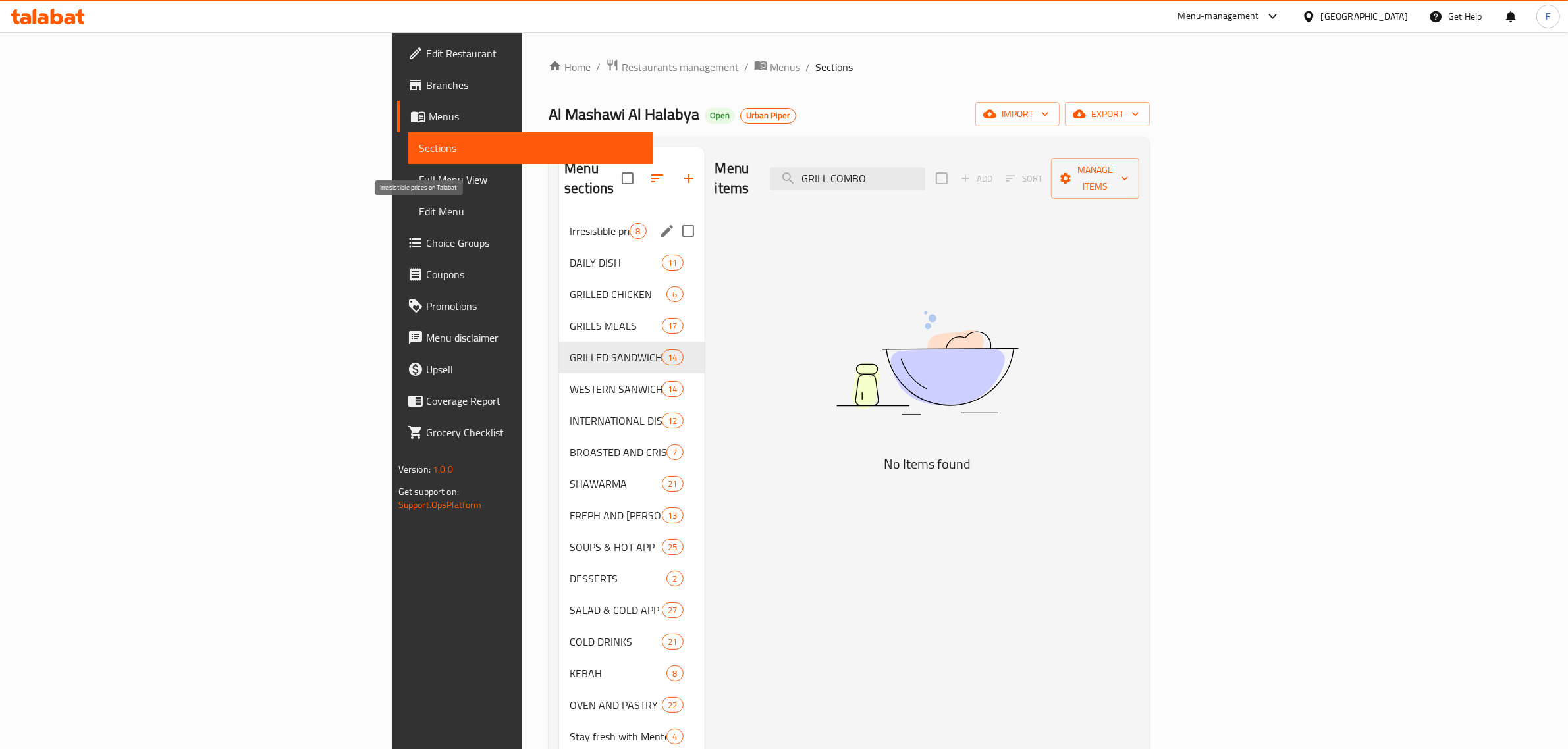
type input "GRILL COMBO"
click at [570, 223] on span "Irresistible prices on Talabat" at bounding box center [599, 231] width 60 height 16
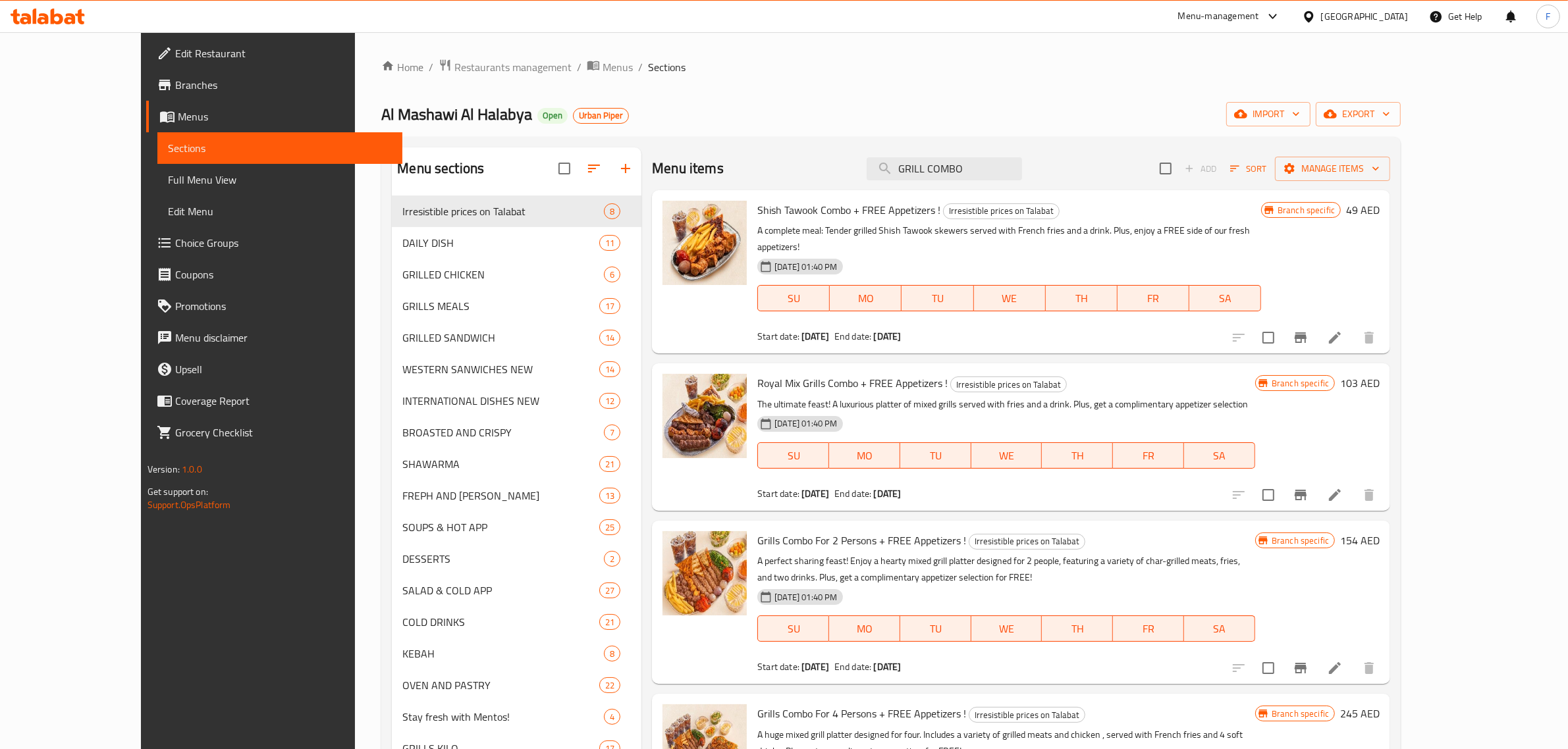
drag, startPoint x: 1021, startPoint y: 172, endPoint x: 843, endPoint y: 172, distance: 178.0
click at [843, 172] on div "Menu items GRILL COMBO Add Sort Manage items" at bounding box center [1021, 169] width 738 height 43
paste input "GRILL COMBO FOR 4 PERSONS"
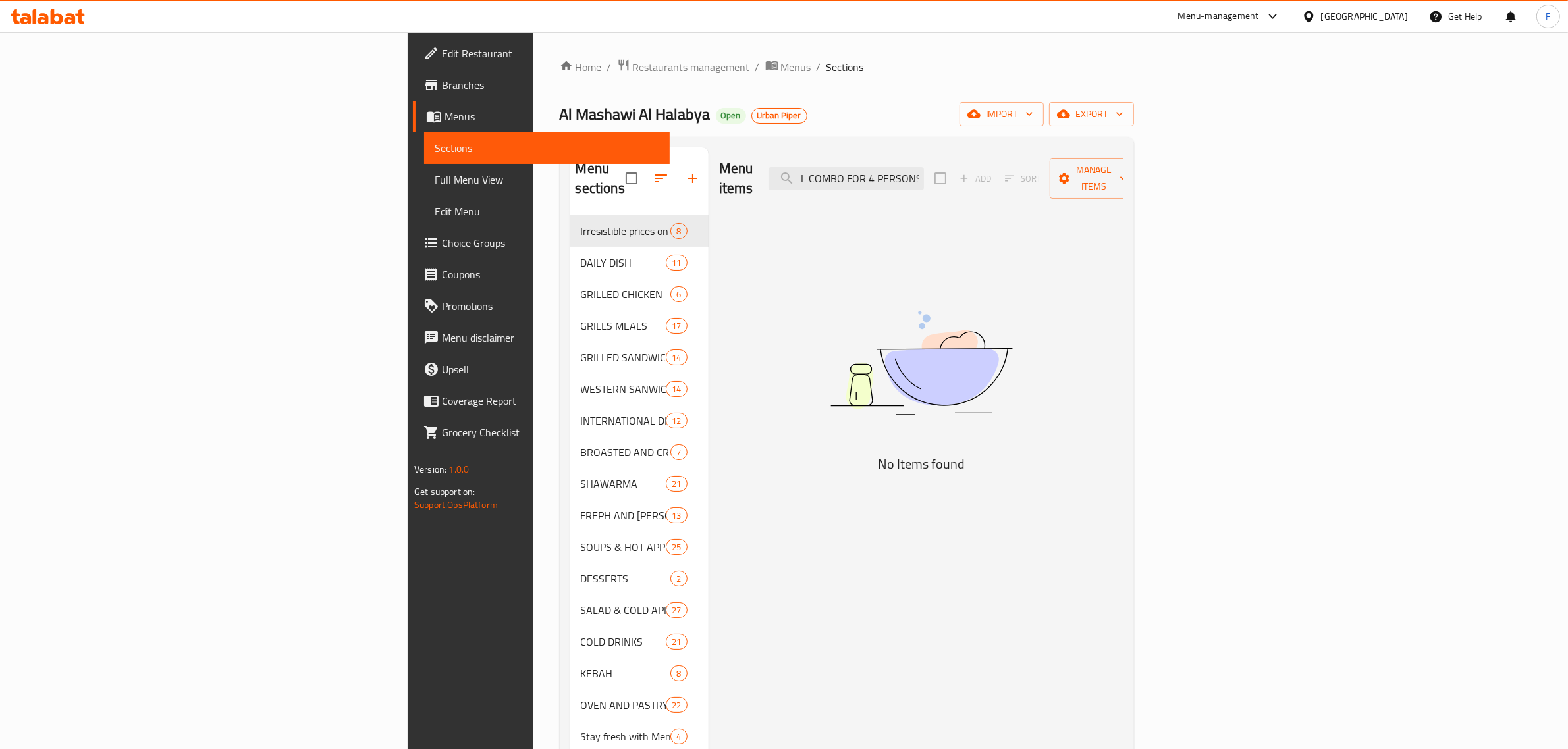
drag, startPoint x: 993, startPoint y: 168, endPoint x: 1124, endPoint y: 173, distance: 131.1
click at [1123, 173] on div "Menu items GRILL COMBO FOR 4 PERSONS Add Sort Manage items" at bounding box center [921, 179] width 404 height 63
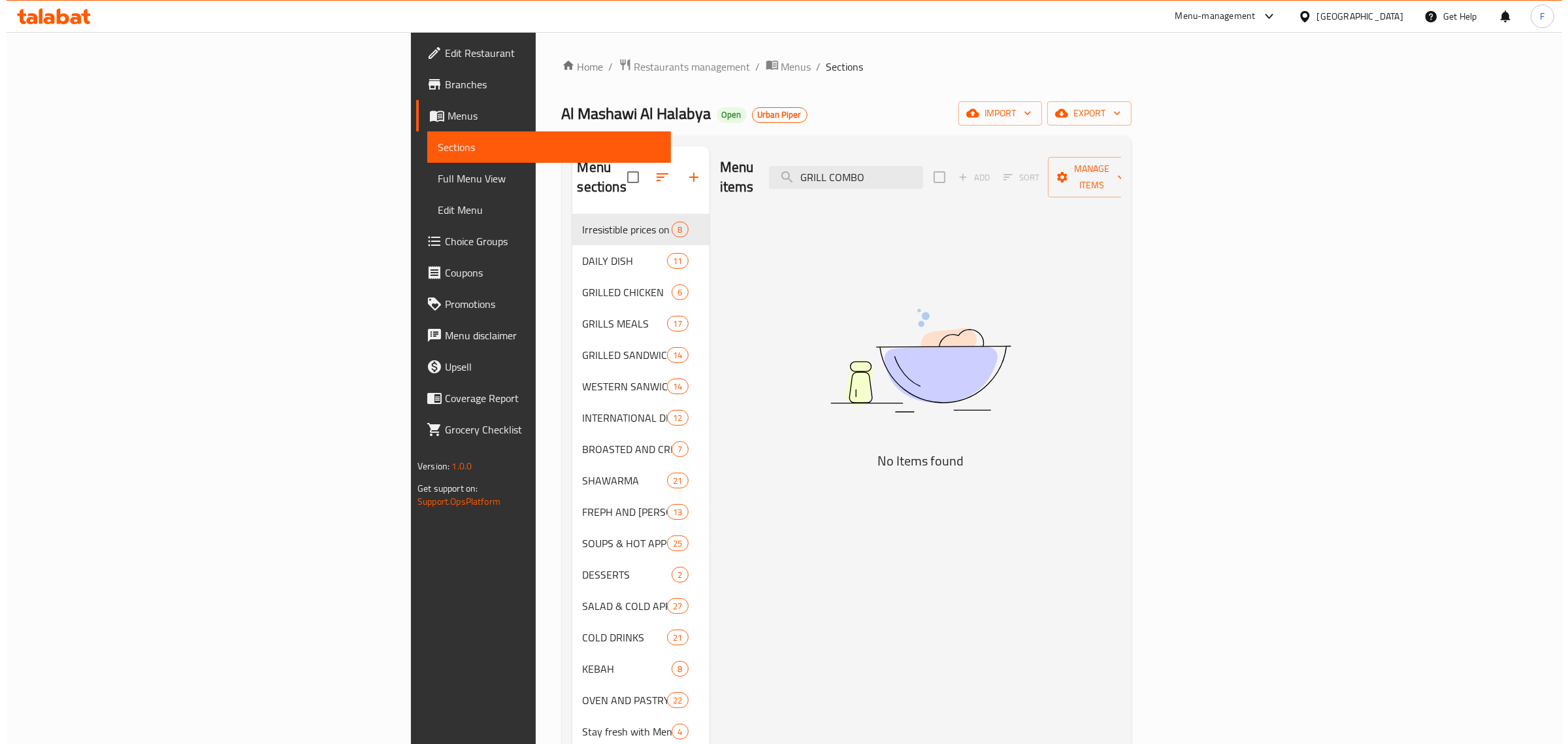
scroll to position [0, 0]
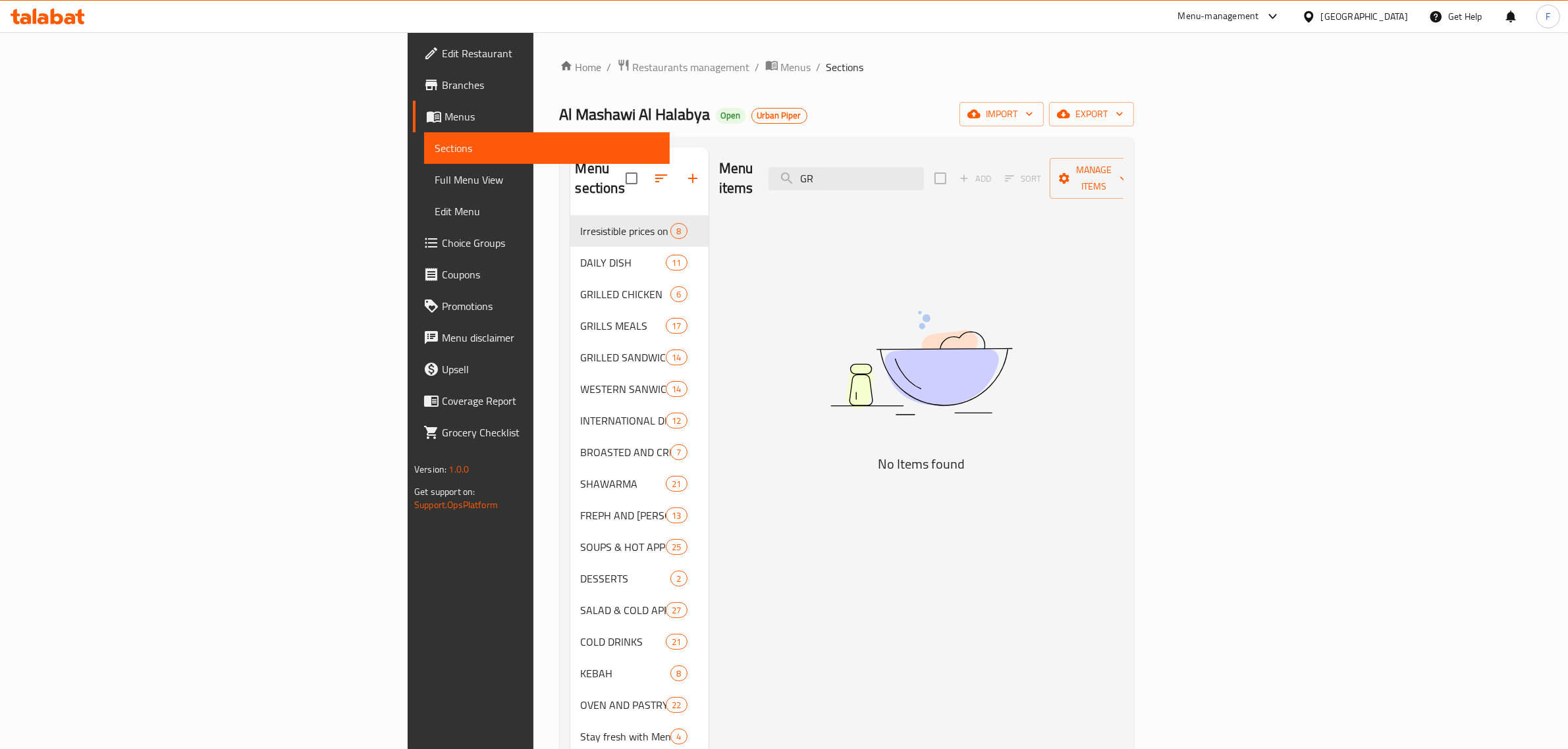
type input "G"
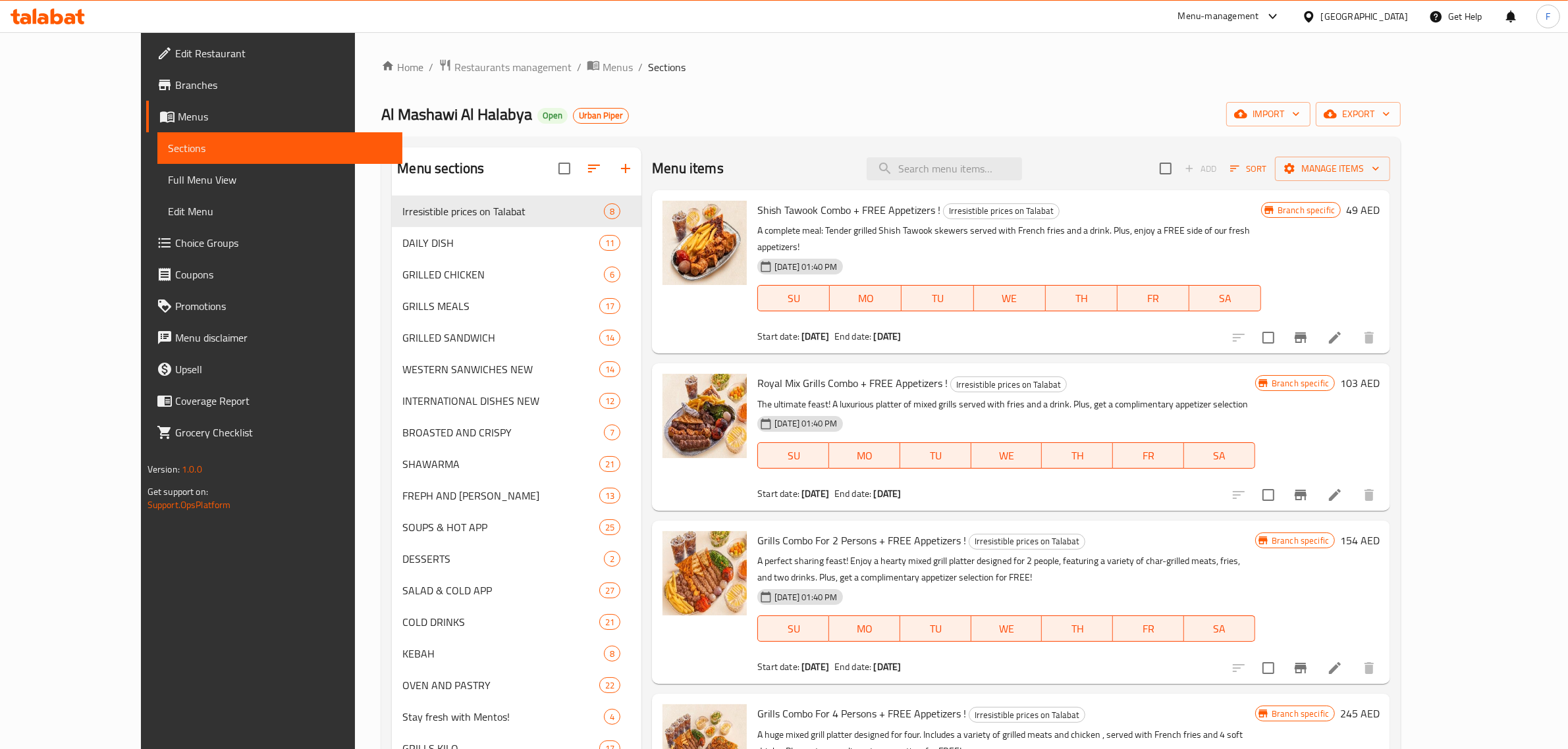
click at [860, 60] on ol "Home / Restaurants management / Menus / Sections" at bounding box center [891, 67] width 1020 height 17
click at [1006, 166] on input "search" at bounding box center [944, 169] width 155 height 23
paste input "SHISH TAWOOK COMBO"
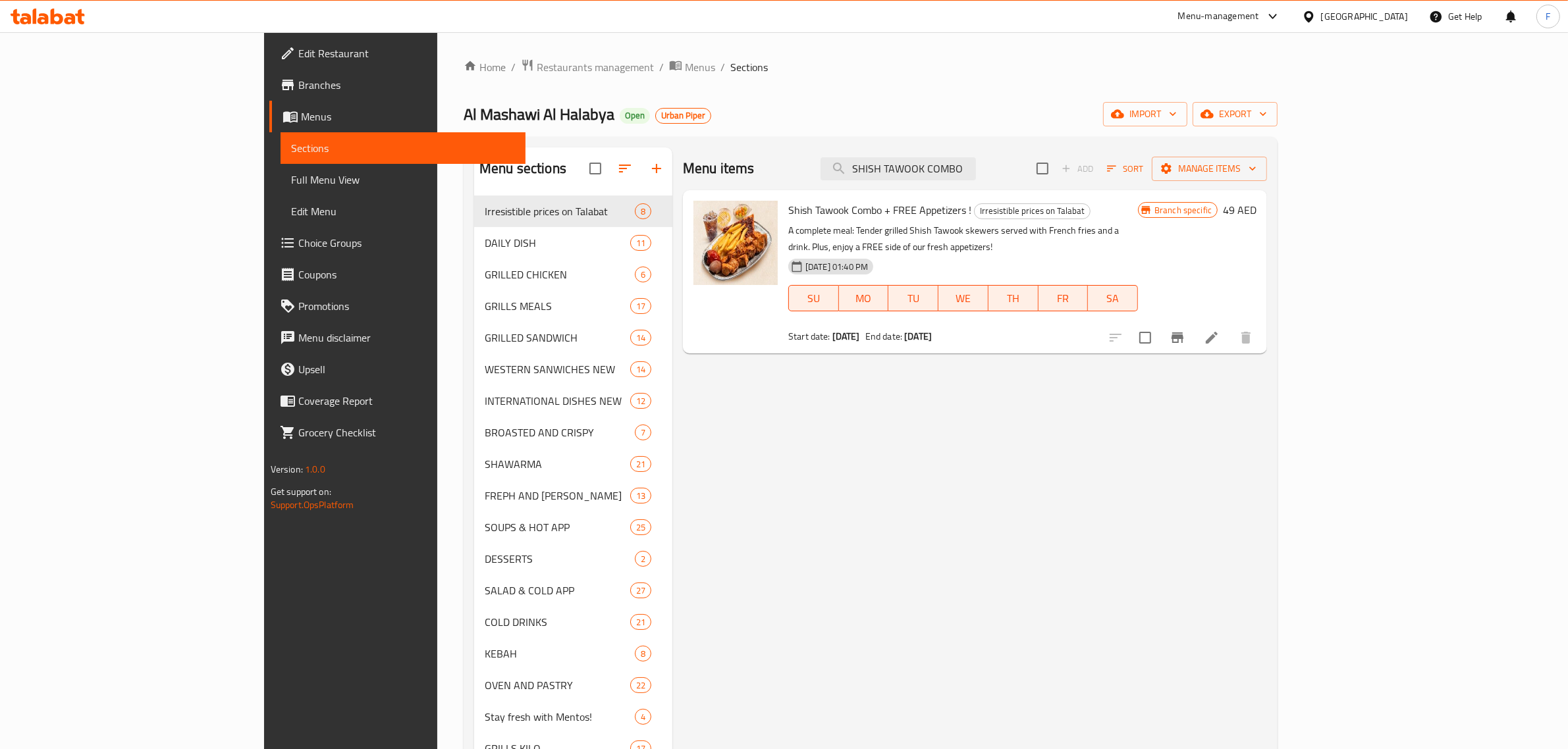
drag, startPoint x: 1059, startPoint y: 169, endPoint x: 787, endPoint y: 151, distance: 272.6
click at [787, 151] on div "Menu items SHISH TAWOOK COMBO Add Sort Manage items" at bounding box center [975, 169] width 584 height 43
paste input "Royal Mix Grills Combo"
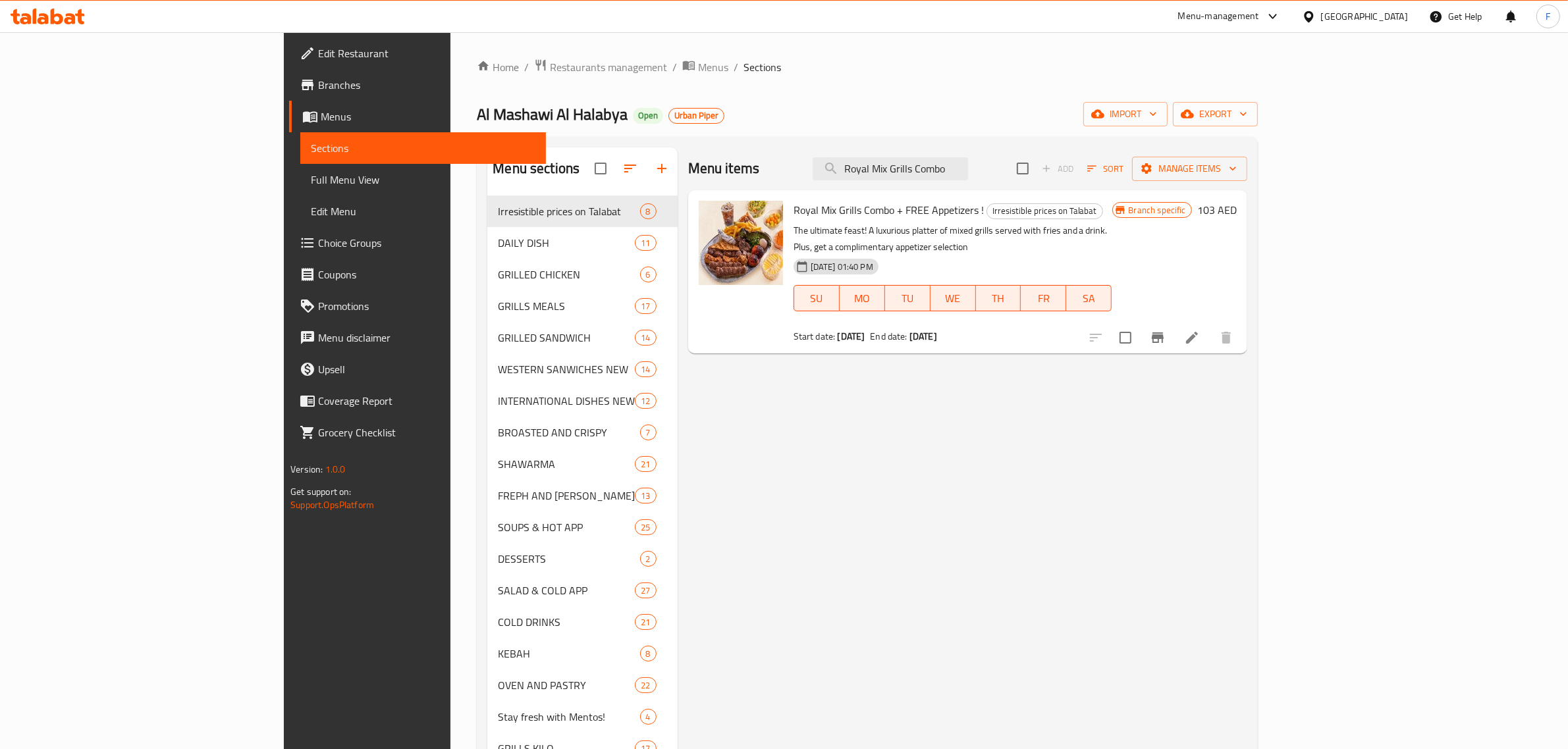
type input "Royal Mix Grills Combo"
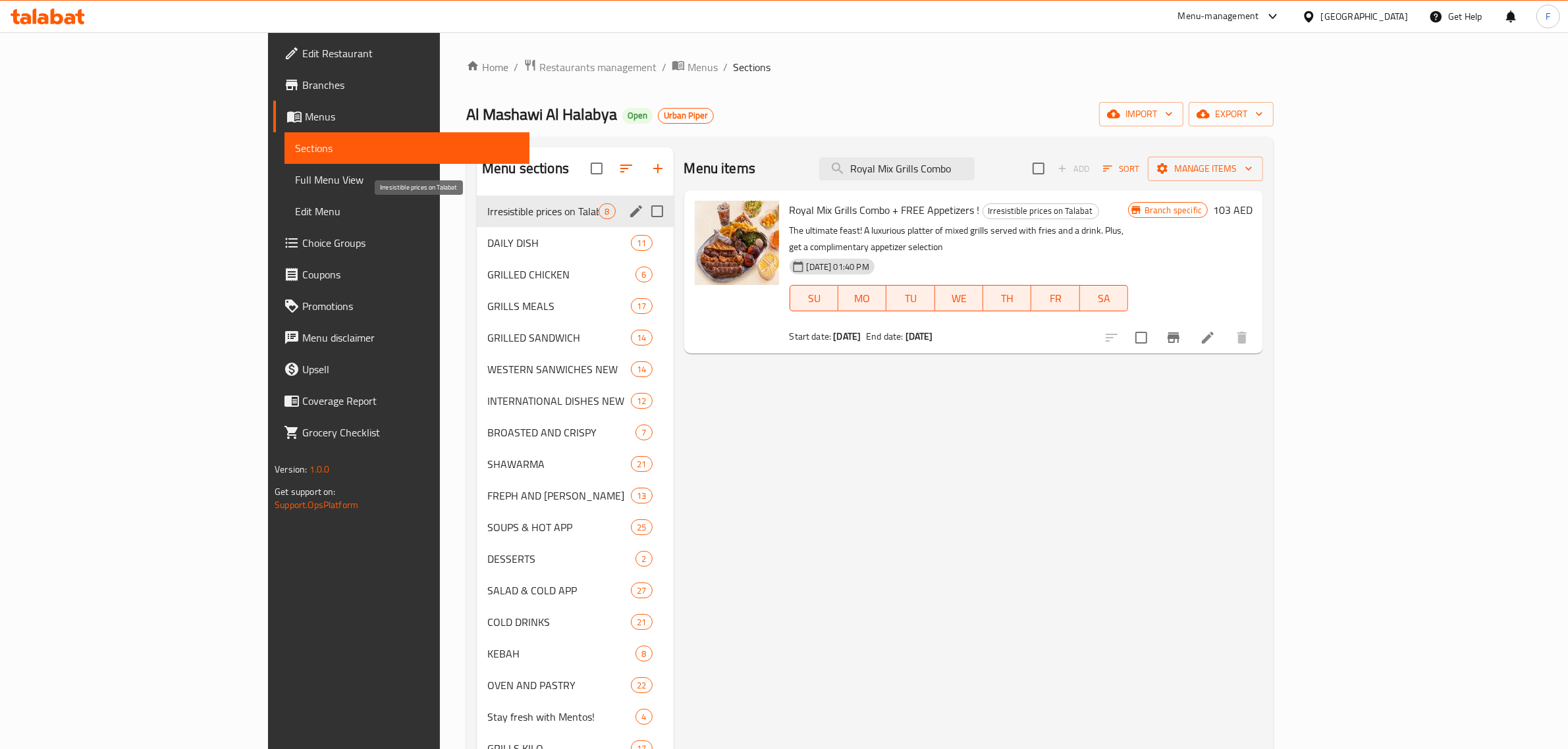
click at [487, 210] on span "Irresistible prices on Talabat" at bounding box center [543, 211] width 111 height 16
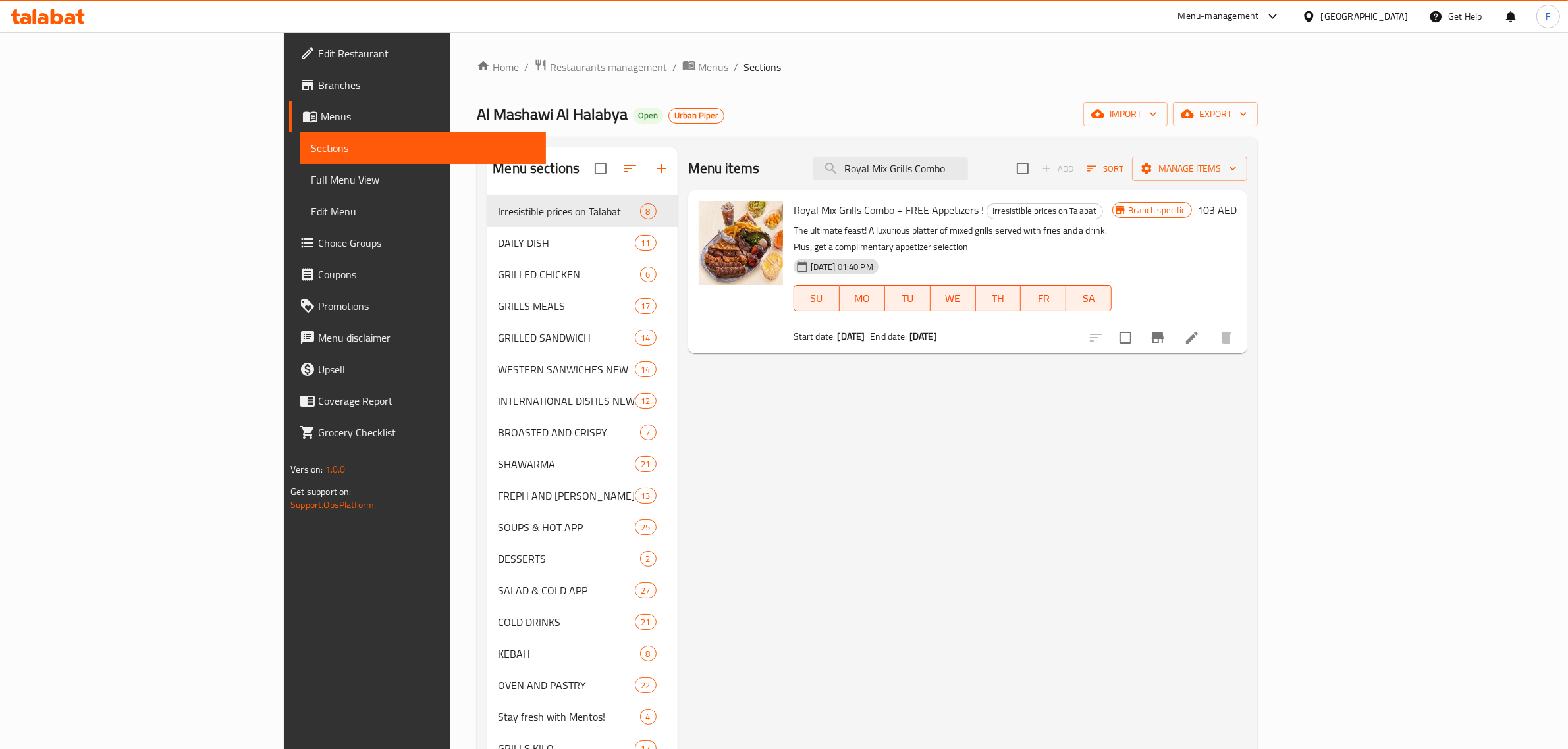
drag, startPoint x: 1051, startPoint y: 170, endPoint x: 854, endPoint y: 159, distance: 197.3
click at [854, 159] on div "Menu items Royal Mix Grills Combo Add Sort Manage items" at bounding box center [968, 169] width 559 height 43
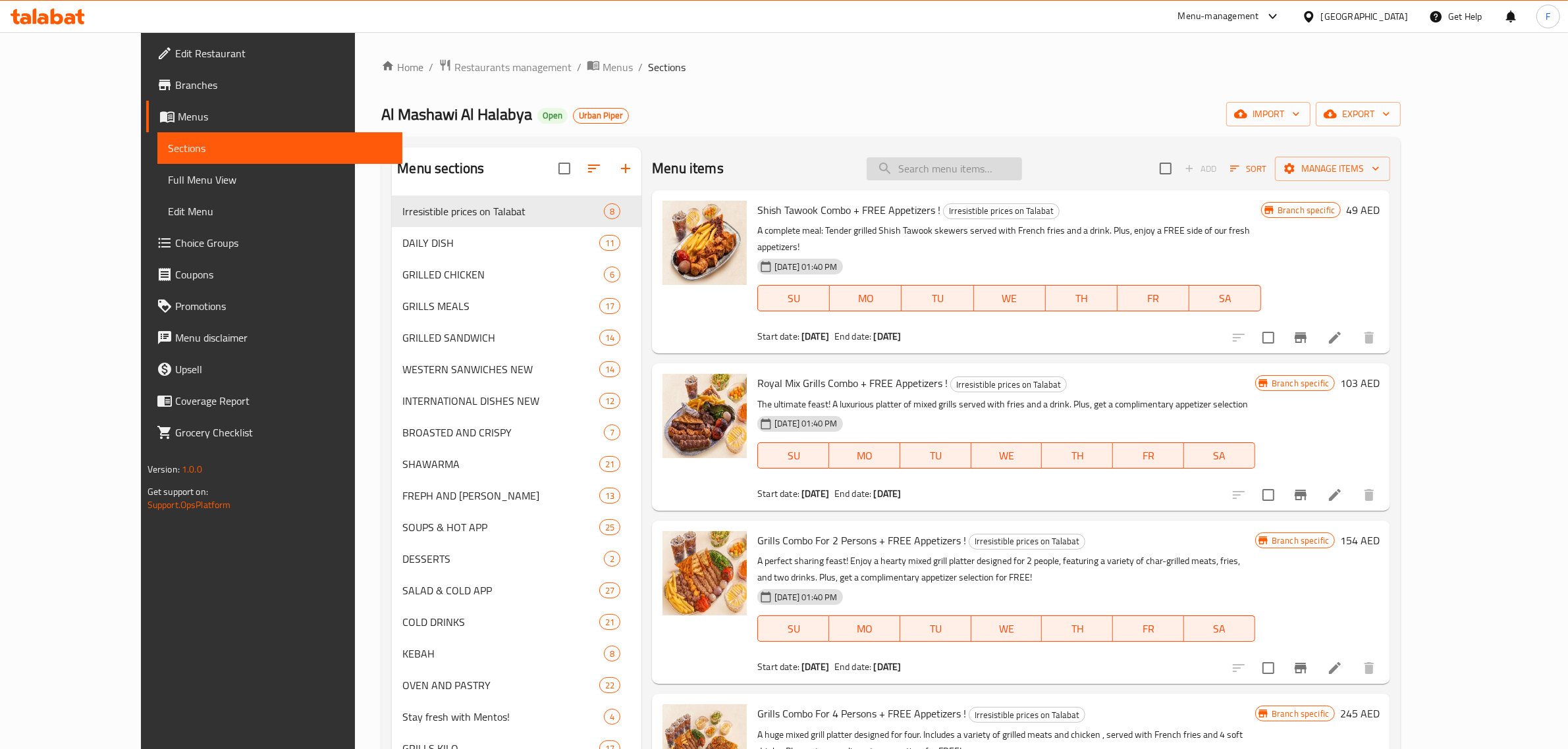
click at [982, 173] on input "search" at bounding box center [944, 169] width 155 height 23
paste input "LAMB CHOPS COMBO"
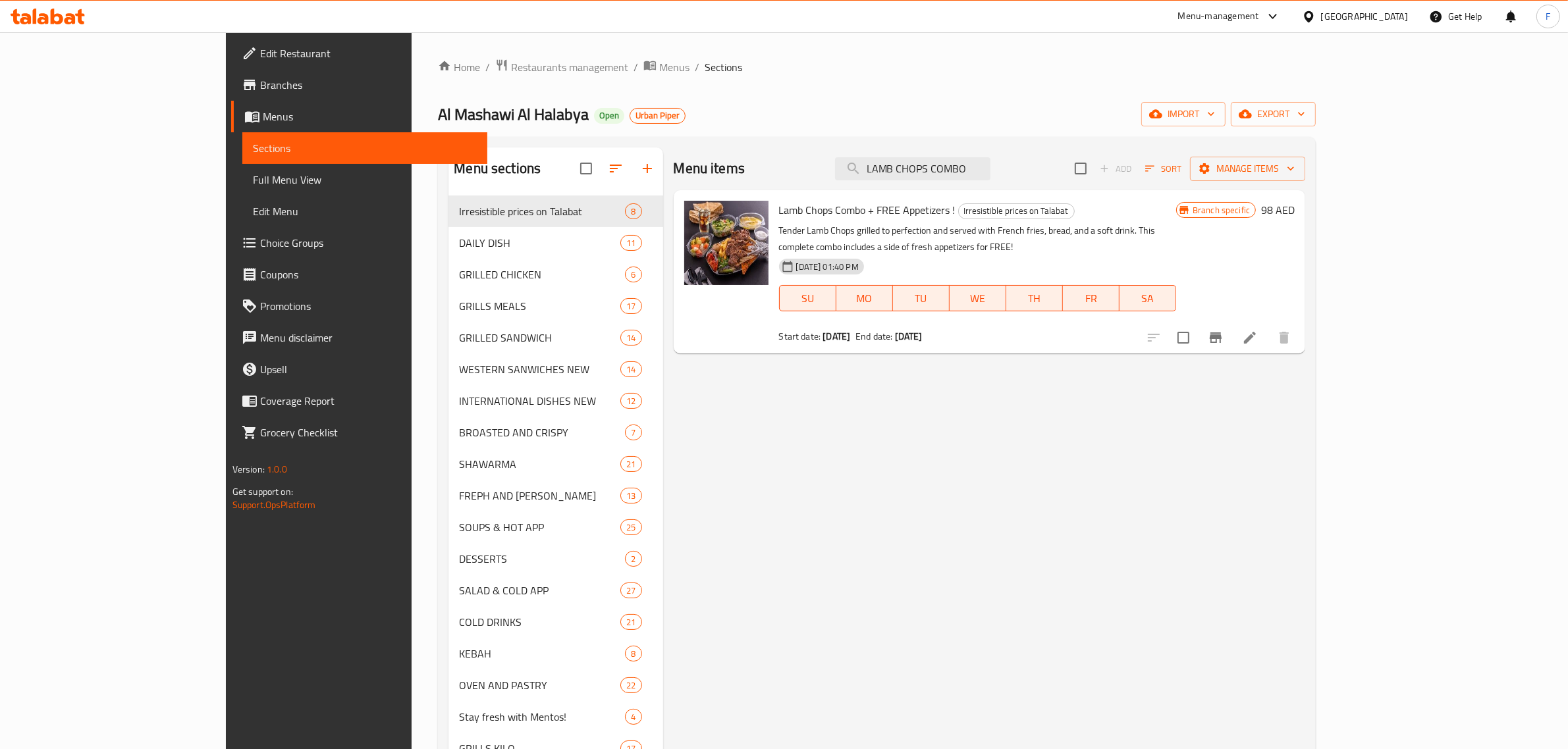
drag, startPoint x: 1054, startPoint y: 171, endPoint x: 912, endPoint y: 166, distance: 142.1
click at [912, 166] on div "Menu items LAMB CHOPS COMBO Add Sort Manage items" at bounding box center [990, 169] width 632 height 43
paste input "TOSHKA"
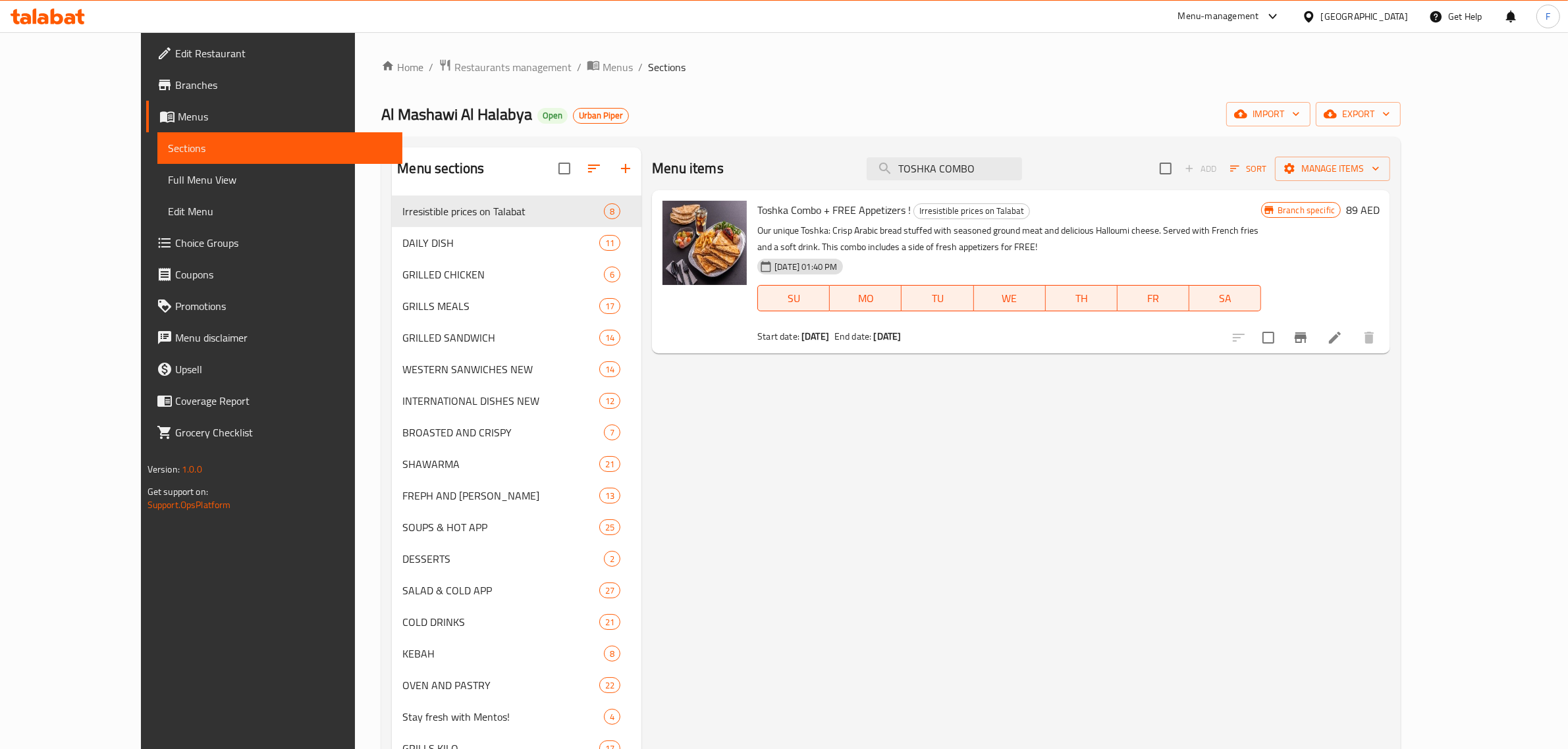
drag, startPoint x: 1035, startPoint y: 169, endPoint x: 910, endPoint y: 163, distance: 125.1
click at [910, 163] on div "Menu items TOSHKA COMBO Add Sort Manage items" at bounding box center [1021, 169] width 738 height 43
paste input "MEAT TEK"
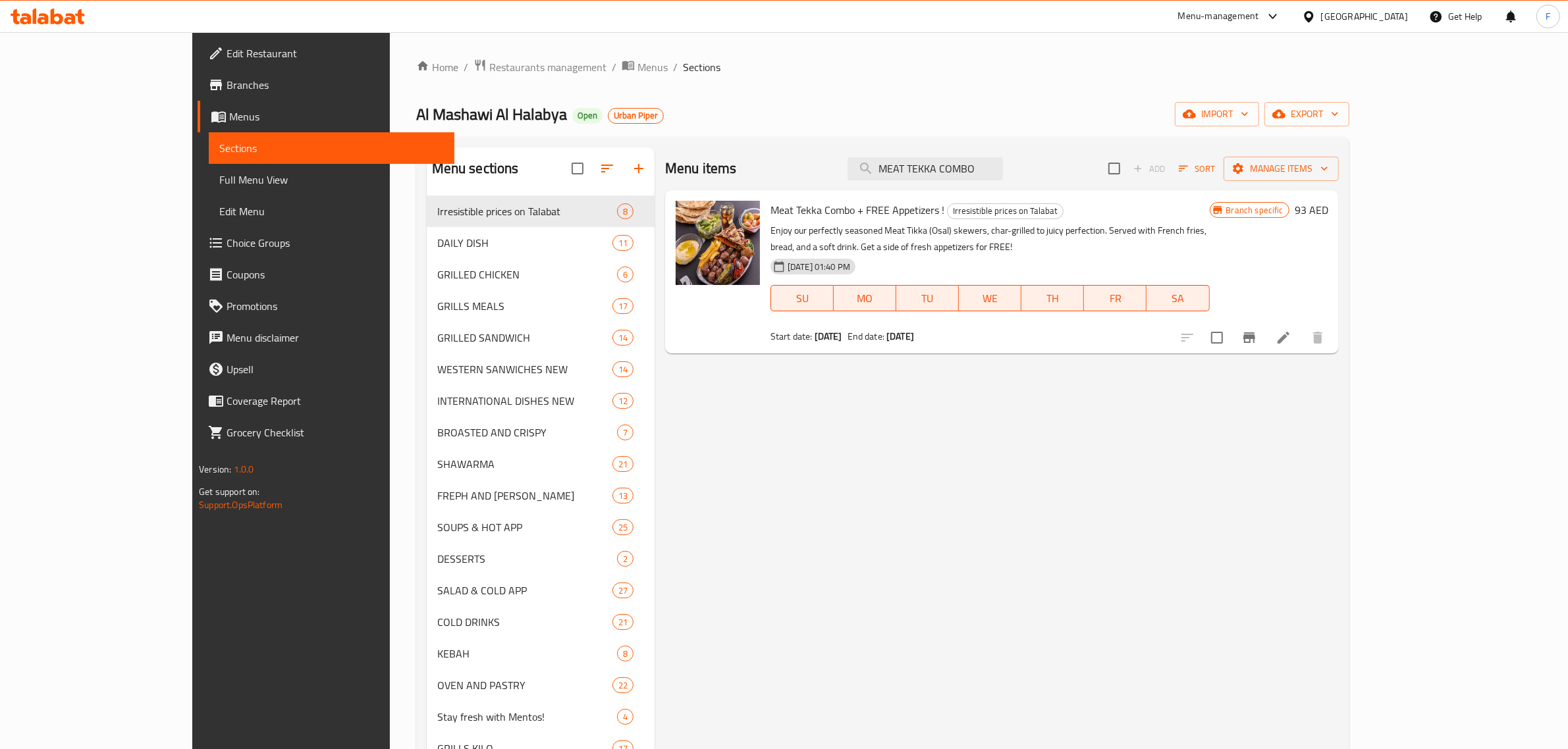
drag, startPoint x: 1061, startPoint y: 171, endPoint x: 887, endPoint y: 165, distance: 174.1
click at [887, 165] on div "Menu items MEAT TEKKA COMBO Add Sort Manage items" at bounding box center [1001, 169] width 674 height 43
paste input "KABAB HALABI"
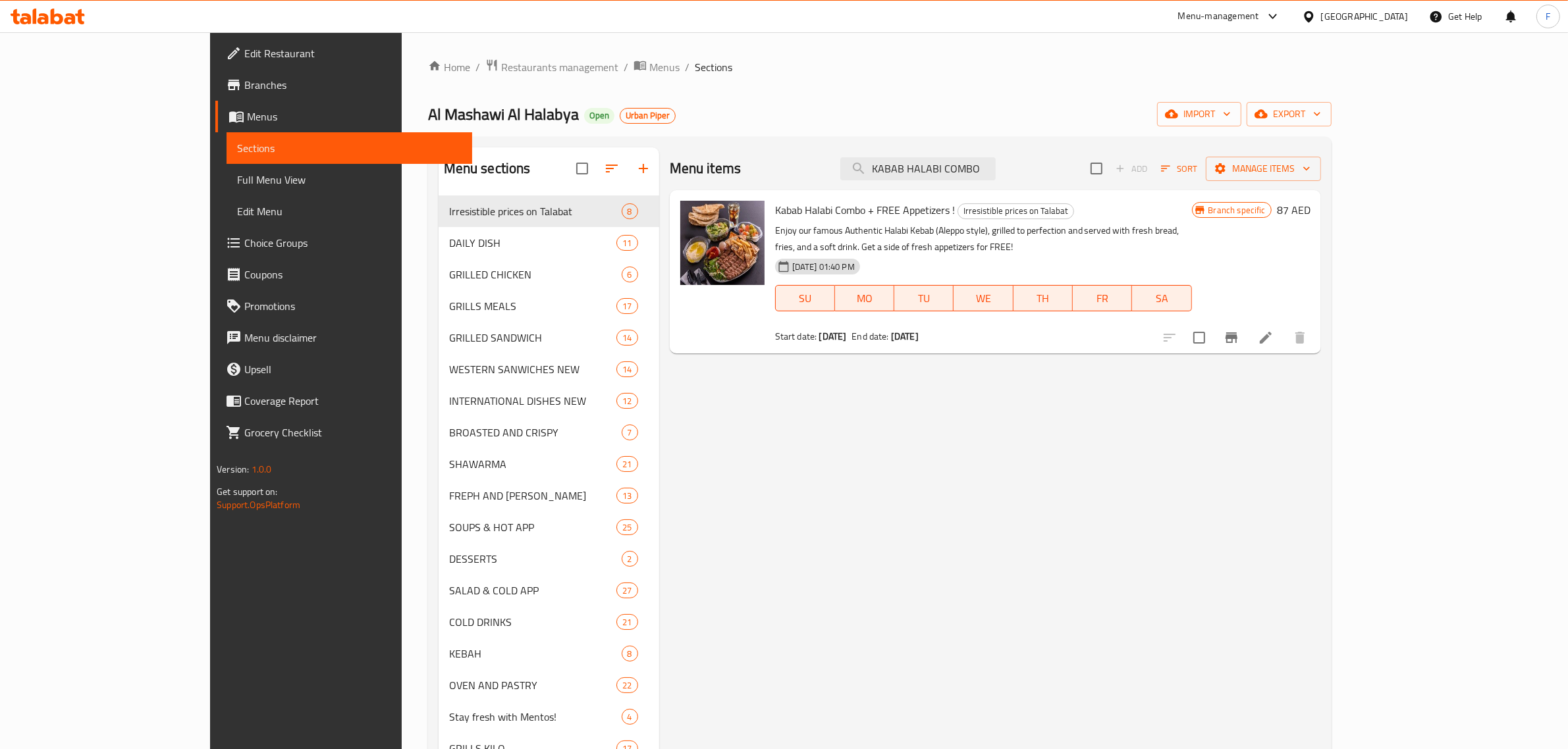
type input "KABAB HALABI COMBO"
click at [501, 60] on span "Restaurants management" at bounding box center [559, 67] width 117 height 16
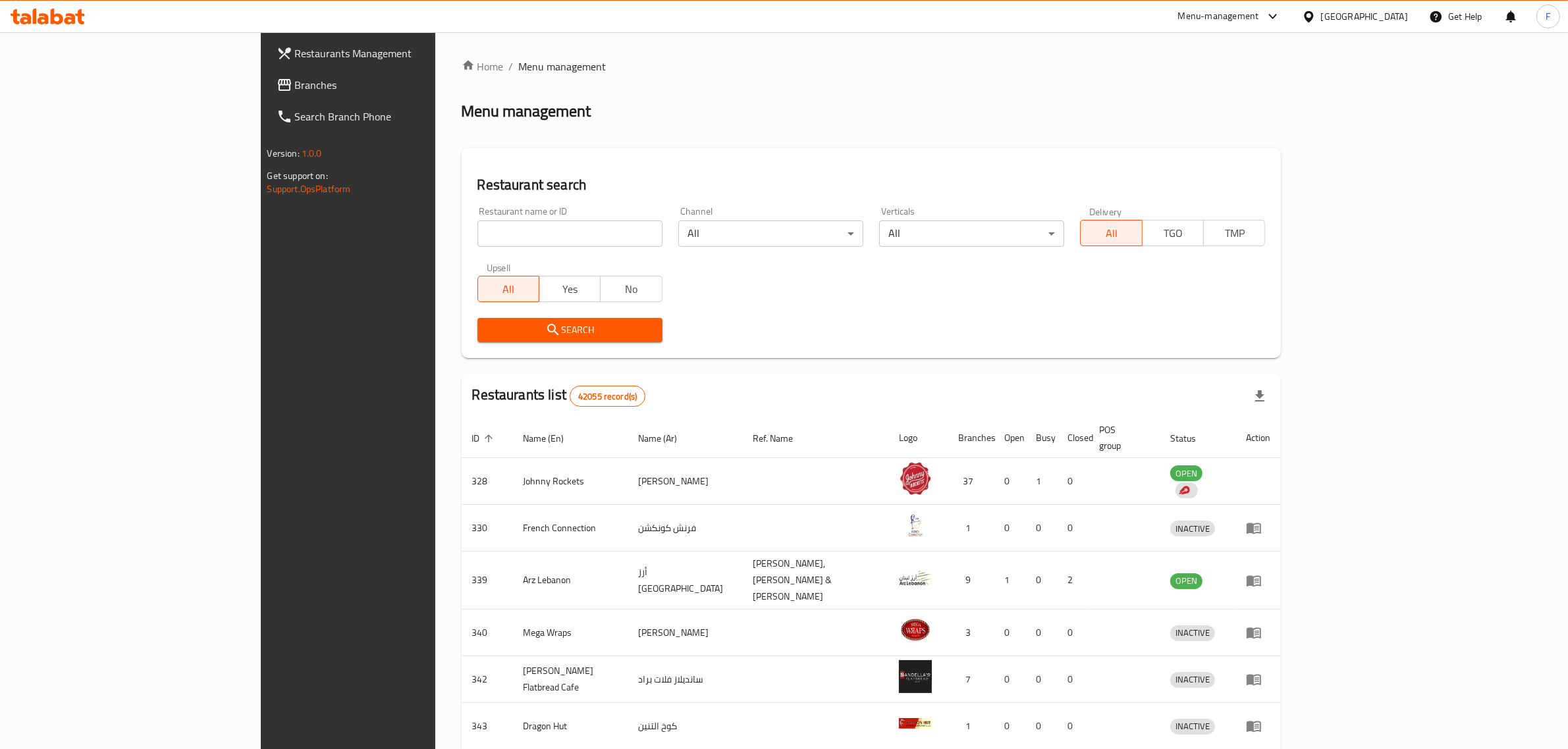
click at [477, 236] on input "search" at bounding box center [570, 234] width 185 height 26
paste input "645926"
type input "645926"
click at [488, 331] on span "Search" at bounding box center [570, 330] width 164 height 17
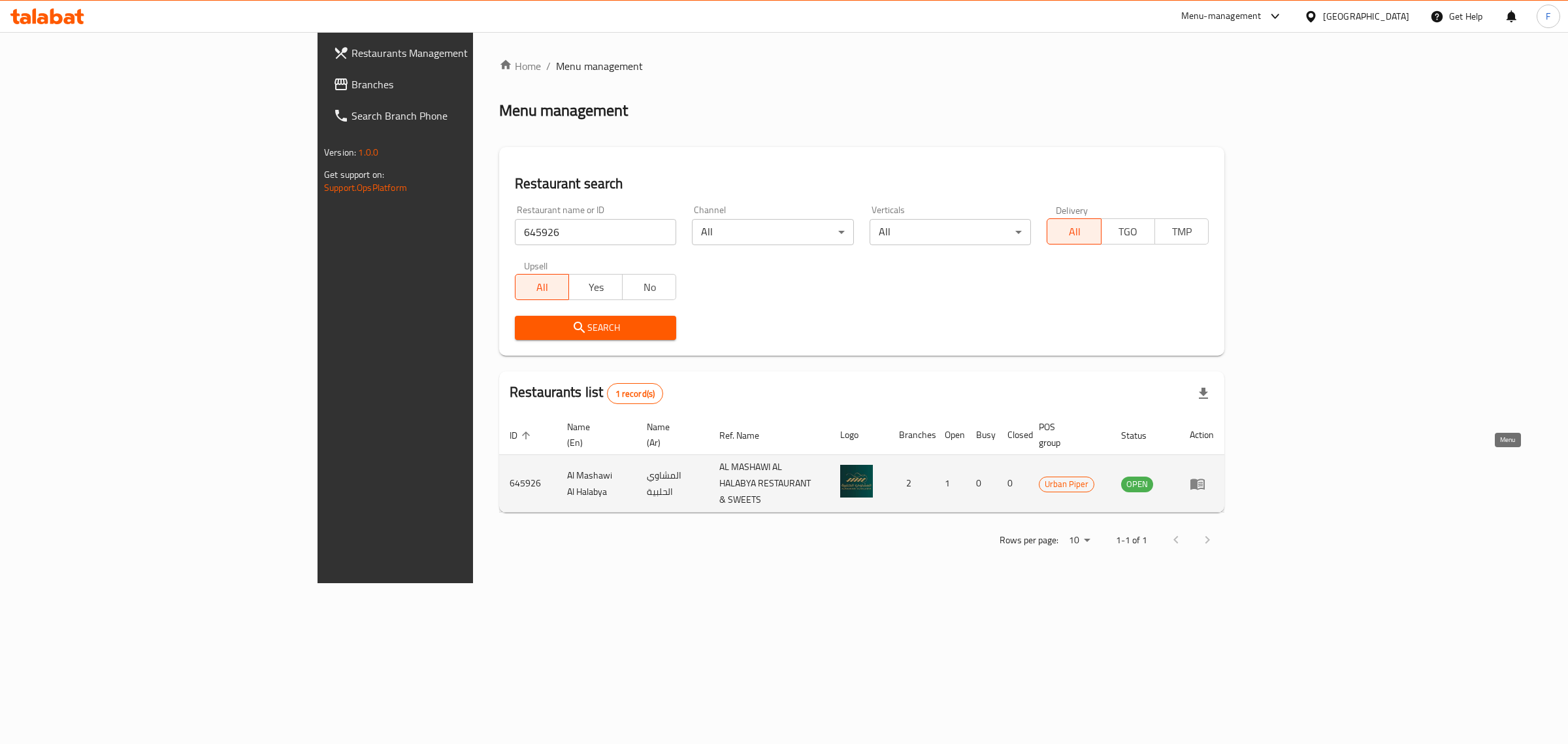
click at [1205, 479] on icon "enhanced table" at bounding box center [1197, 484] width 14 height 11
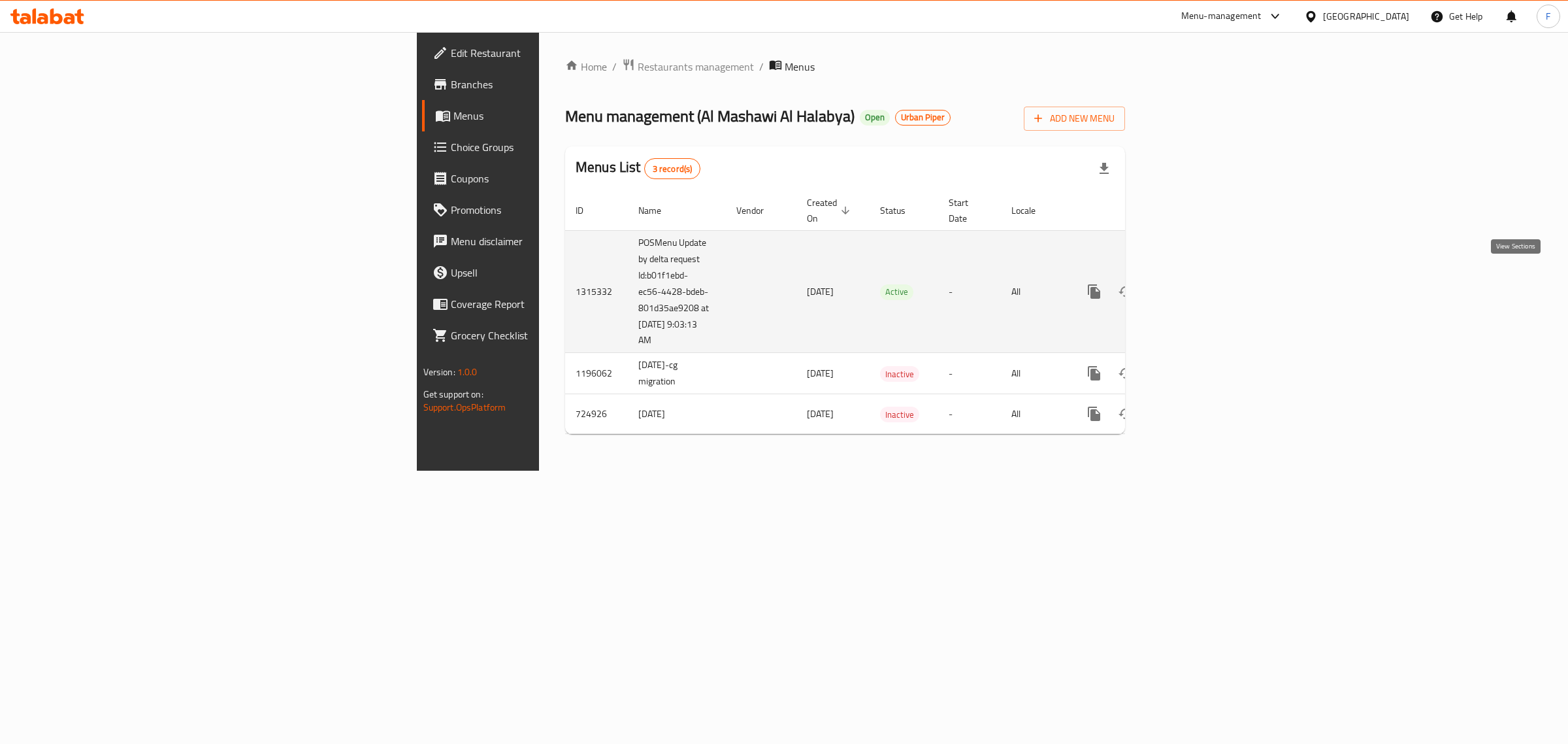
click at [1204, 276] on link "enhanced table" at bounding box center [1188, 291] width 31 height 31
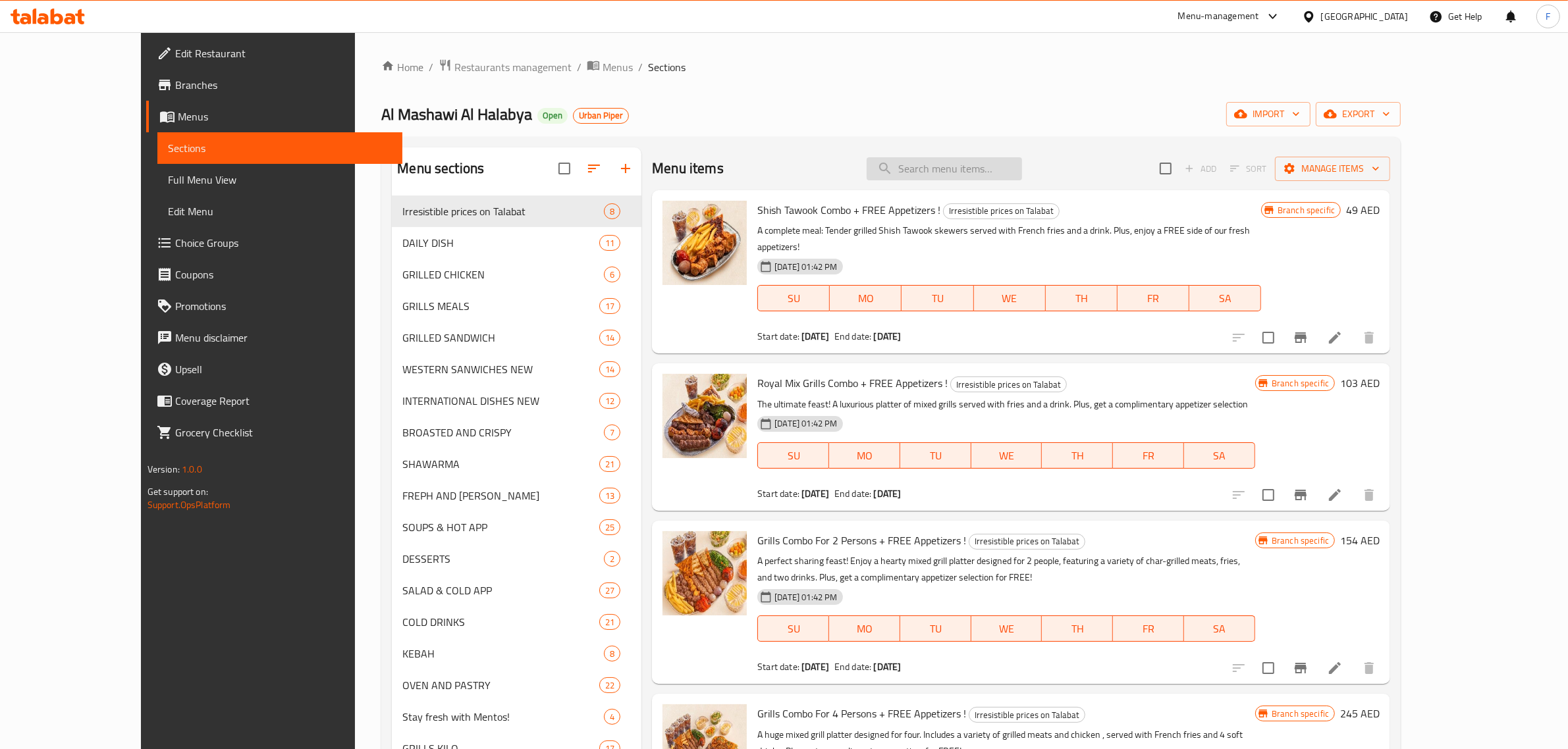
click at [981, 173] on input "search" at bounding box center [944, 169] width 155 height 23
paste input "GRILL COMBO FOR 4 PERSONS"
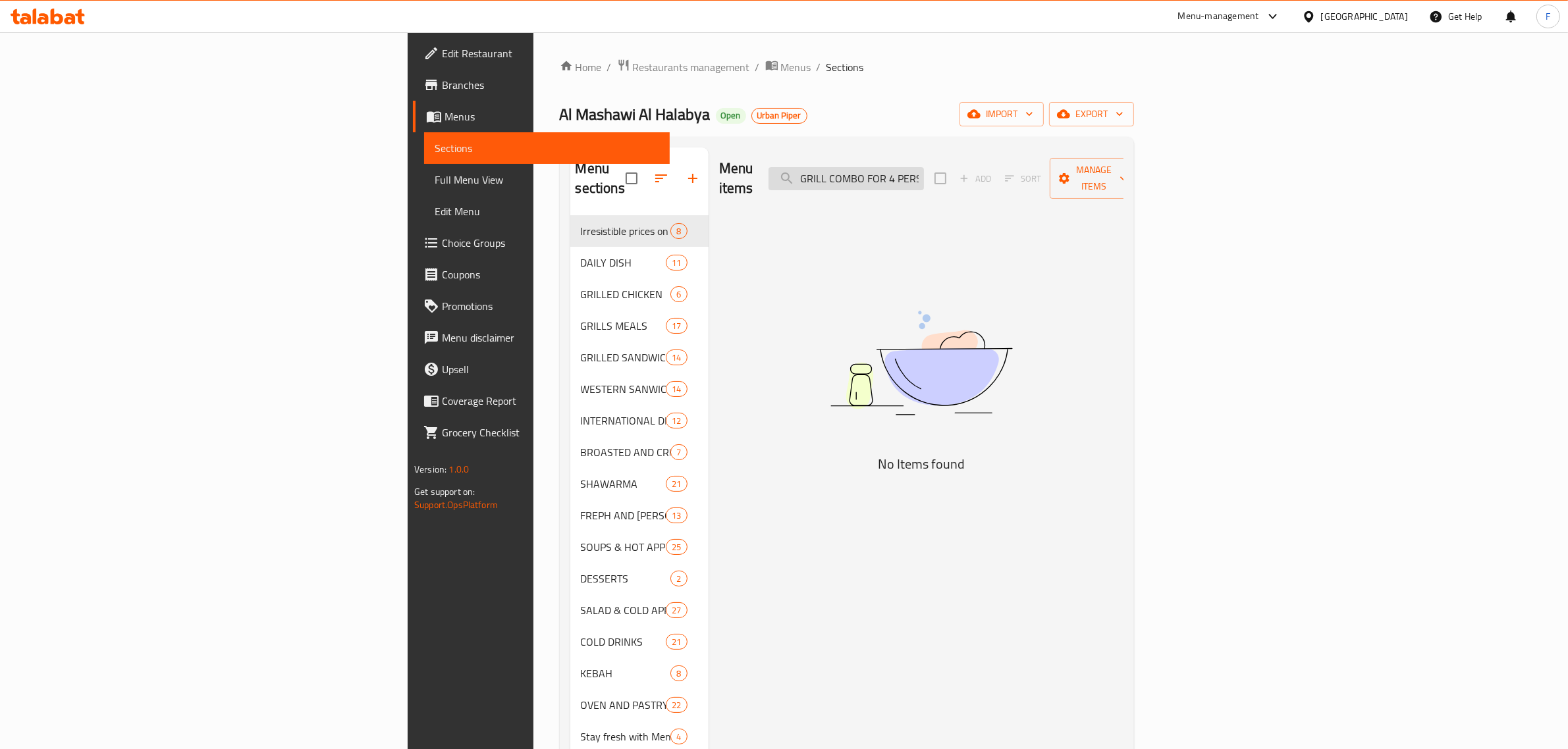
click at [923, 171] on input "GRILL COMBO FOR 4 PERSONS" at bounding box center [846, 179] width 155 height 23
paste input "2"
drag, startPoint x: 977, startPoint y: 175, endPoint x: 916, endPoint y: 168, distance: 61.4
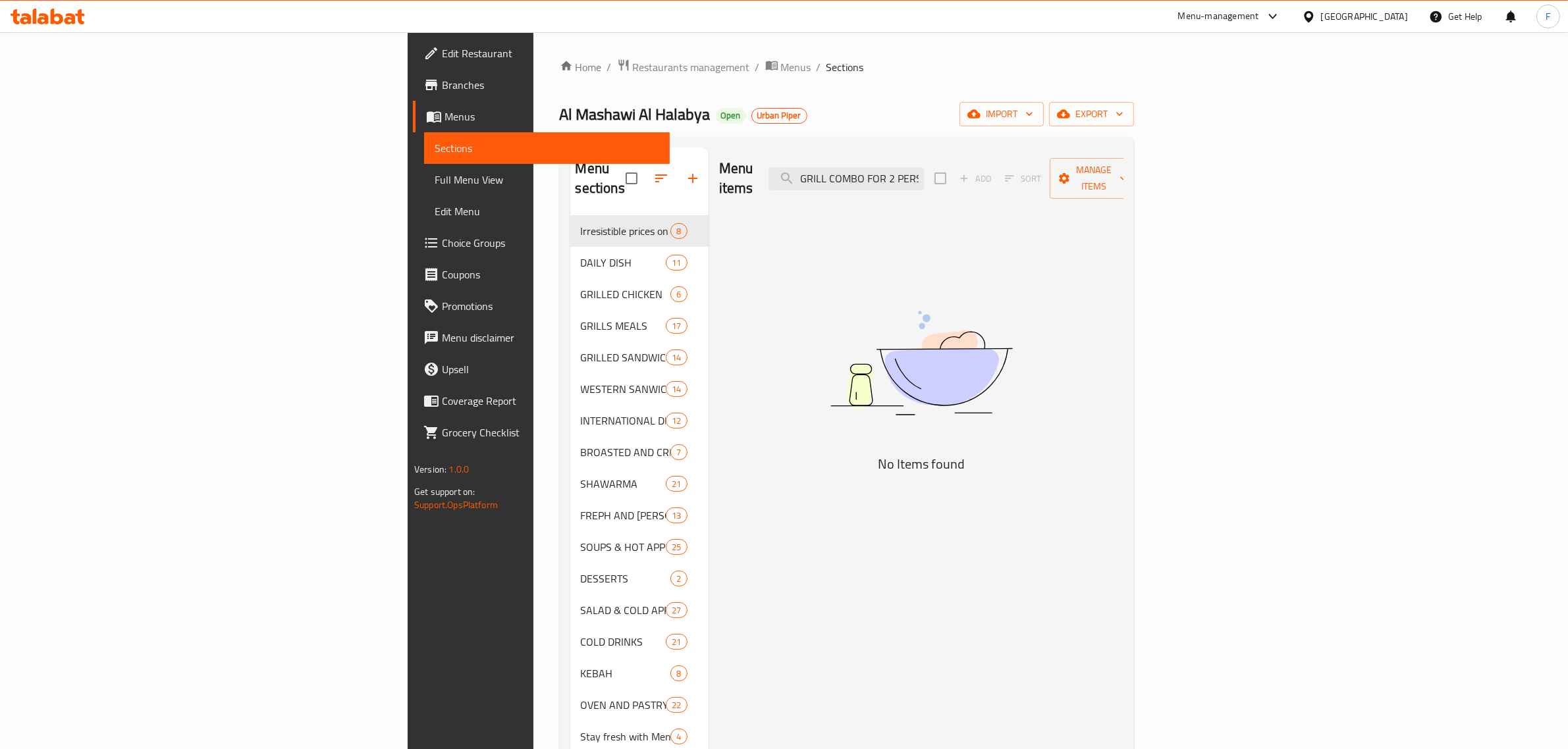
click at [897, 167] on div "Menu items GRILL COMBO FOR 2 PERSONS Add Sort Manage items" at bounding box center [921, 179] width 404 height 63
click at [923, 171] on input "GRILL COMBO FOR 2 PERSONS" at bounding box center [846, 179] width 155 height 23
drag, startPoint x: 1044, startPoint y: 169, endPoint x: 1037, endPoint y: 170, distance: 7.1
click at [923, 170] on input "GRILL COMBO FOR 2 PERSONS" at bounding box center [846, 179] width 155 height 23
click at [923, 175] on input "GRILL COMBO FOR 4 PERSONS" at bounding box center [846, 179] width 155 height 23
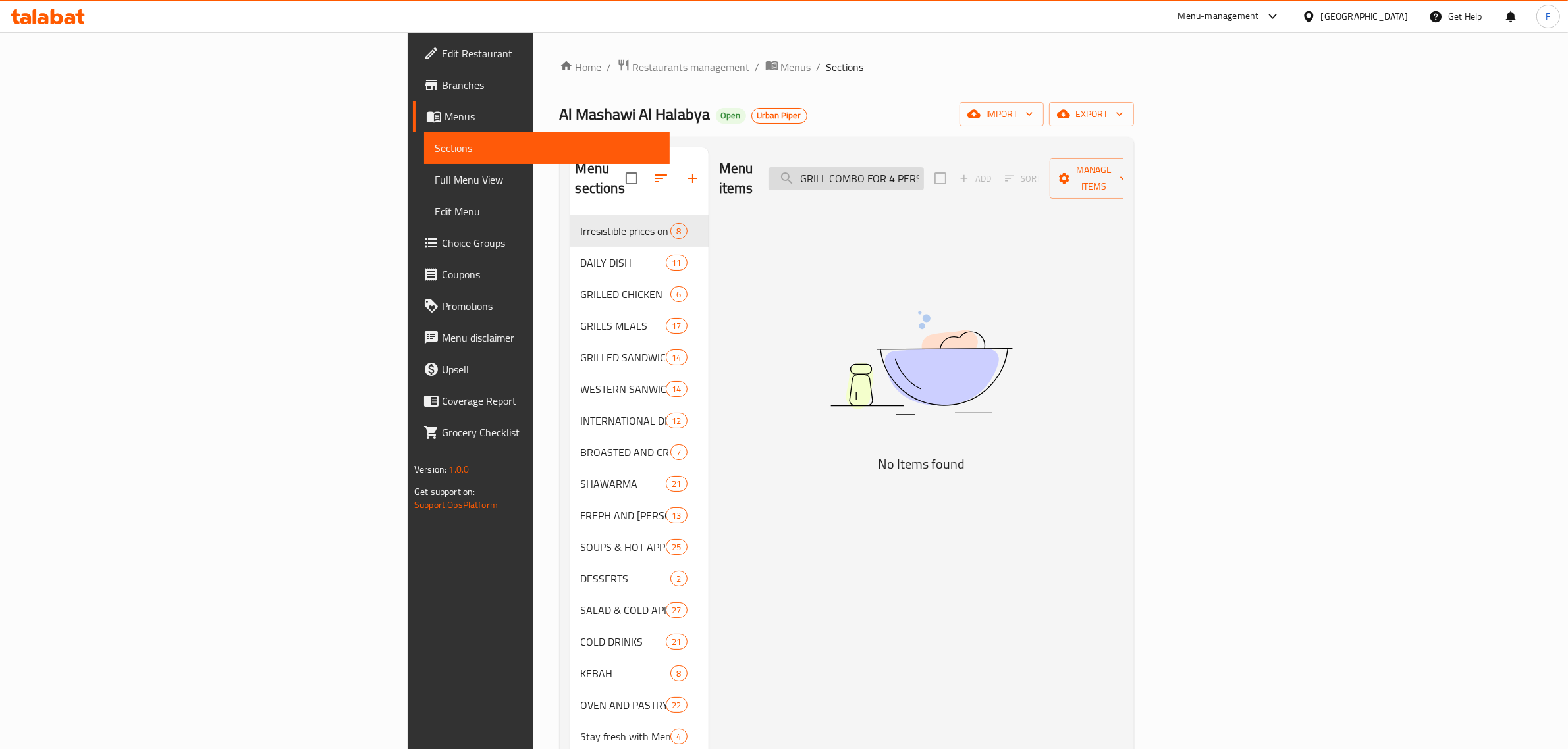
click at [923, 175] on input "GRILL COMBO FOR 4 PERSONS" at bounding box center [846, 179] width 155 height 23
paste input "SHISH TAWOOK COMBO"
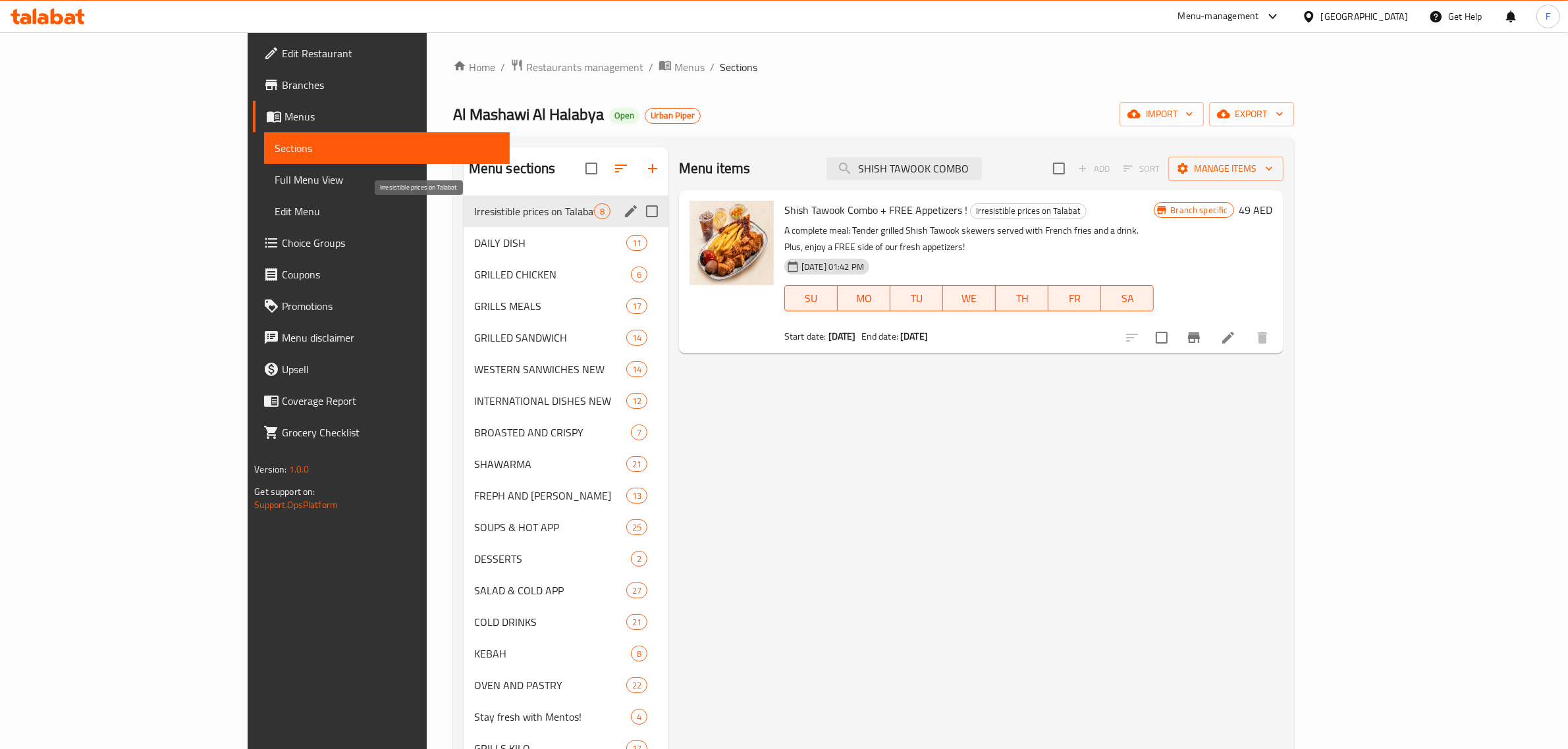
type input "SHISH TAWOOK COMBO"
click at [474, 215] on span "Irresistible prices on Talabat" at bounding box center [534, 211] width 120 height 16
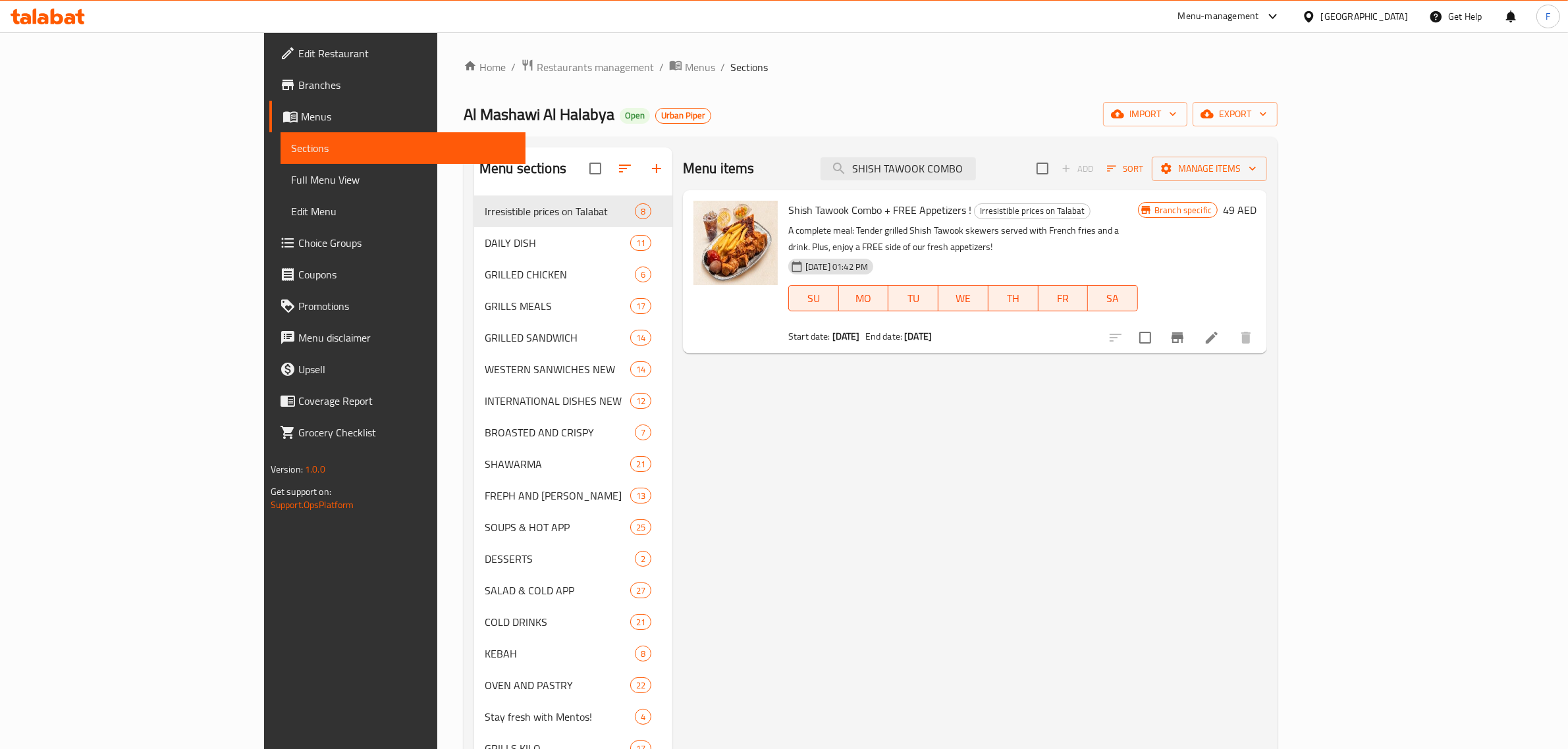
drag, startPoint x: 1064, startPoint y: 173, endPoint x: 832, endPoint y: 169, distance: 232.0
click at [832, 169] on div "Menu items SHISH TAWOOK COMBO Add Sort Manage items" at bounding box center [975, 169] width 584 height 43
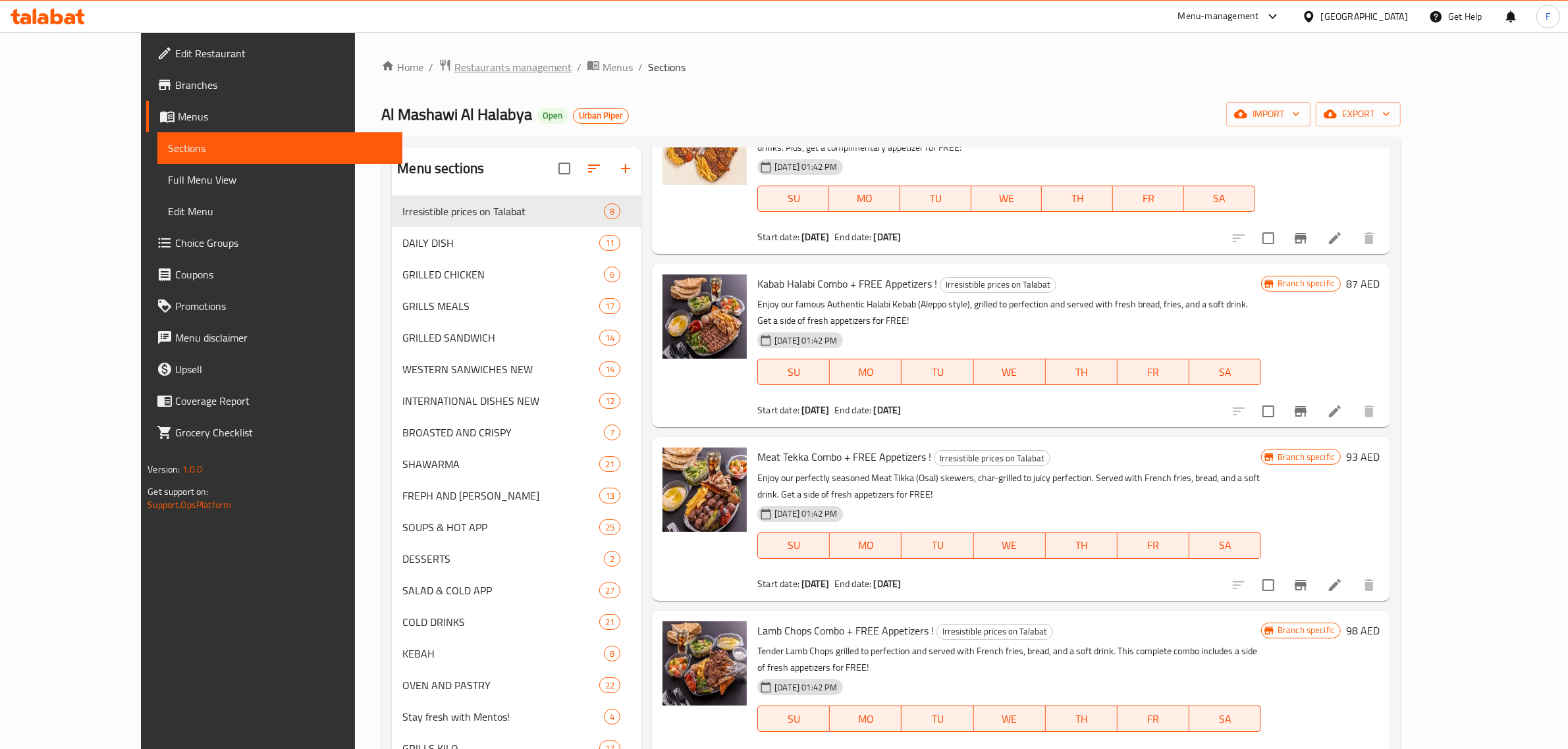
click at [454, 66] on span "Restaurants management" at bounding box center [513, 67] width 117 height 16
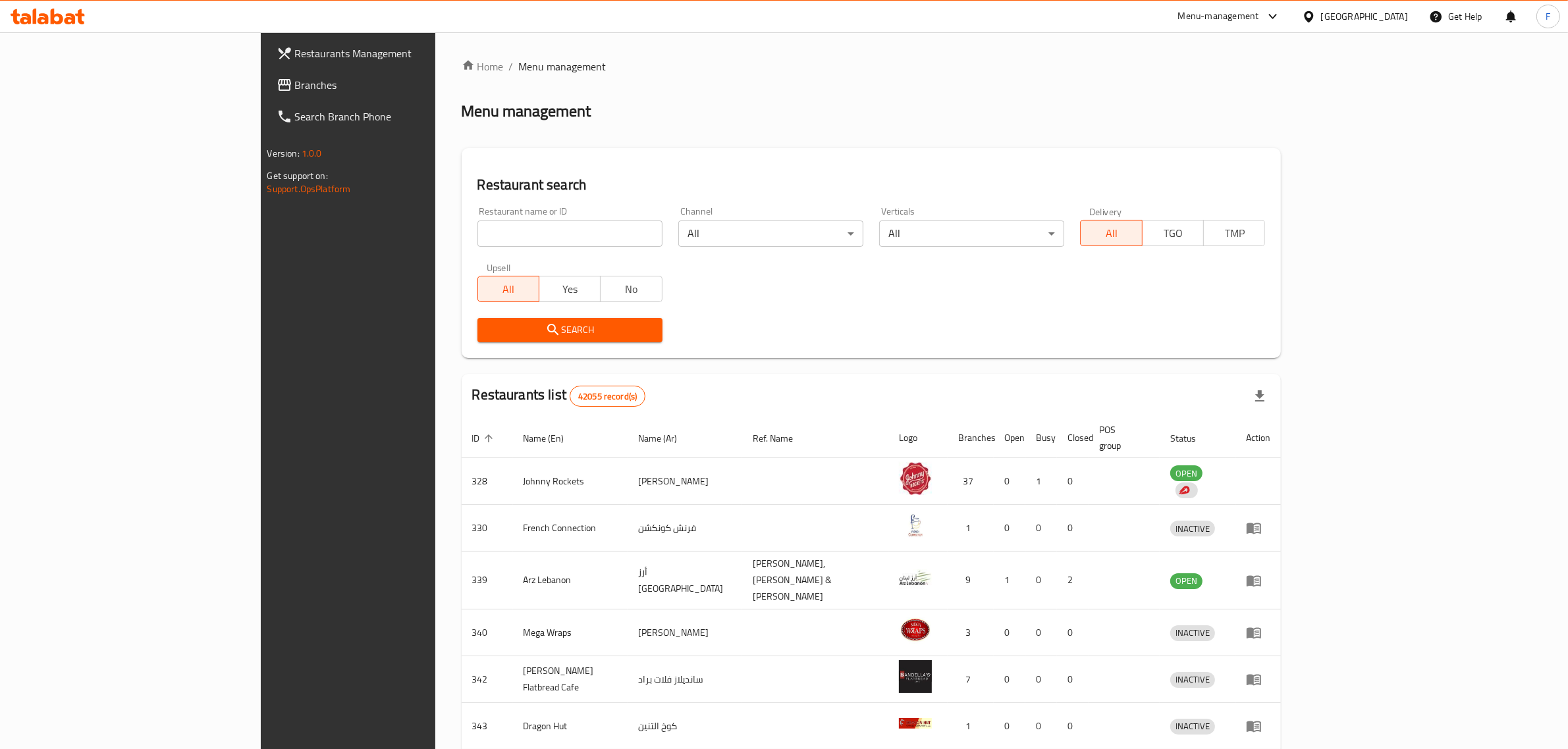
click at [477, 231] on input "search" at bounding box center [570, 234] width 185 height 26
paste input "11780"
type input "11780"
click at [488, 328] on span "Search" at bounding box center [570, 330] width 164 height 17
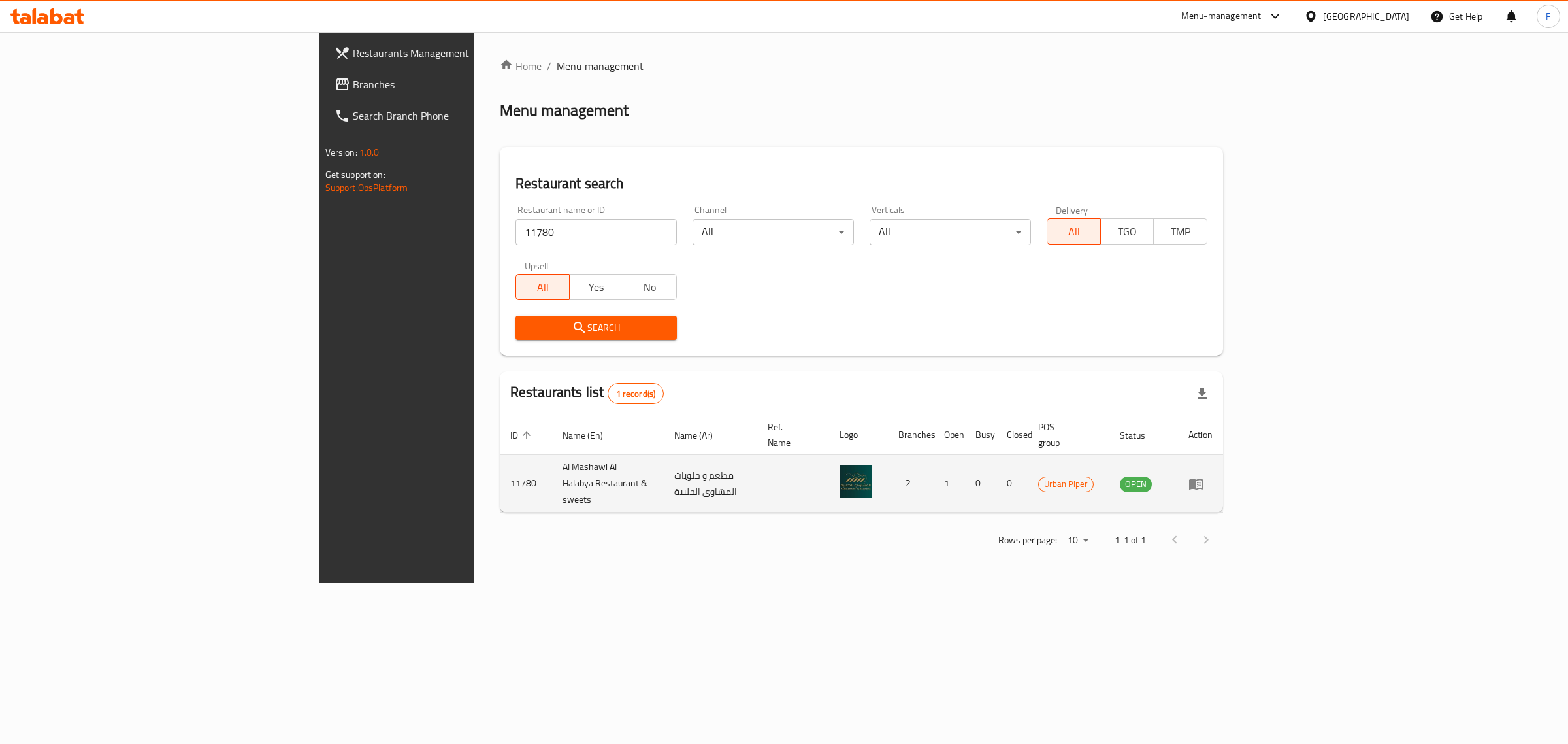
click at [1223, 473] on td "enhanced table" at bounding box center [1200, 484] width 45 height 58
click at [1202, 482] on icon "enhanced table" at bounding box center [1199, 484] width 4 height 5
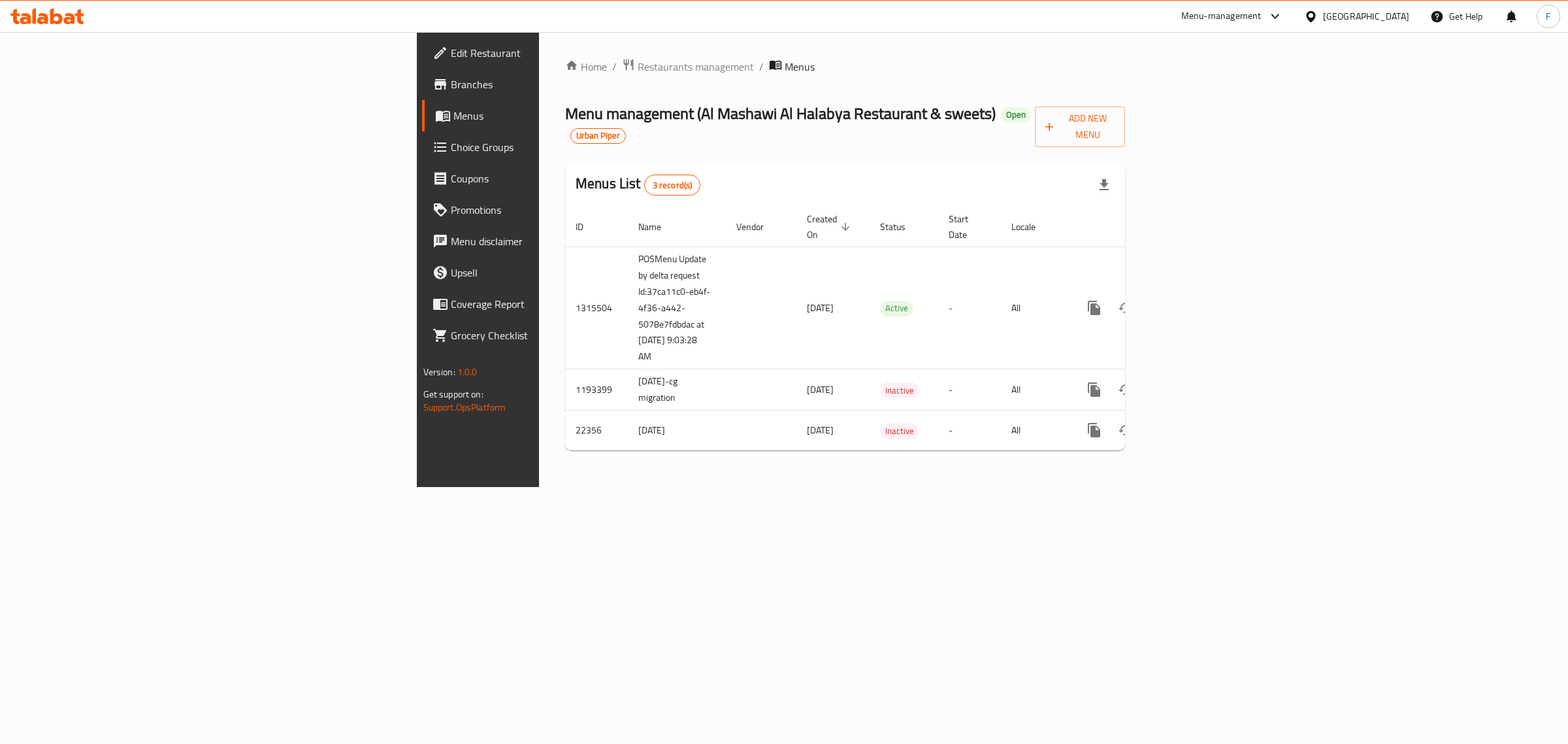
click at [930, 59] on ol "Home / Restaurants management / Menus" at bounding box center [845, 67] width 560 height 17
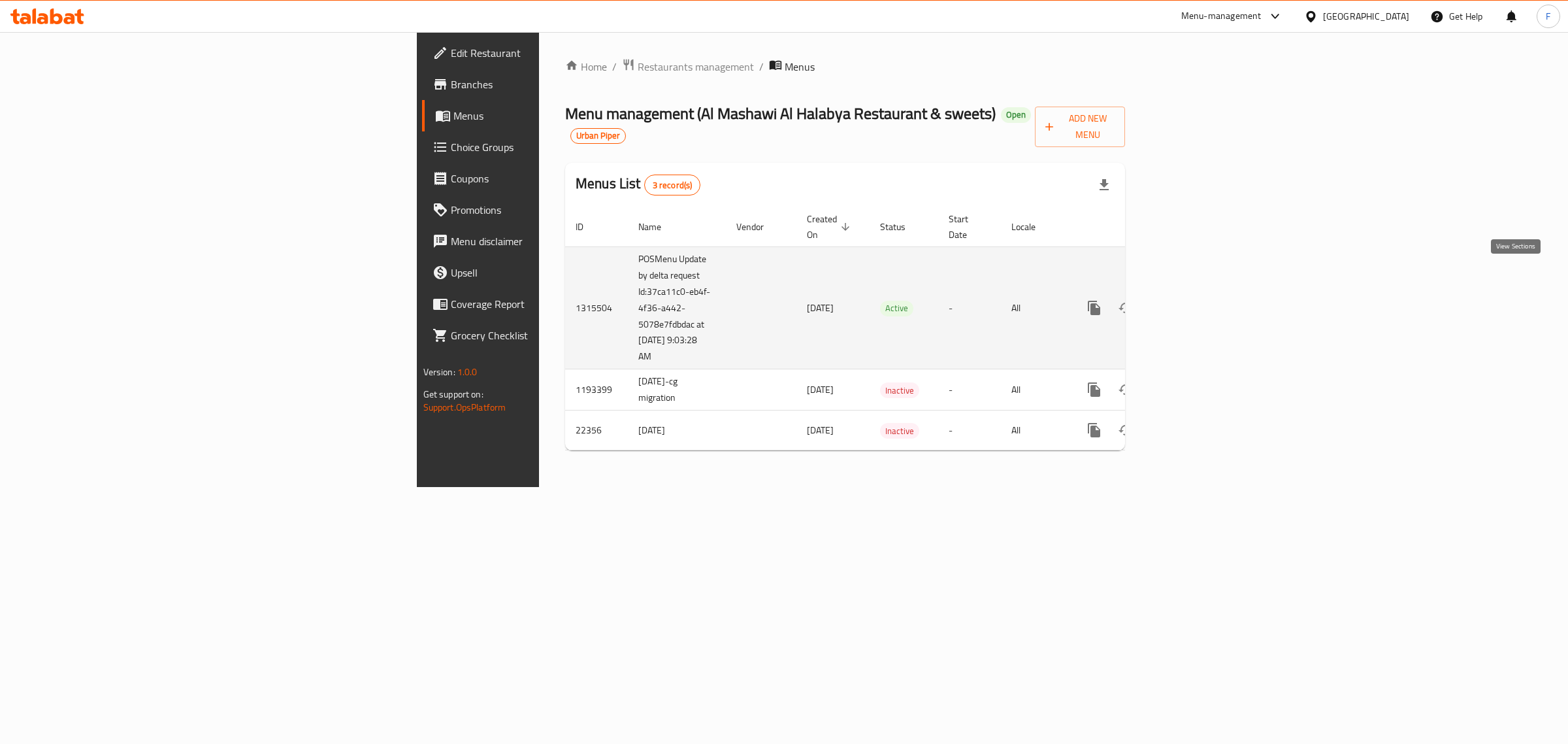
click at [1196, 300] on icon "enhanced table" at bounding box center [1189, 308] width 16 height 16
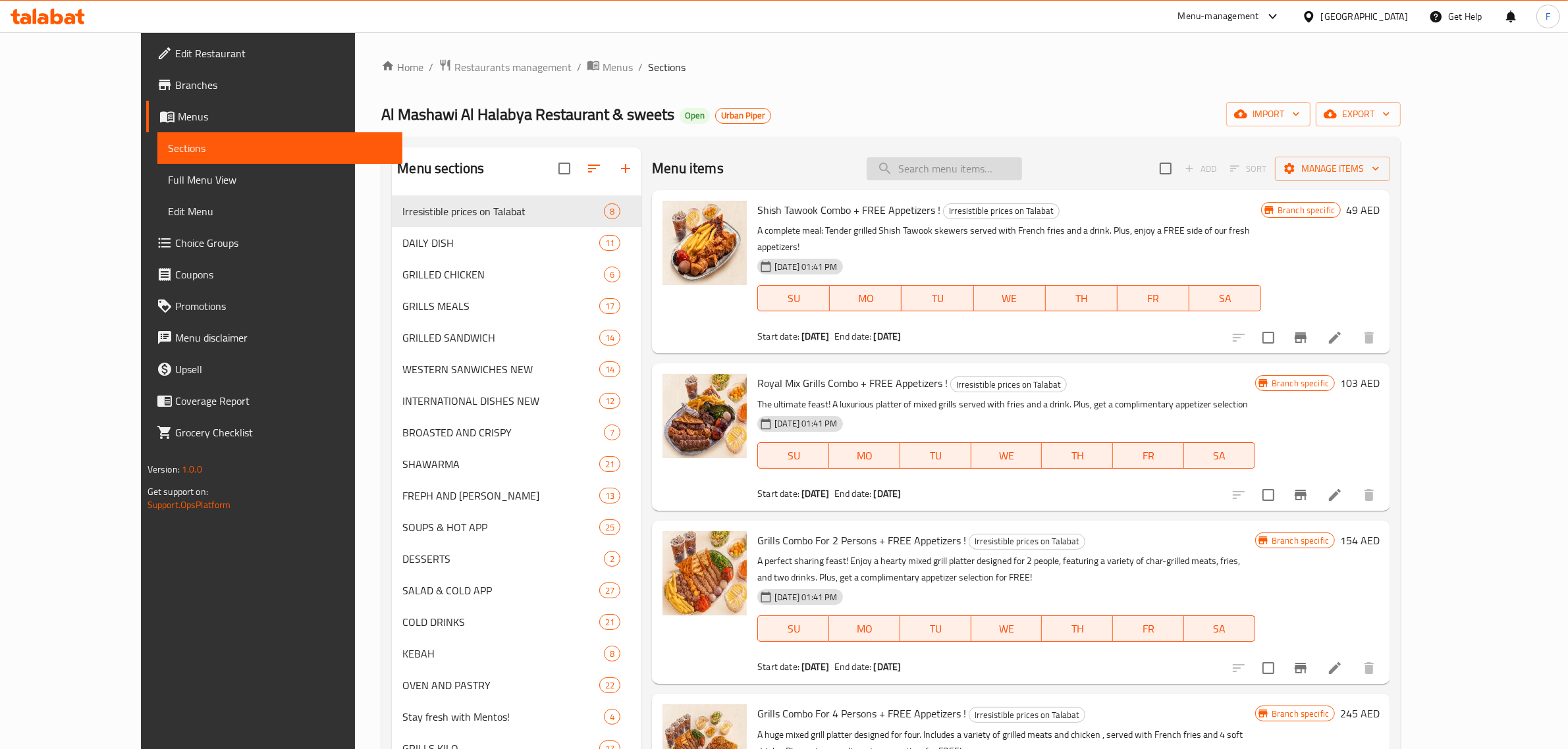
click at [980, 172] on input "search" at bounding box center [944, 169] width 155 height 23
paste input "GRILL COMBO FOR 4 PERSONS"
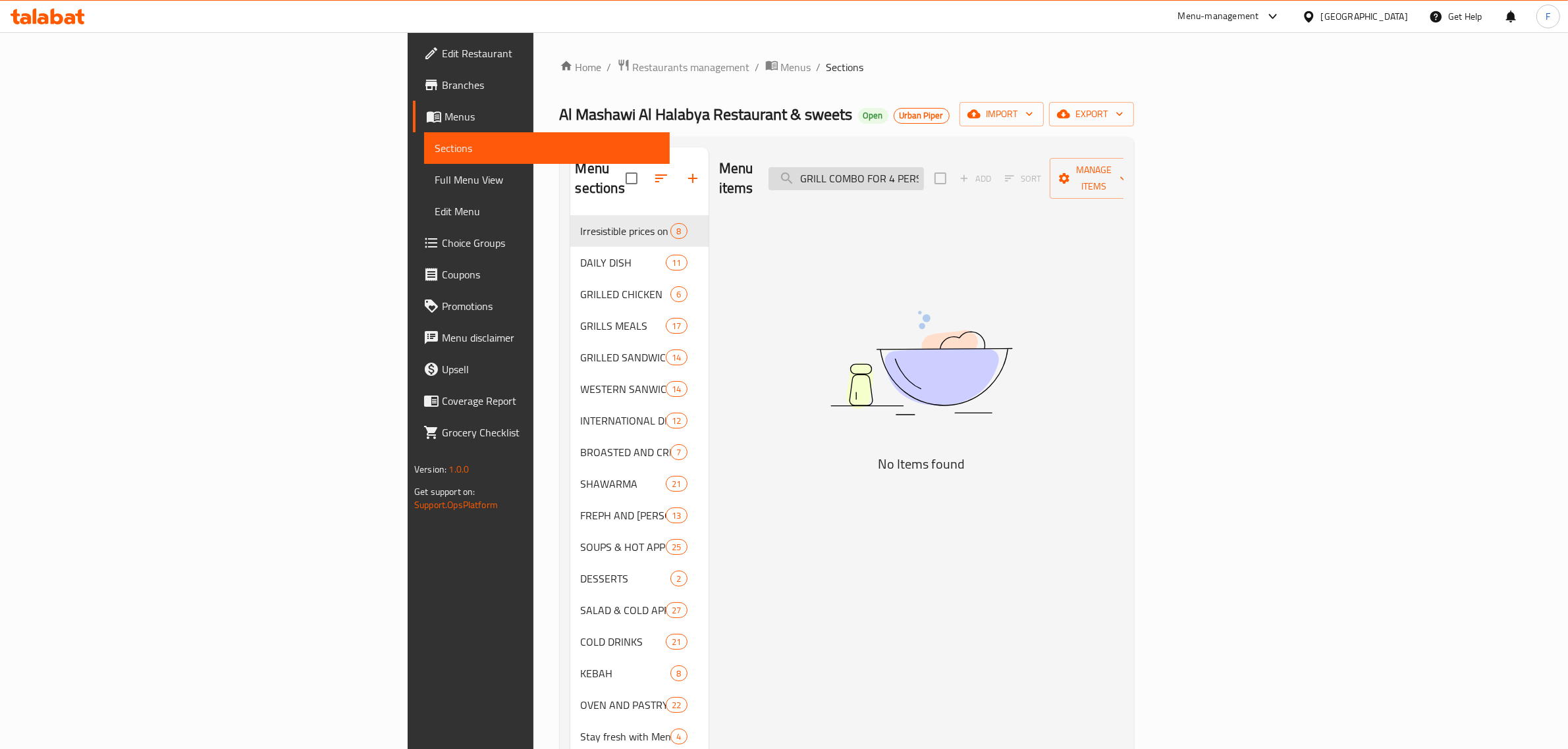
click at [923, 169] on input "GRILL COMBO FOR 4 PERSONS" at bounding box center [846, 179] width 155 height 23
click at [923, 167] on input "GRILL COMBO FOR 2 PERSONS" at bounding box center [846, 179] width 155 height 23
paste input "KABAB HALABI SANDWICH"
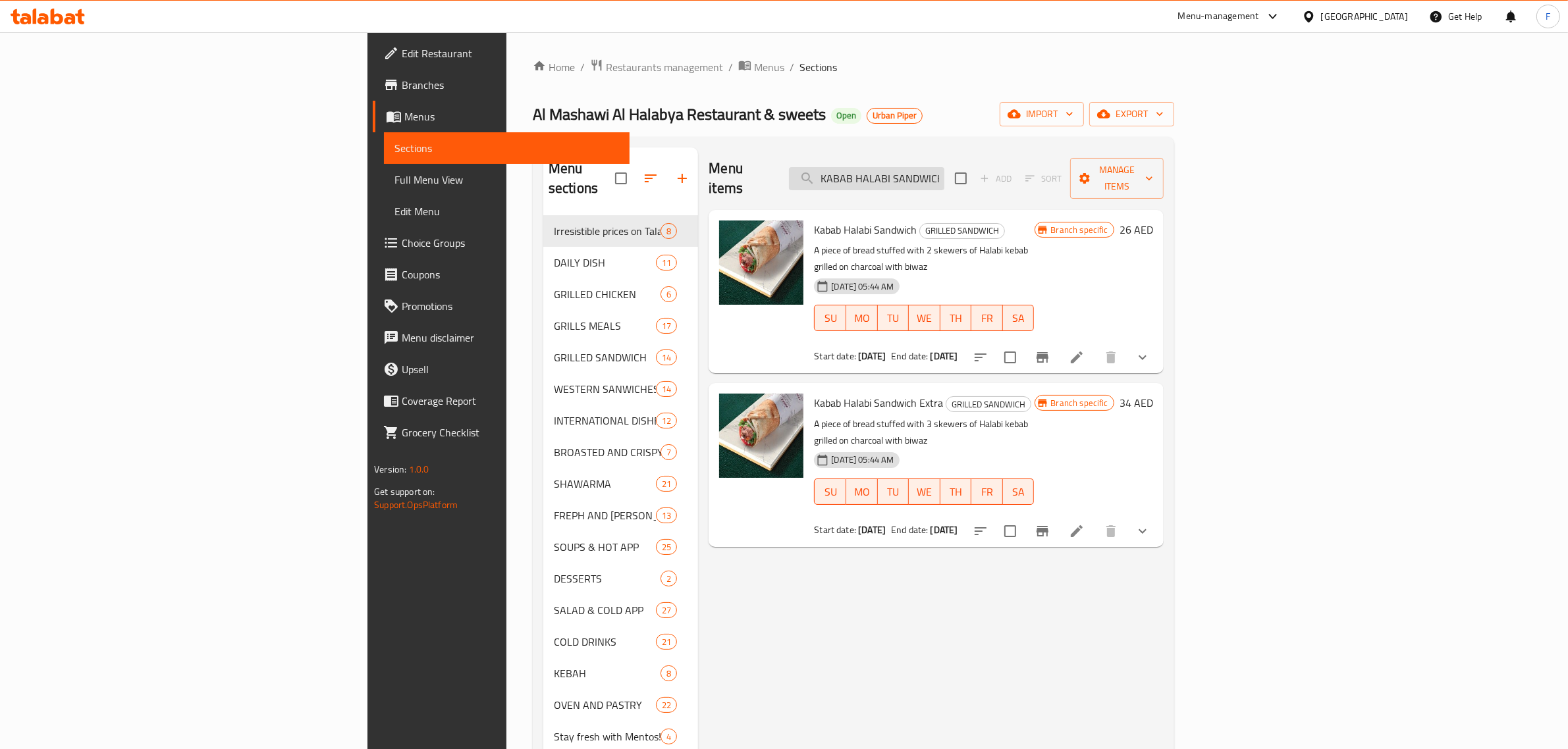
click at [945, 169] on input "KABAB HALABI SANDWICH" at bounding box center [866, 179] width 155 height 23
paste input "KHASHKHASH SANDWICH"
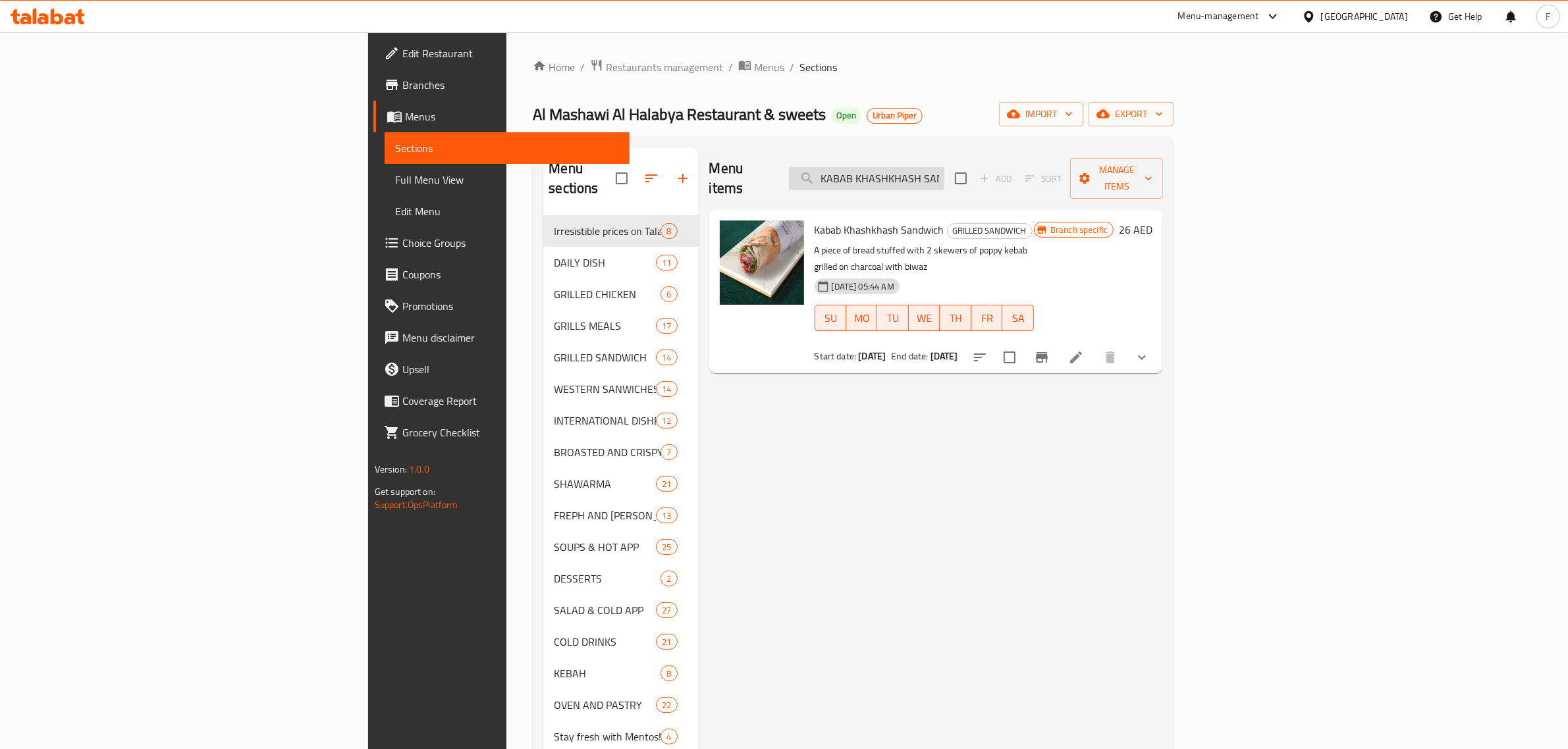
click at [945, 168] on input "KABAB KHASHKHASH SANDWICH" at bounding box center [866, 179] width 155 height 23
paste input ""KABAB AZMERLY SANDWICH ""
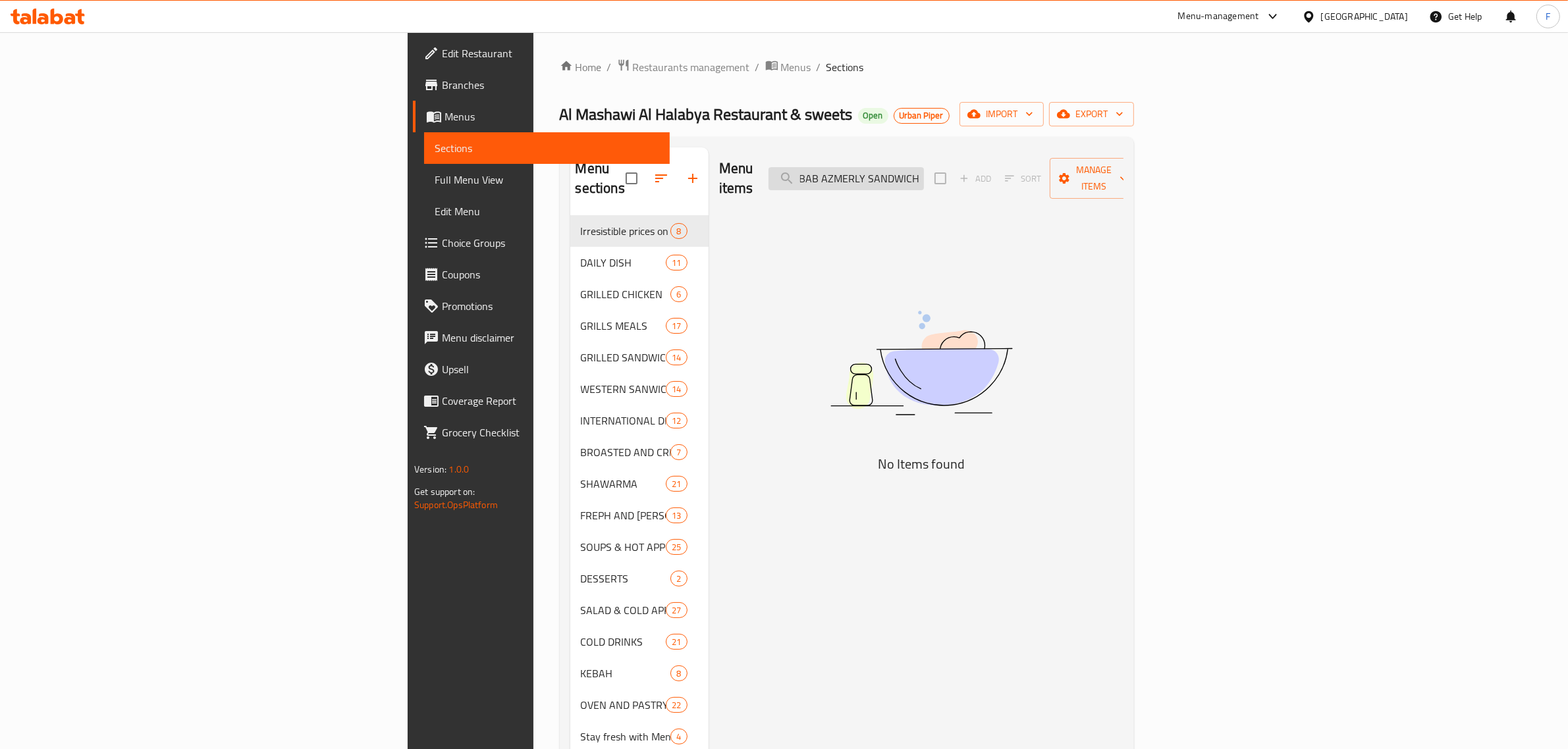
scroll to position [0, 15]
click at [923, 169] on input ""KABAB AZMERLY SANDWICH" at bounding box center [846, 179] width 155 height 23
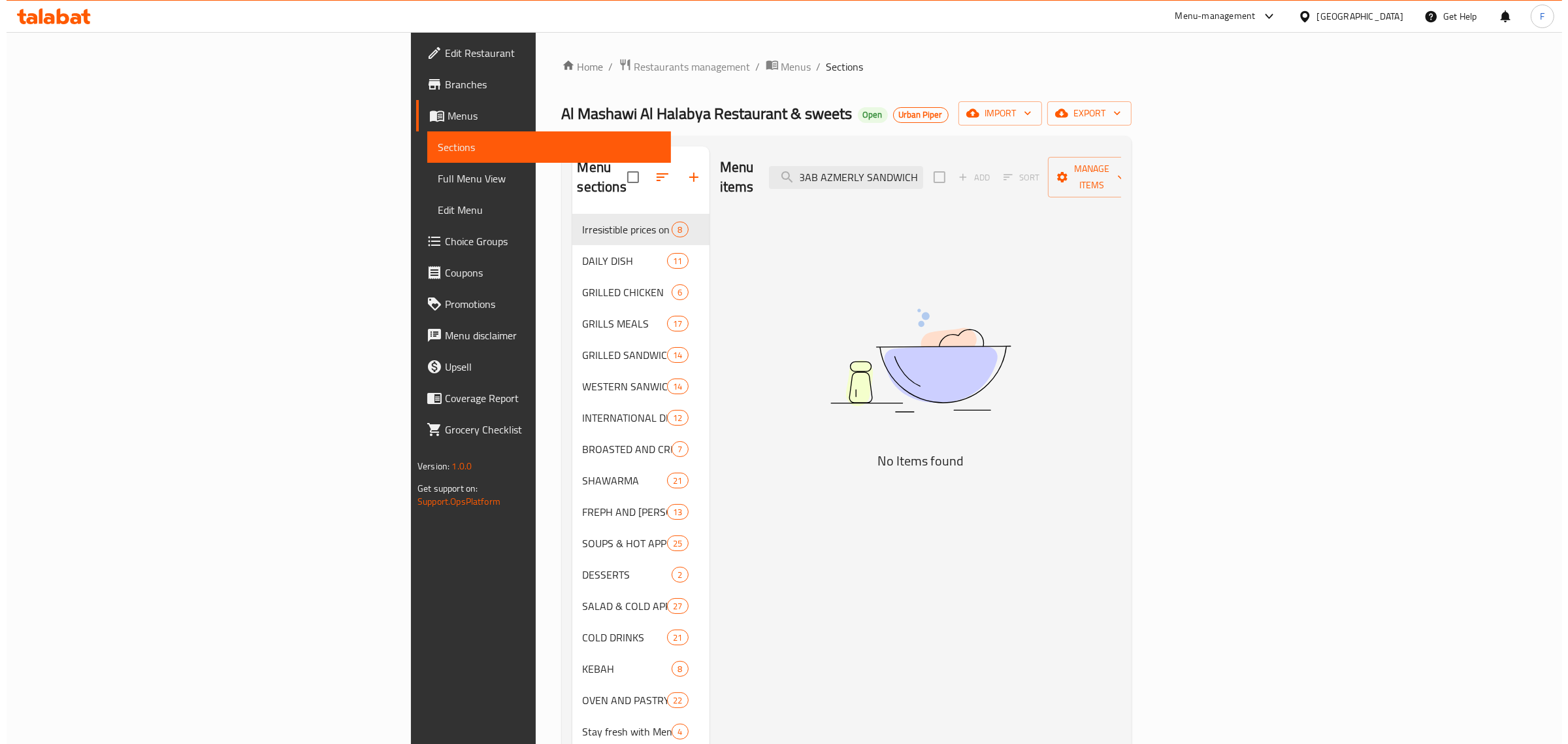
scroll to position [0, 0]
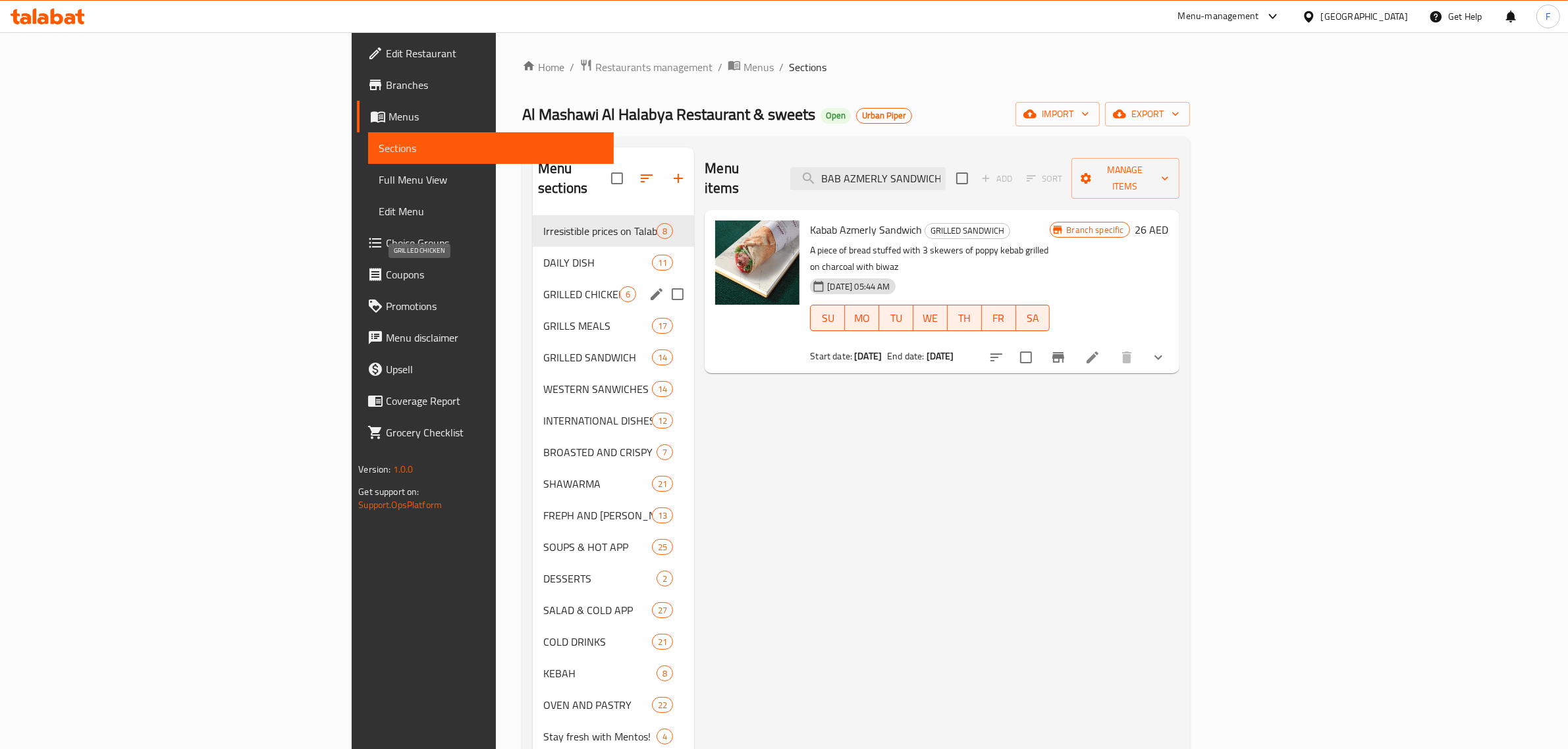
type input "BAB AZMERLY SANDWICH"
click at [543, 286] on span "GRILLED CHICKEN" at bounding box center [581, 294] width 76 height 16
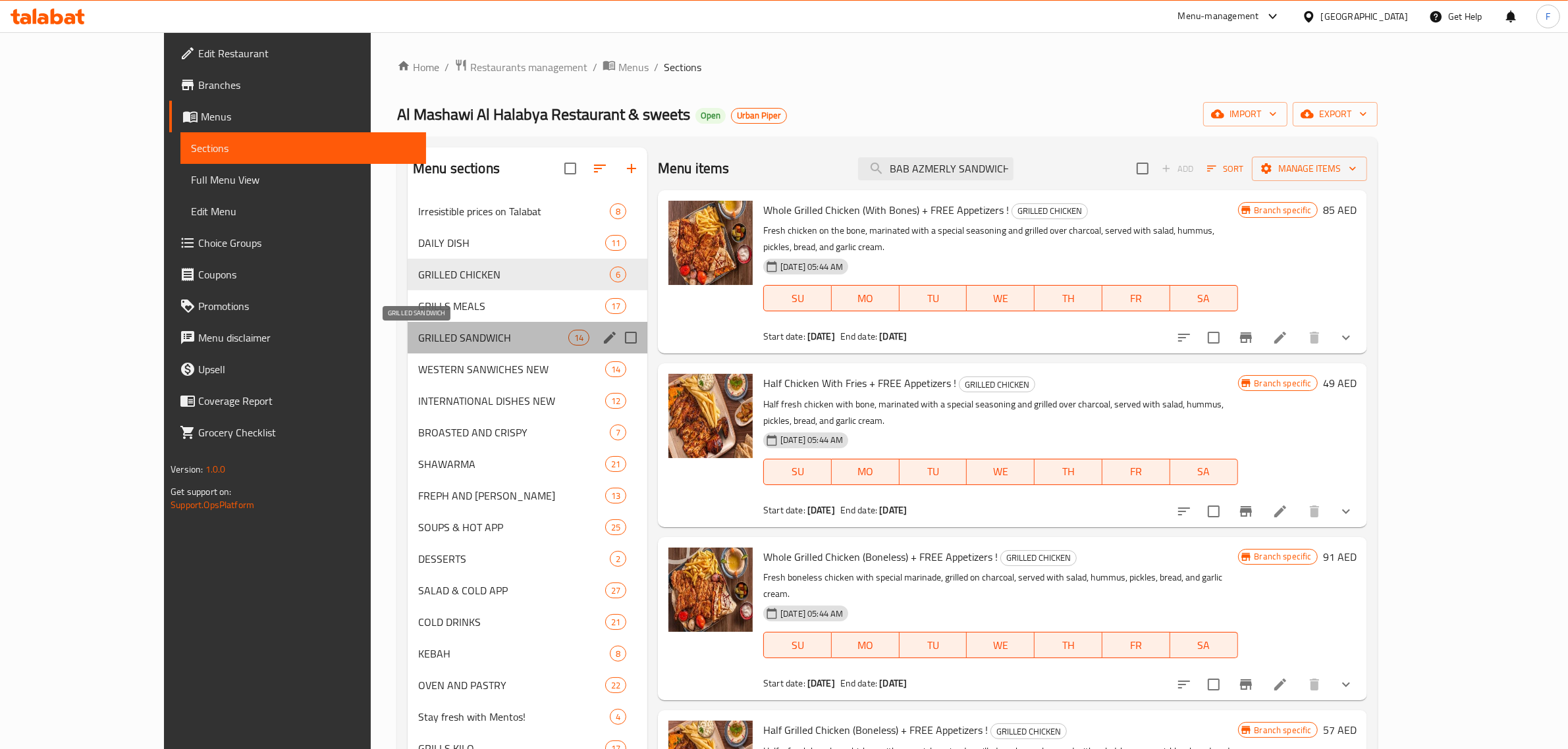
click at [418, 341] on span "GRILLED SANDWICH" at bounding box center [493, 338] width 150 height 16
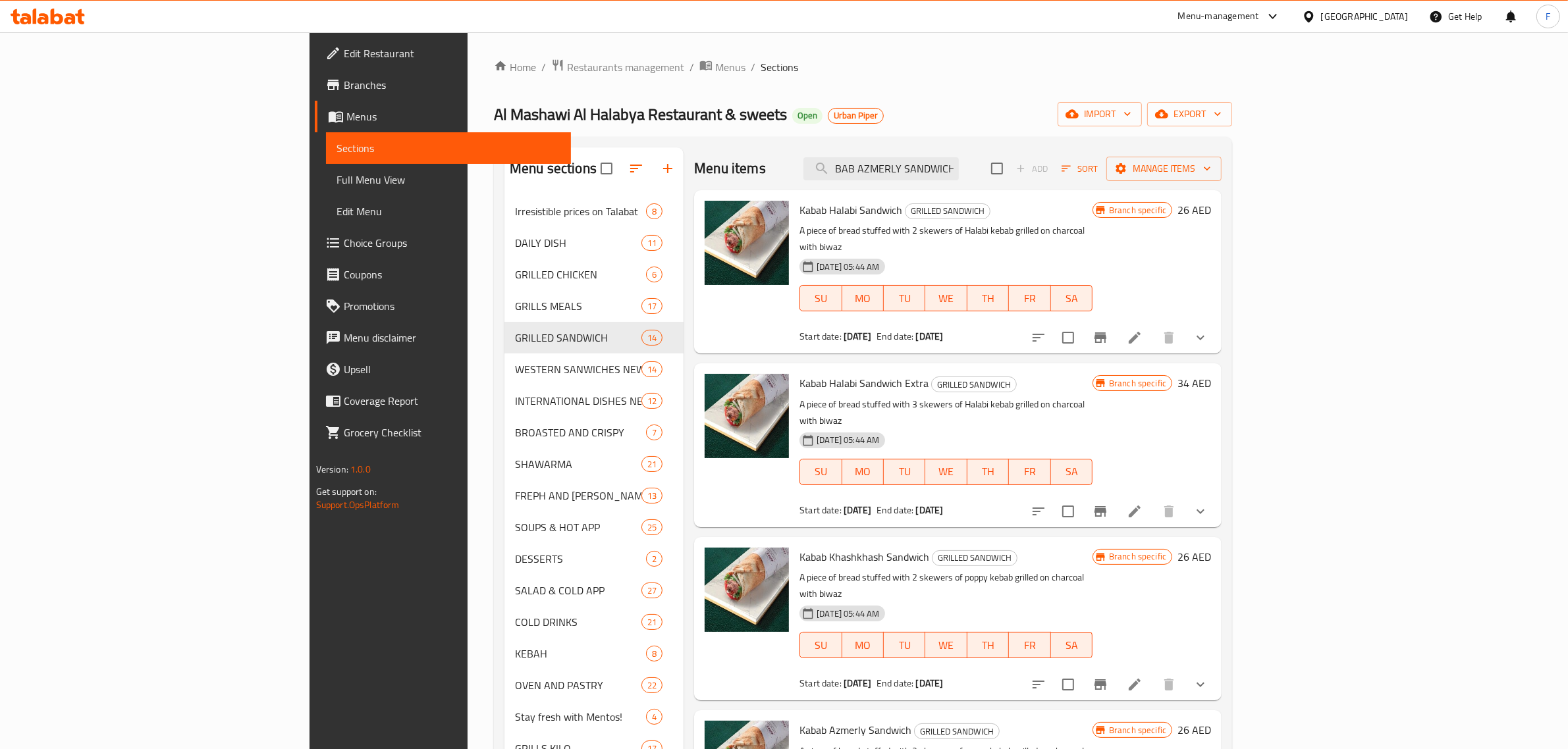
click at [994, 110] on div "Al Mashawi Al Halabya Restaurant & sweets Open Urban Piper import export" at bounding box center [863, 114] width 738 height 24
click at [567, 61] on span "Restaurants management" at bounding box center [625, 67] width 117 height 16
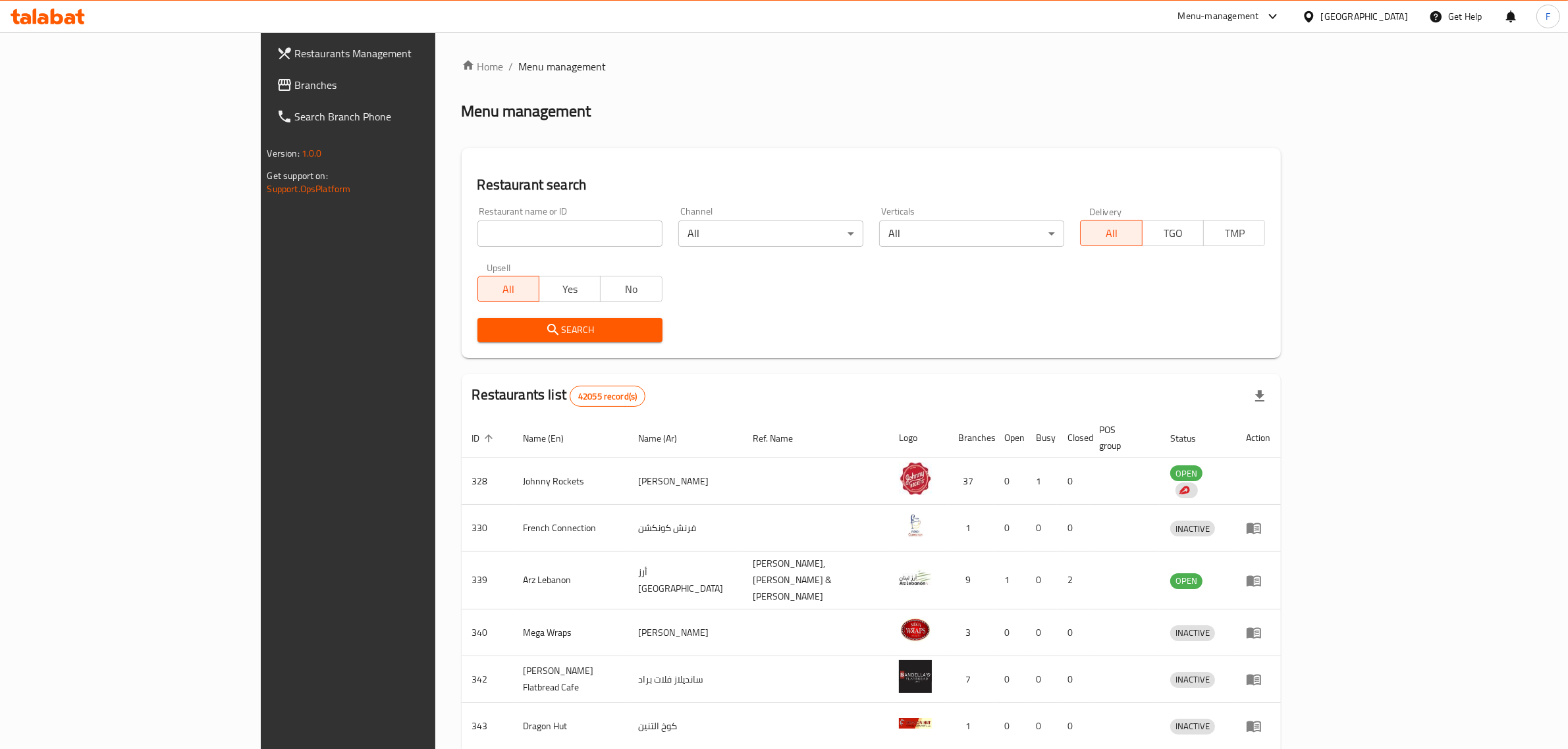
click at [477, 232] on input "search" at bounding box center [570, 234] width 185 height 26
paste input "707271"
type input "707271"
click at [488, 337] on span "Search" at bounding box center [570, 330] width 164 height 17
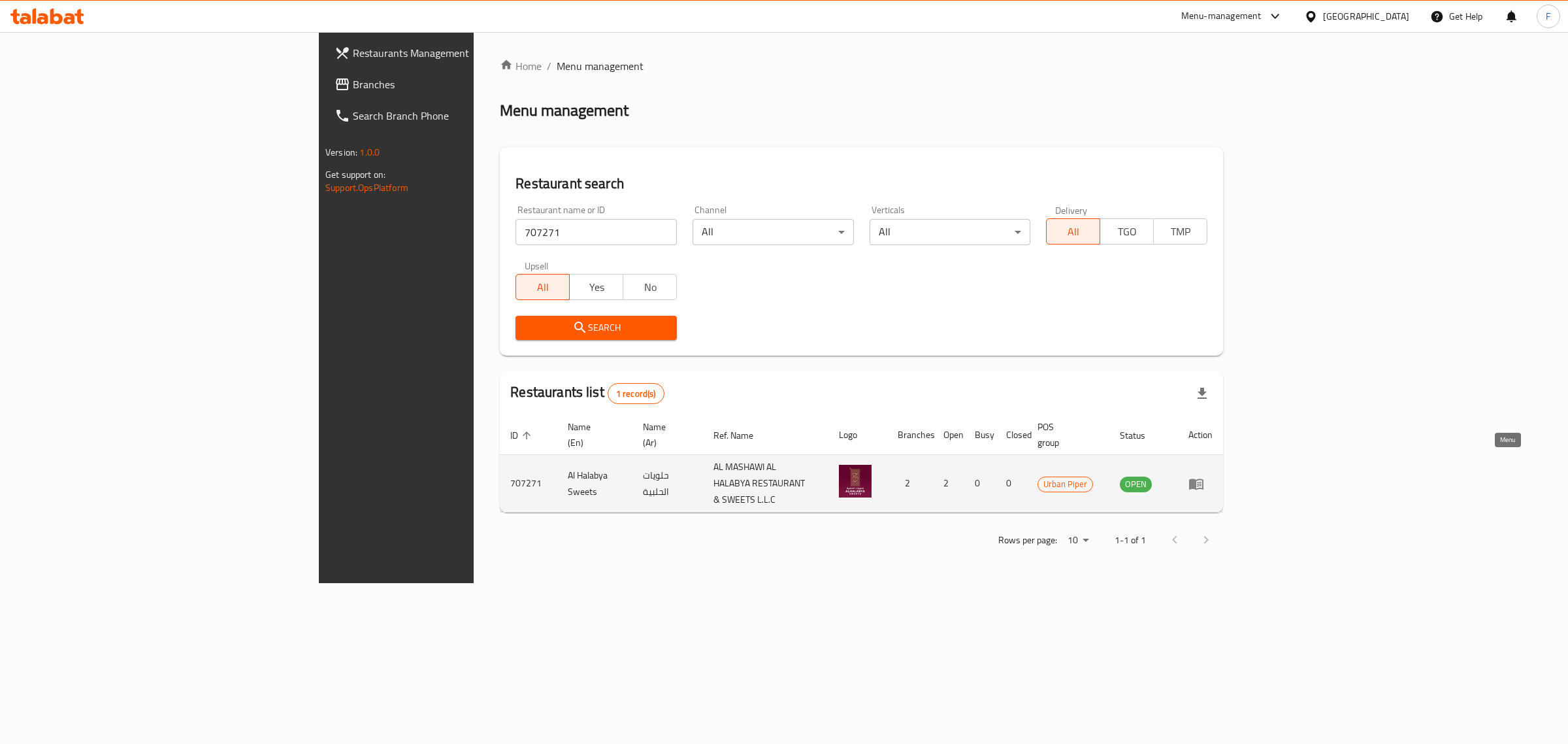
click at [1204, 476] on icon "enhanced table" at bounding box center [1197, 484] width 16 height 16
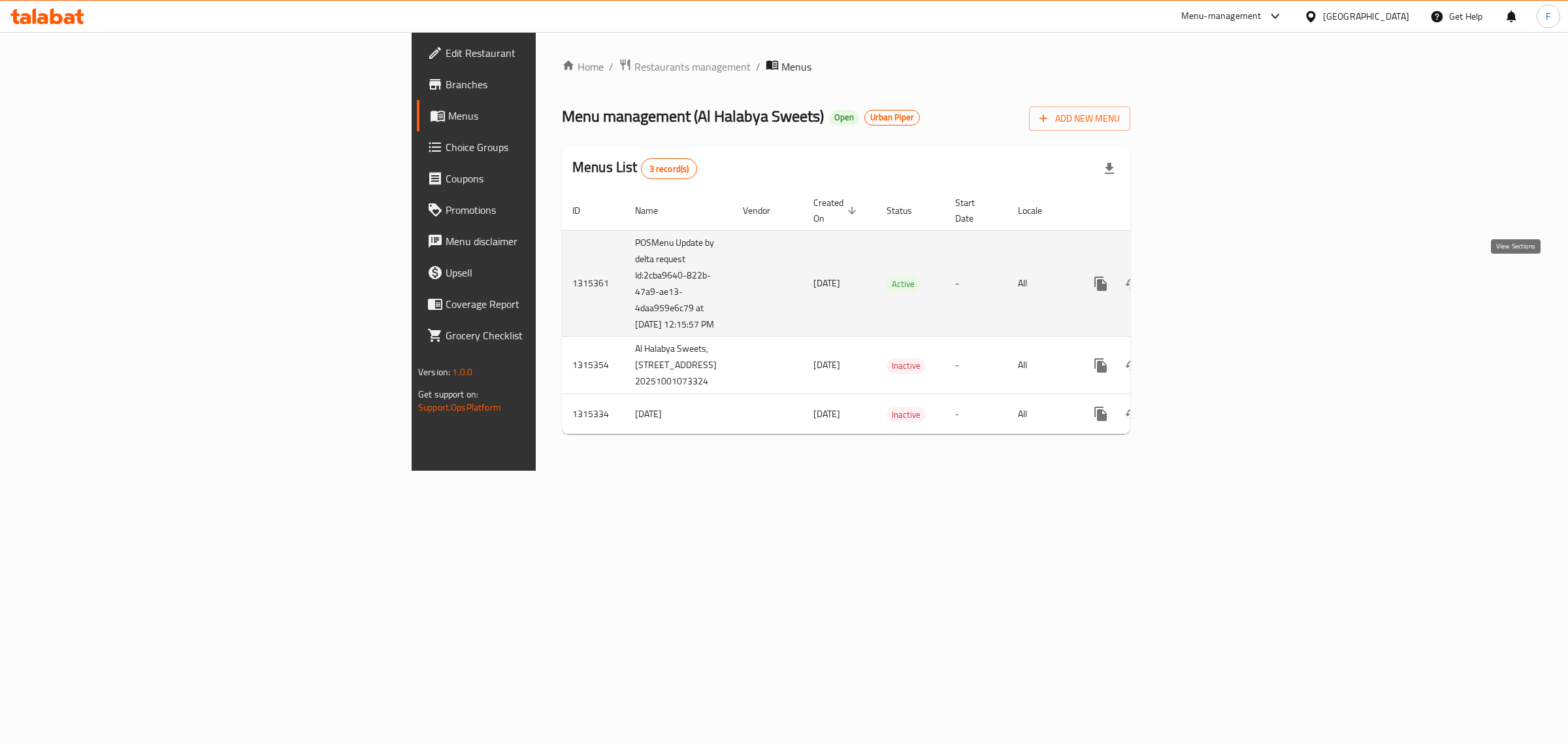
click at [1210, 285] on link "enhanced table" at bounding box center [1194, 283] width 31 height 31
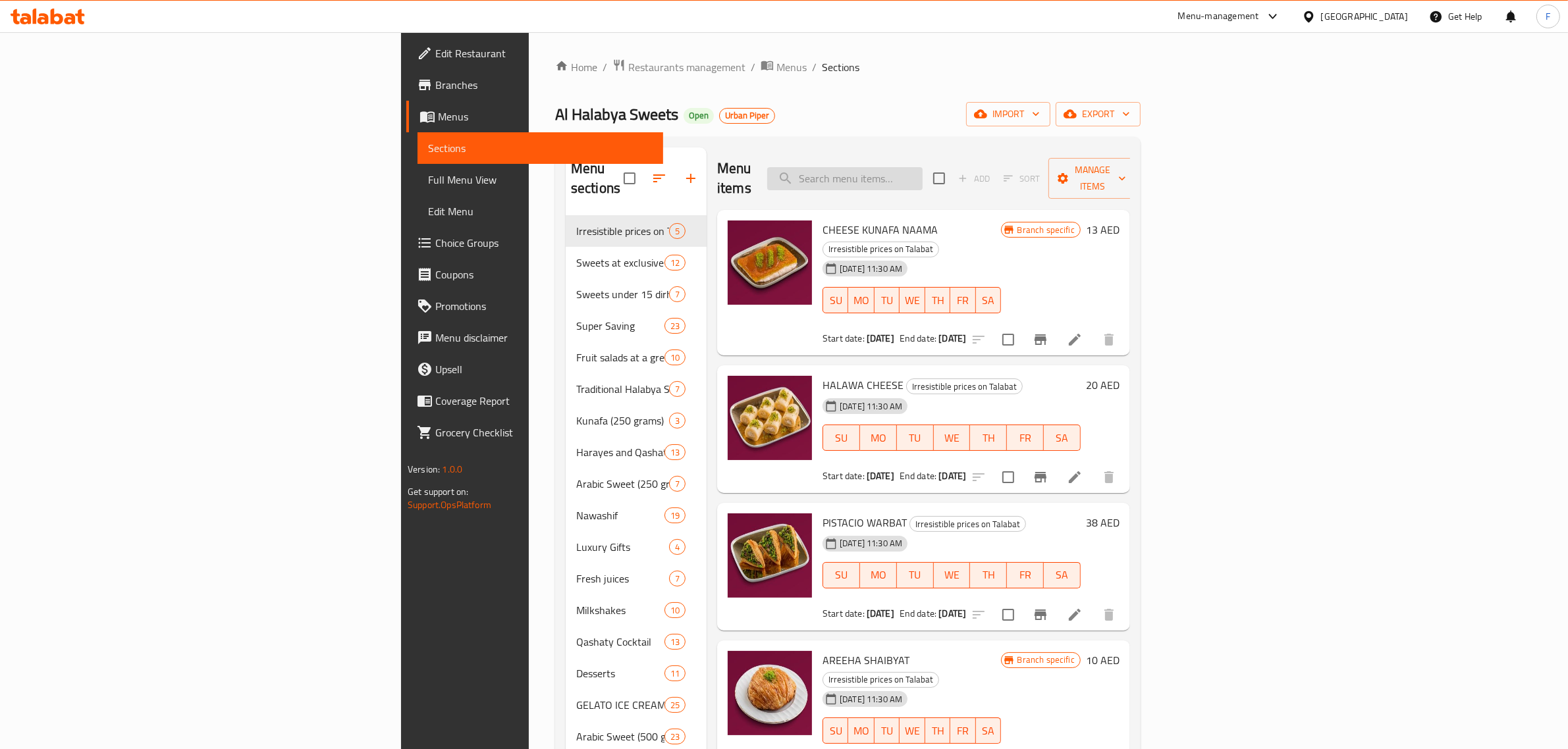
click at [923, 173] on input "search" at bounding box center [844, 179] width 155 height 23
paste input "CHEESE KUNAFA NAAMA"
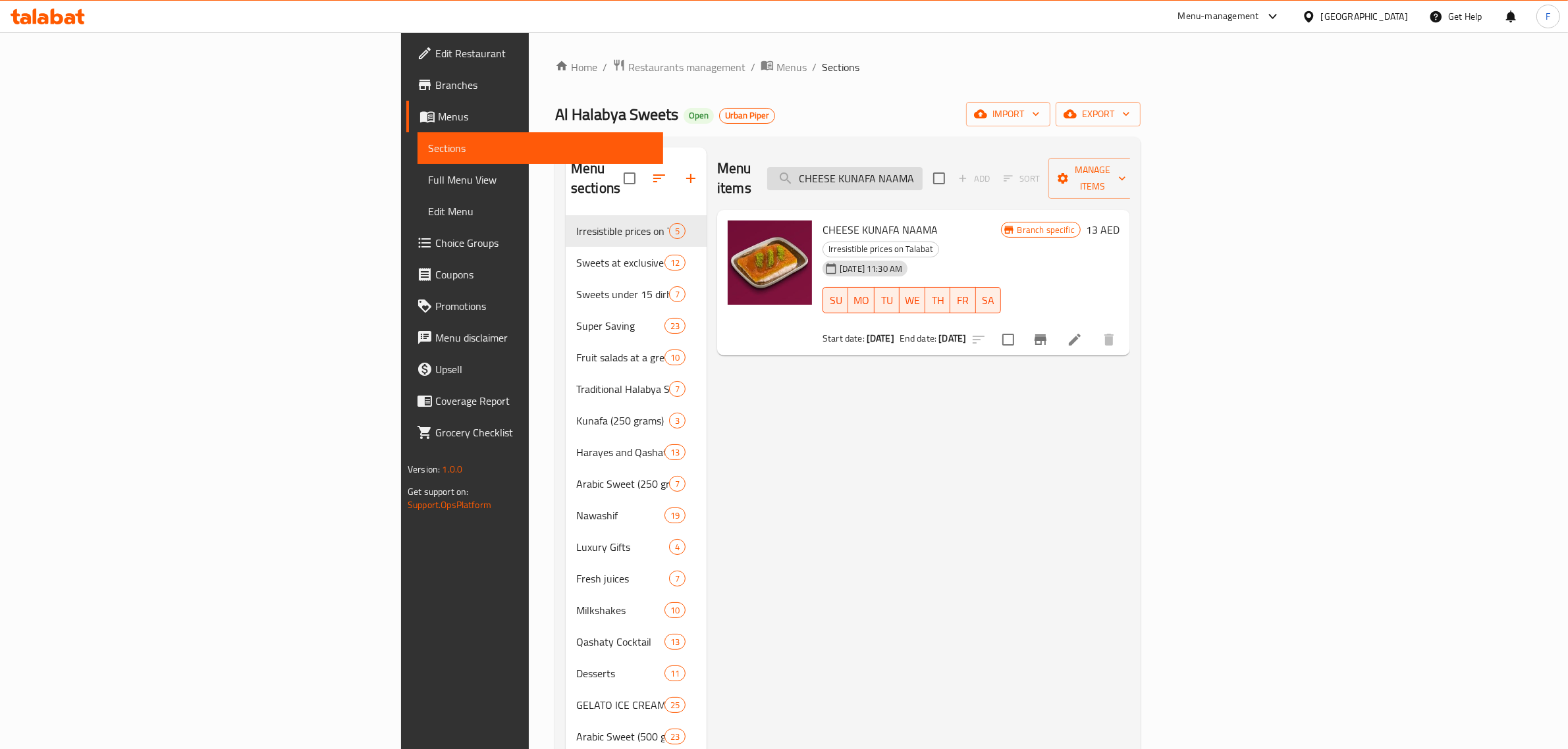
click at [923, 168] on input "CHEESE KUNAFA NAAMA" at bounding box center [844, 179] width 155 height 23
paste input "HALAWA CHEESE"
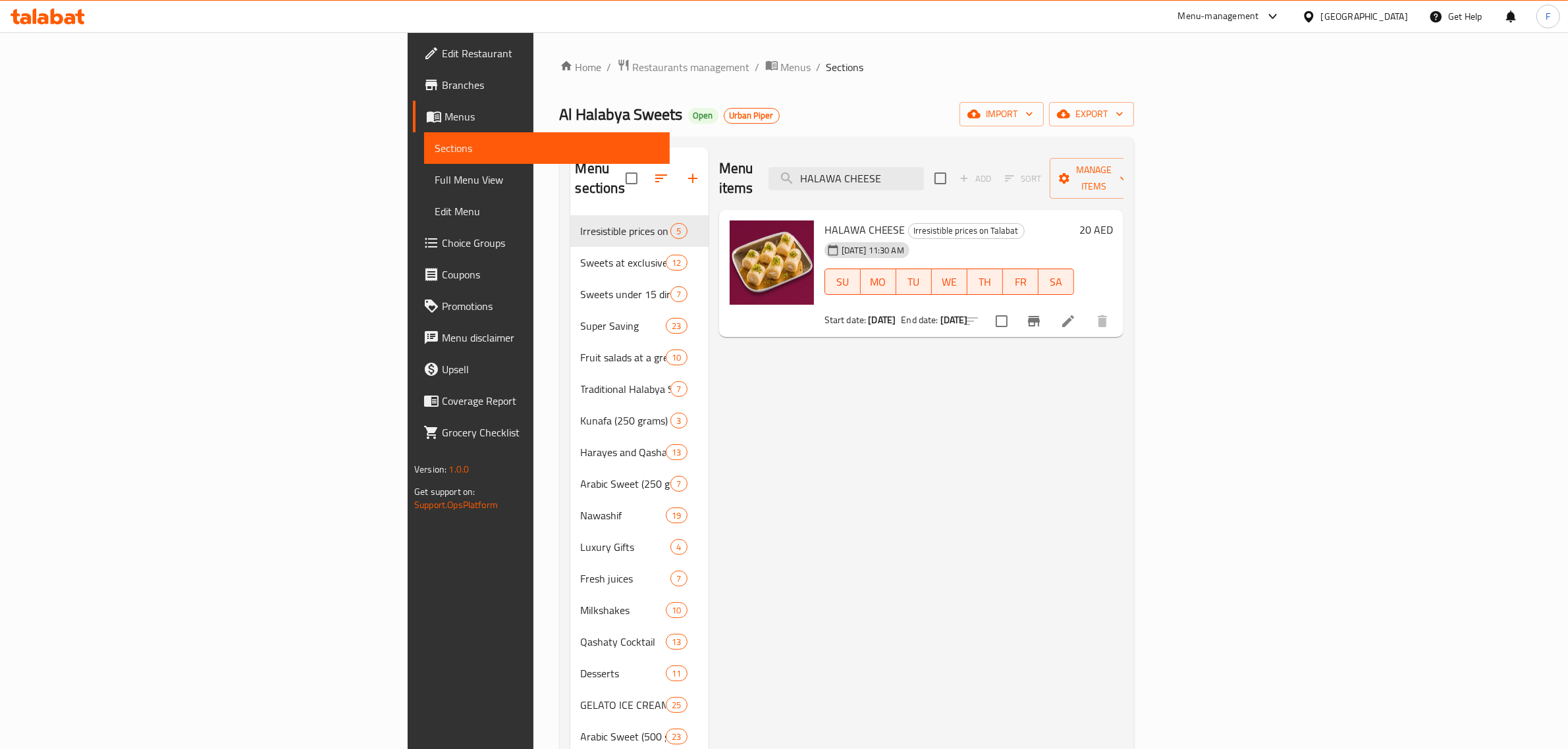
drag, startPoint x: 1045, startPoint y: 169, endPoint x: 805, endPoint y: 166, distance: 240.0
click at [805, 166] on div "Menu items HALAWA CHEESE Add Sort Manage items" at bounding box center [921, 179] width 404 height 63
paste input "Shaebiaat Pistachio Offer"
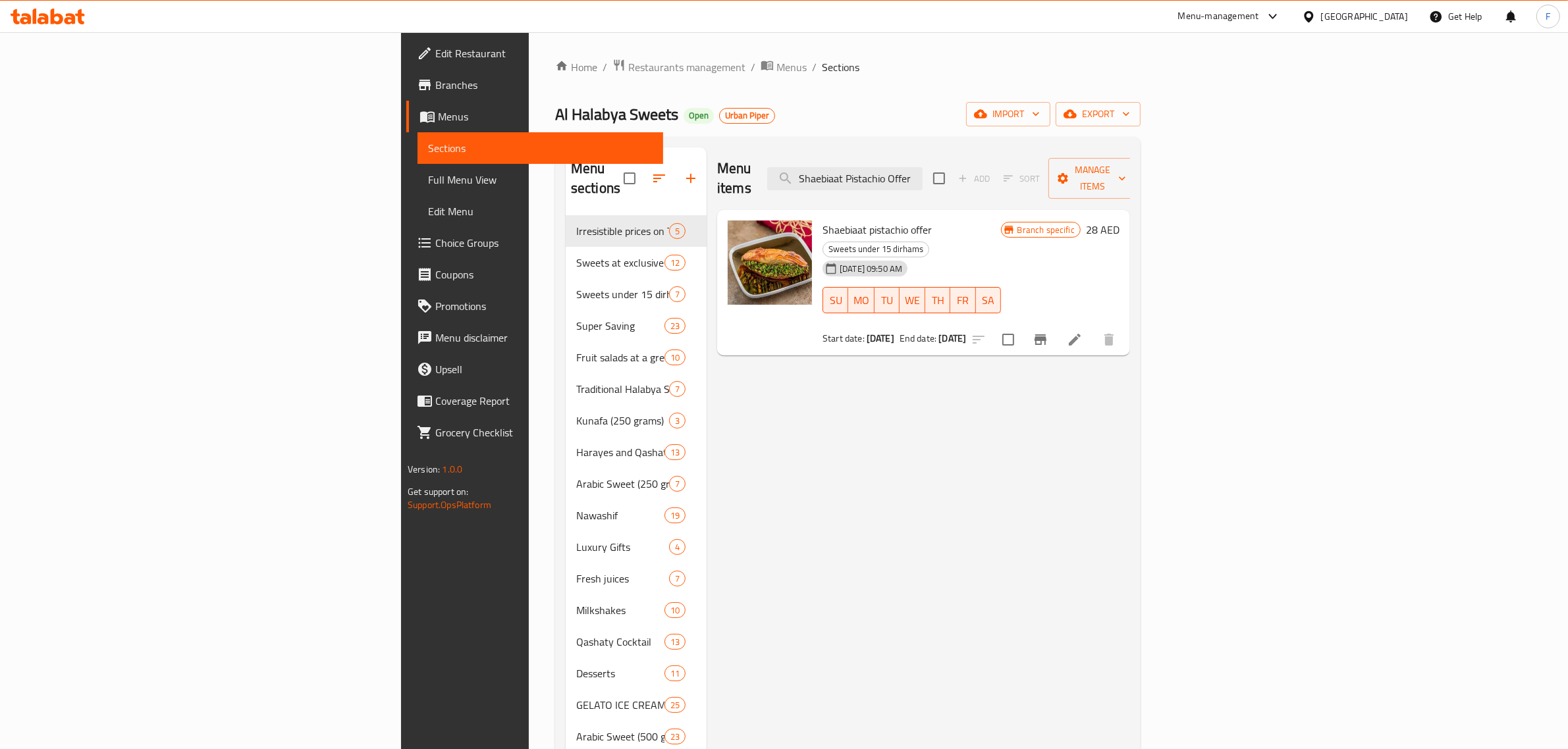
drag, startPoint x: 1068, startPoint y: 171, endPoint x: 846, endPoint y: 171, distance: 222.0
click at [846, 171] on div "Menu items Shaebiaat Pistachio Offer Add Sort Manage items" at bounding box center [923, 179] width 413 height 63
paste input "ARABIC CREAM WARBAT"
drag, startPoint x: 1061, startPoint y: 170, endPoint x: 887, endPoint y: 166, distance: 174.0
click at [887, 166] on div "Menu items ARABIC CREAM WARBAT Add Sort Manage items" at bounding box center [923, 179] width 413 height 63
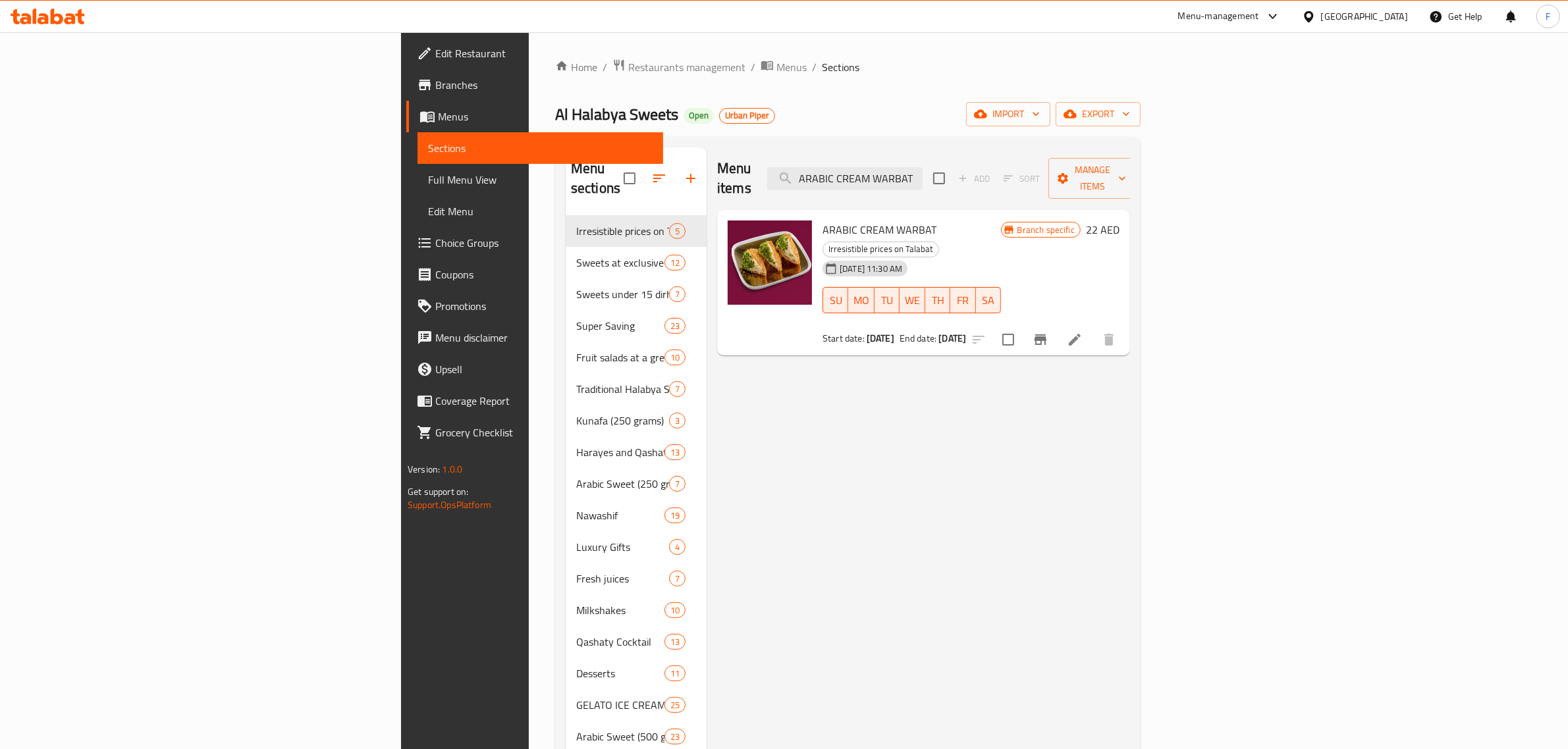
paste input "Pitefour 250 Gr Offer"
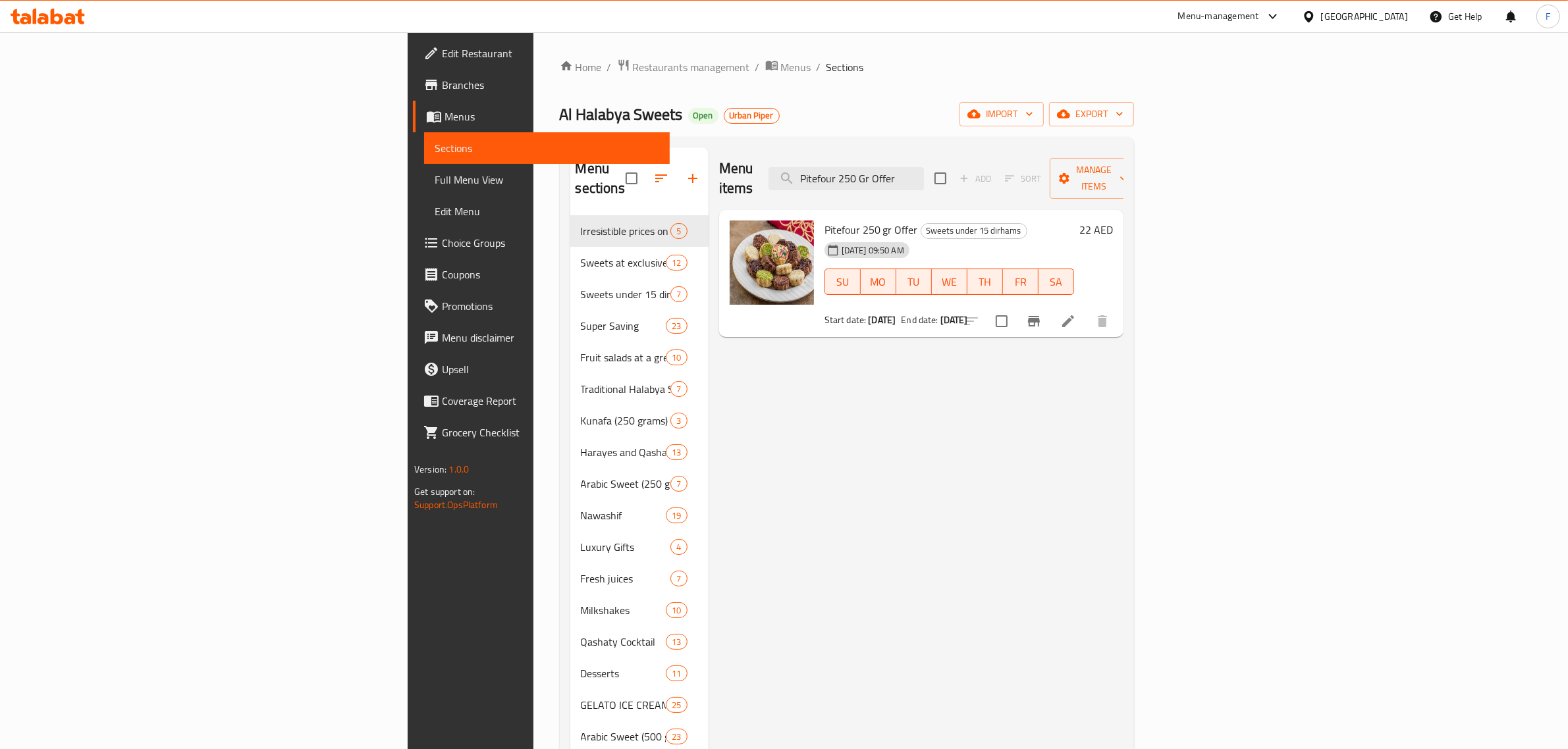
type input "Pitefour 250 Gr Offer"
click at [633, 66] on span "Restaurants management" at bounding box center [691, 67] width 117 height 16
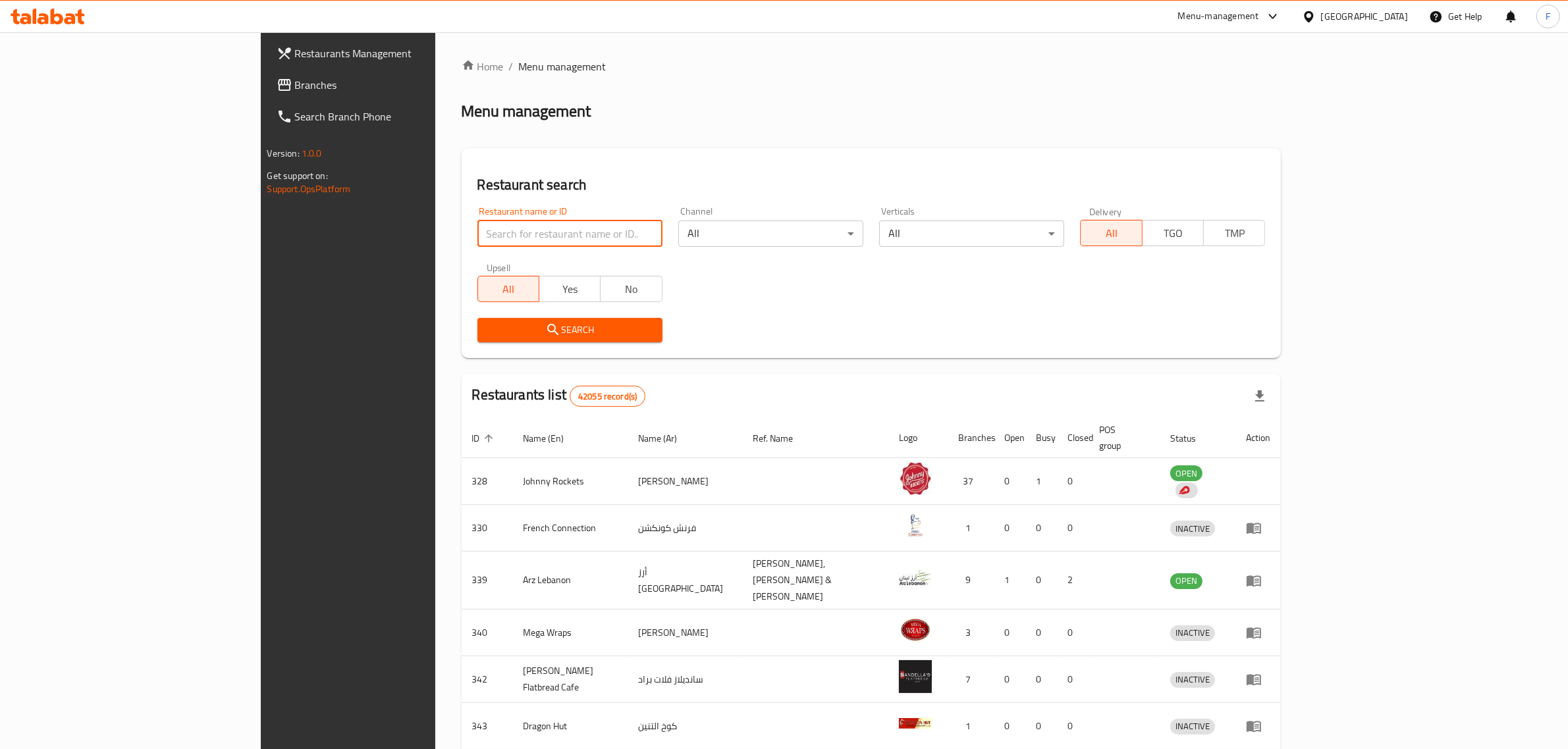
click at [477, 232] on input "search" at bounding box center [570, 234] width 185 height 26
paste input "707245"
type input "707245"
click at [488, 323] on span "Search" at bounding box center [570, 330] width 164 height 17
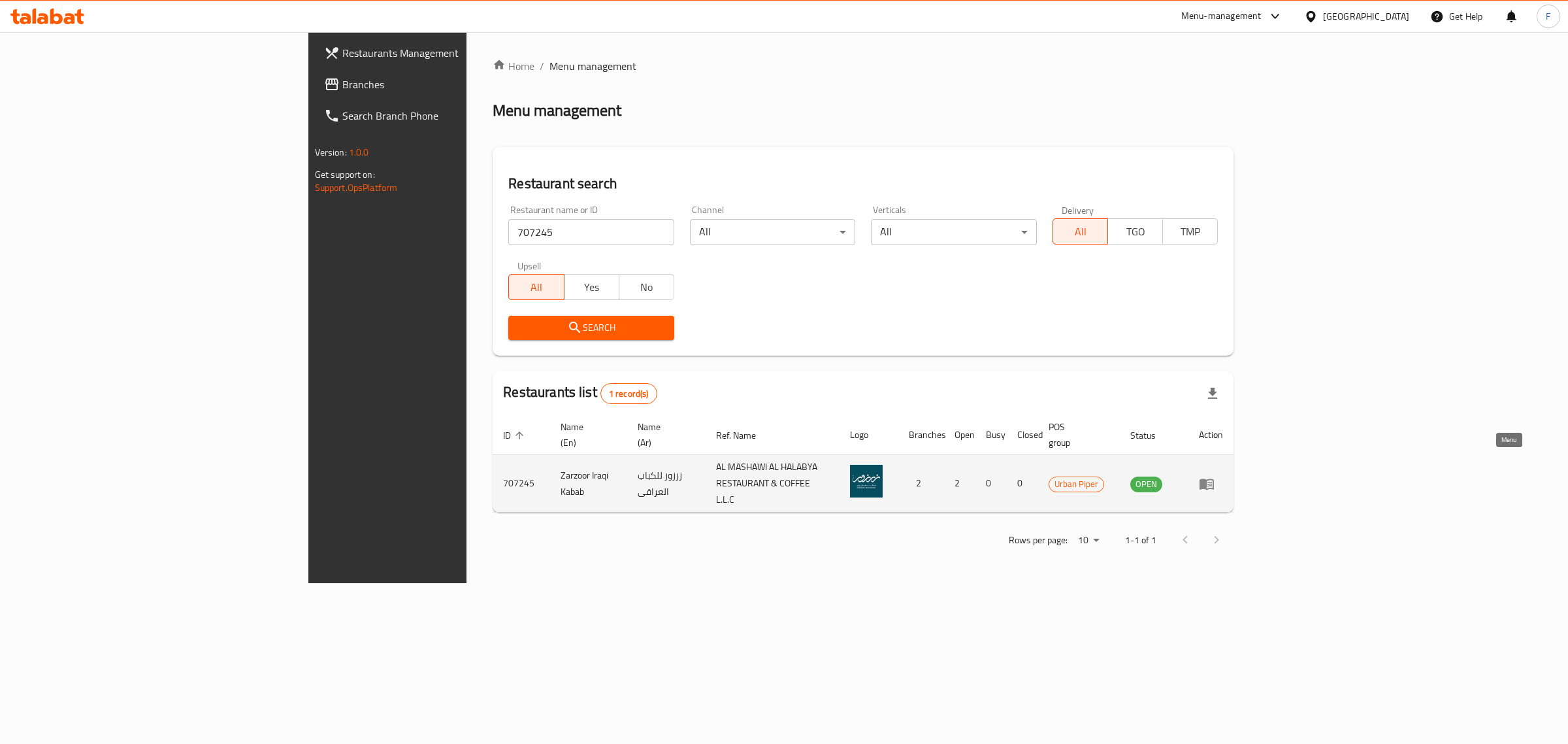
click at [1214, 479] on icon "enhanced table" at bounding box center [1207, 484] width 14 height 11
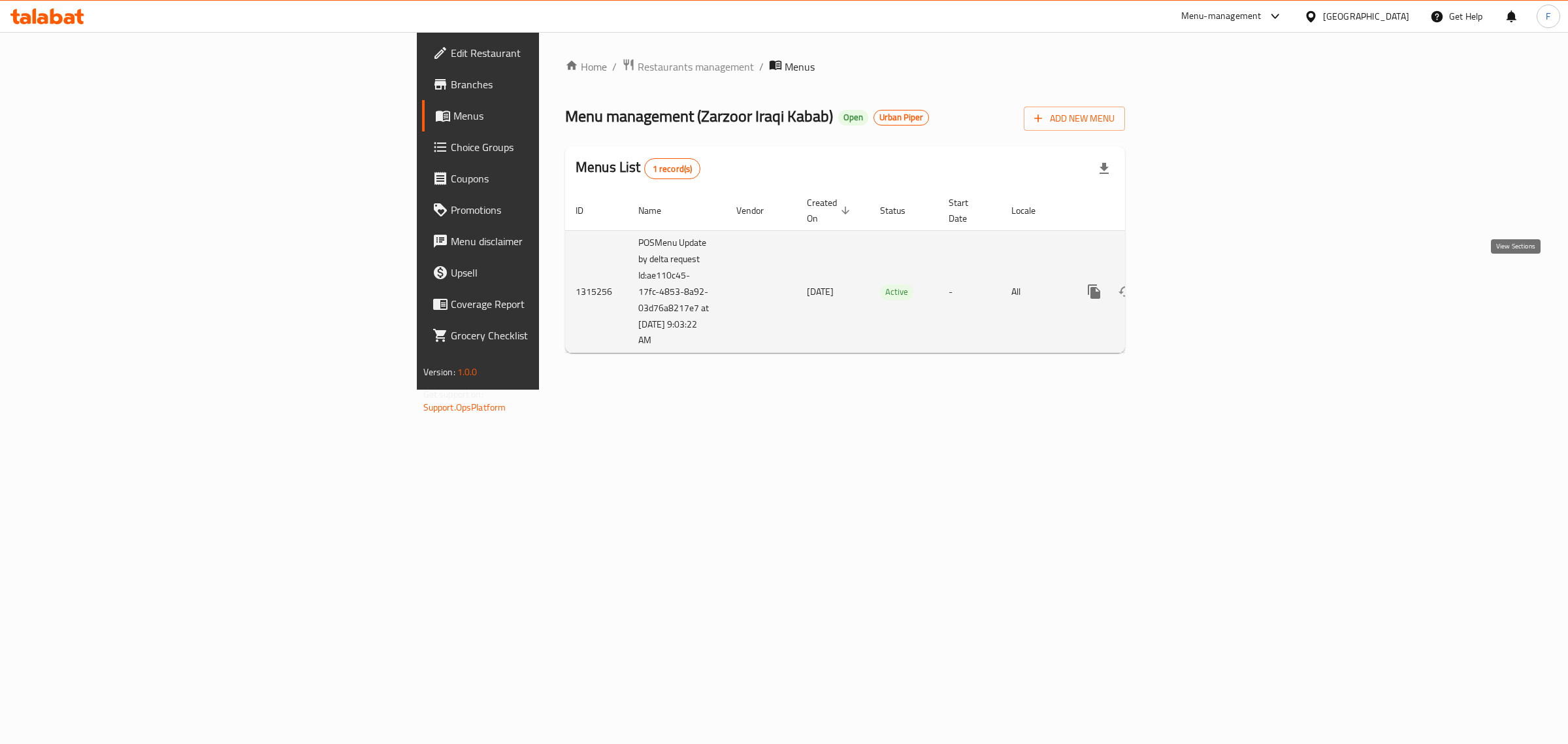
click at [1194, 286] on icon "enhanced table" at bounding box center [1188, 291] width 12 height 12
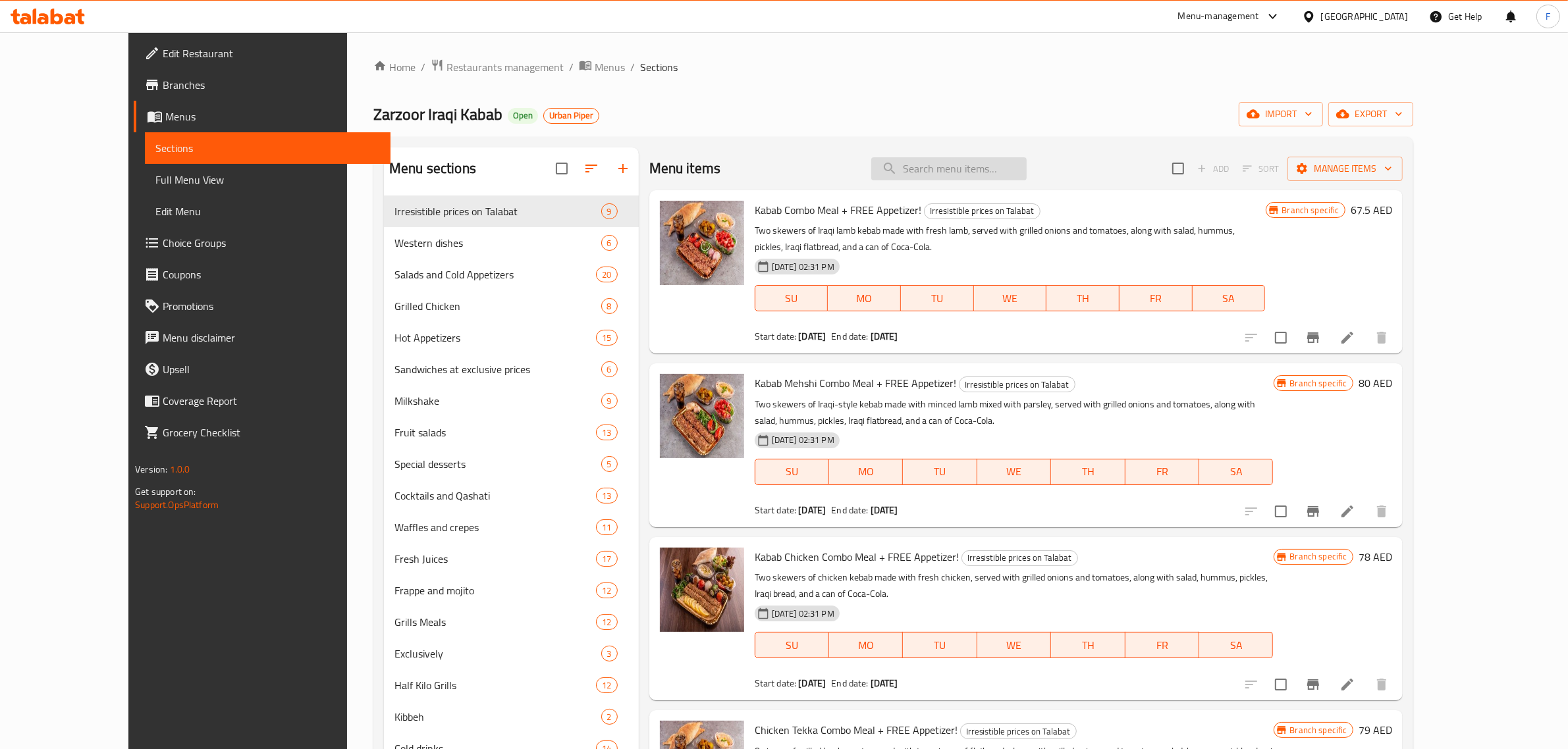
click at [986, 173] on input "search" at bounding box center [948, 169] width 155 height 23
paste input "Chicken Tikka Samoon"
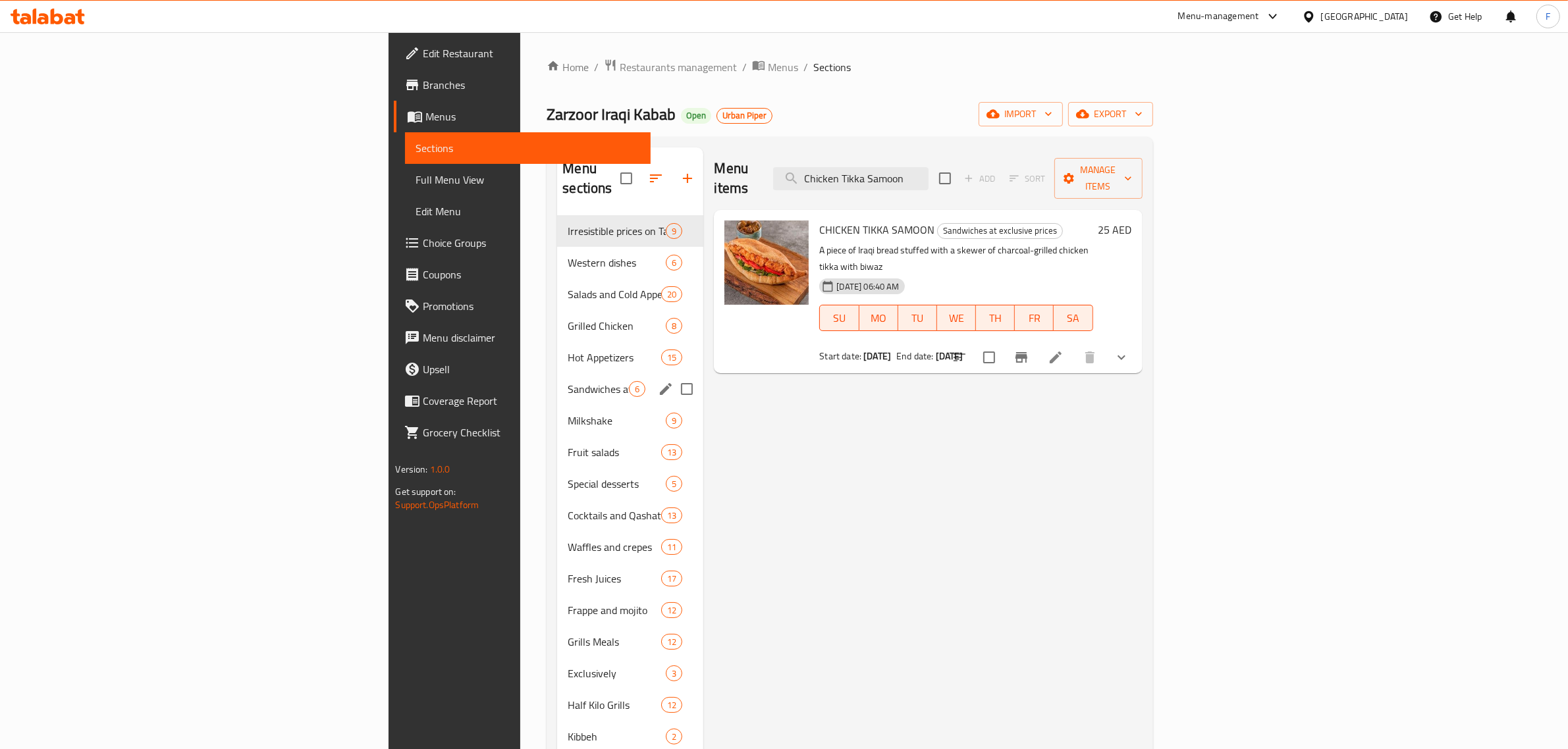
click at [557, 377] on div "Sandwiches at exclusive prices 6" at bounding box center [630, 389] width 146 height 31
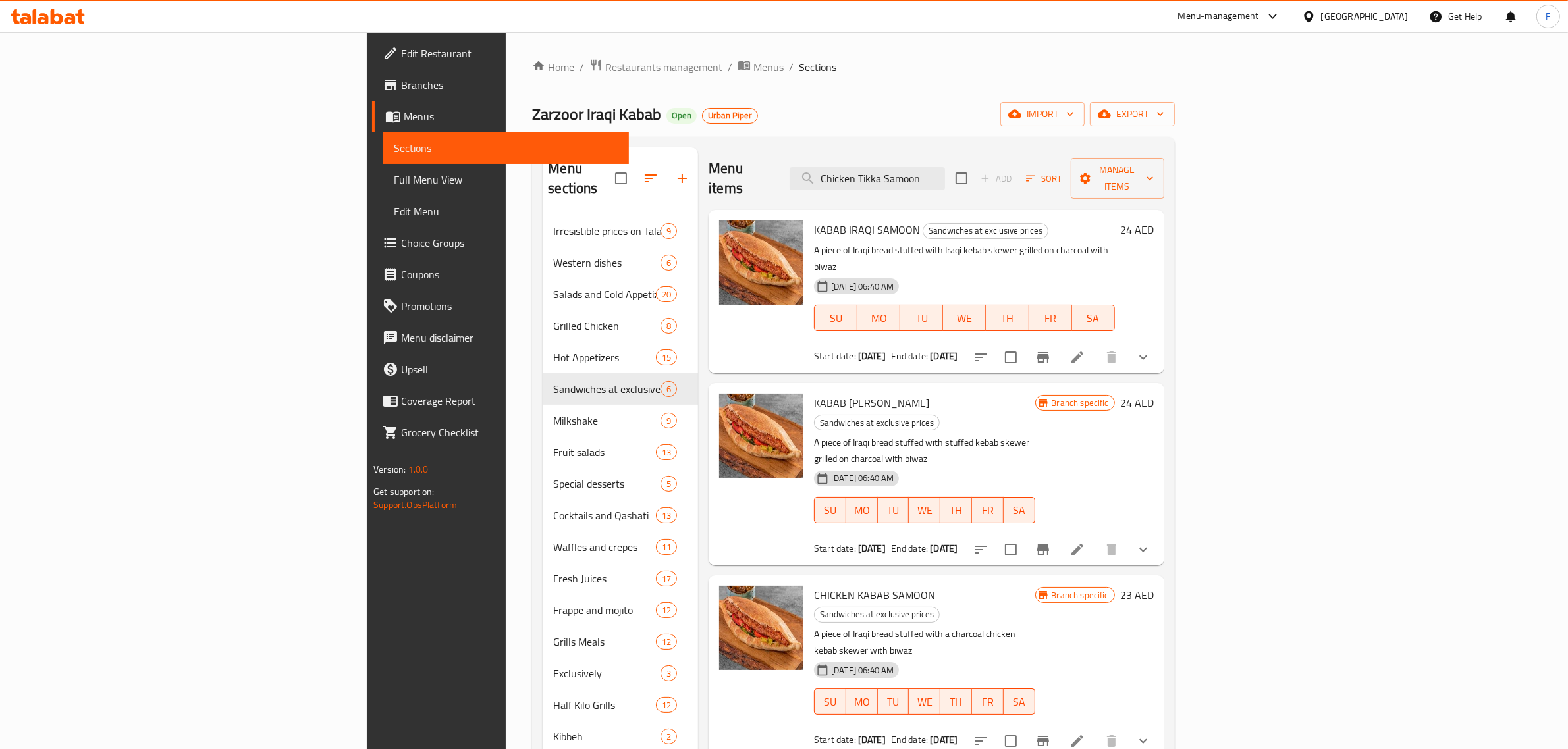
drag, startPoint x: 1046, startPoint y: 173, endPoint x: 771, endPoint y: 154, distance: 275.7
click at [771, 154] on div "Menu items Chicken Tikka Samoon Add Sort Manage items" at bounding box center [937, 179] width 456 height 63
paste input "AKAHWAY CHEESE MANAKISH"
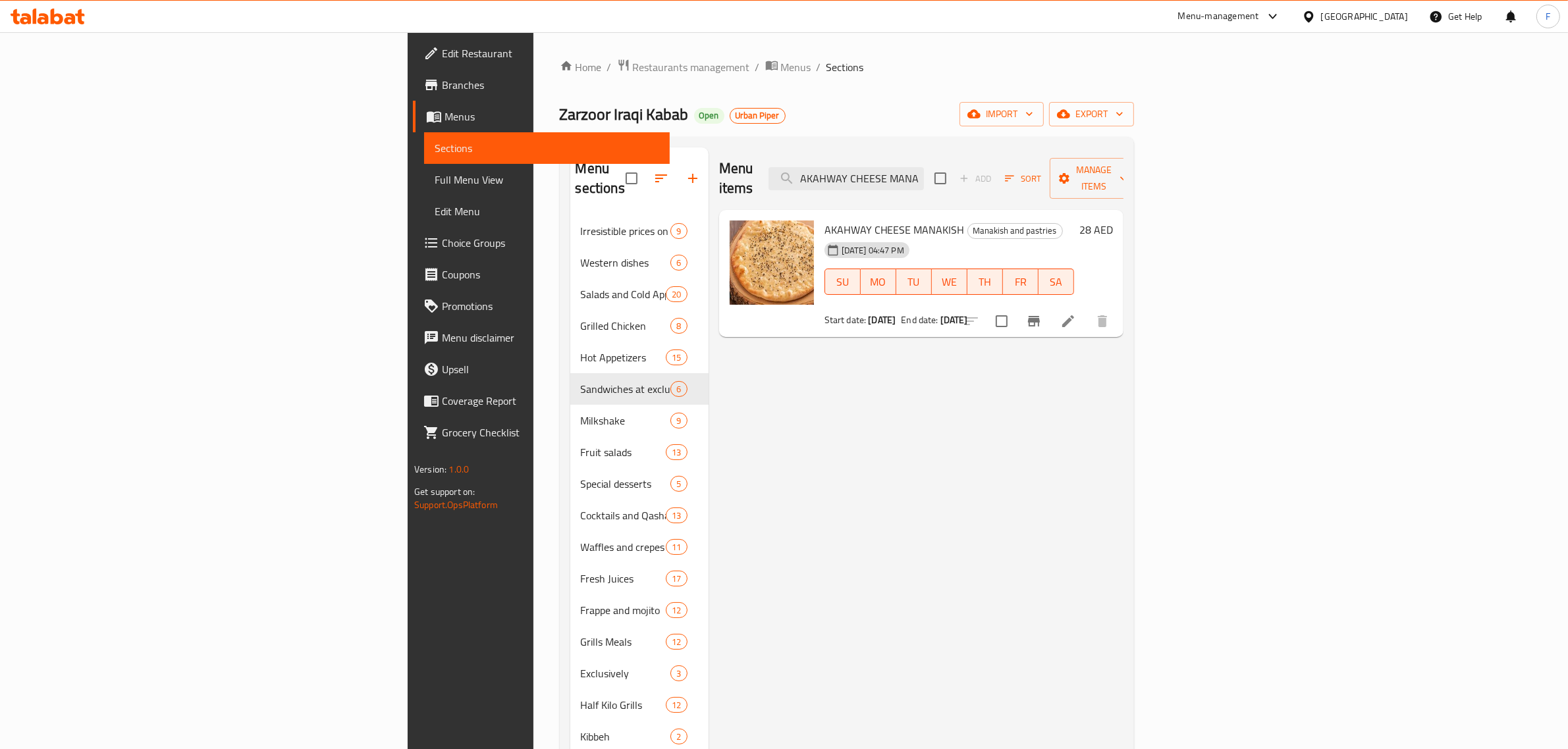
drag, startPoint x: 1068, startPoint y: 171, endPoint x: 812, endPoint y: 170, distance: 256.0
click at [812, 170] on div "Menu items AKAHWAY CHEESE MANAKISH Add Sort Manage items" at bounding box center [921, 179] width 404 height 63
paste input "THYME MANAKISH"
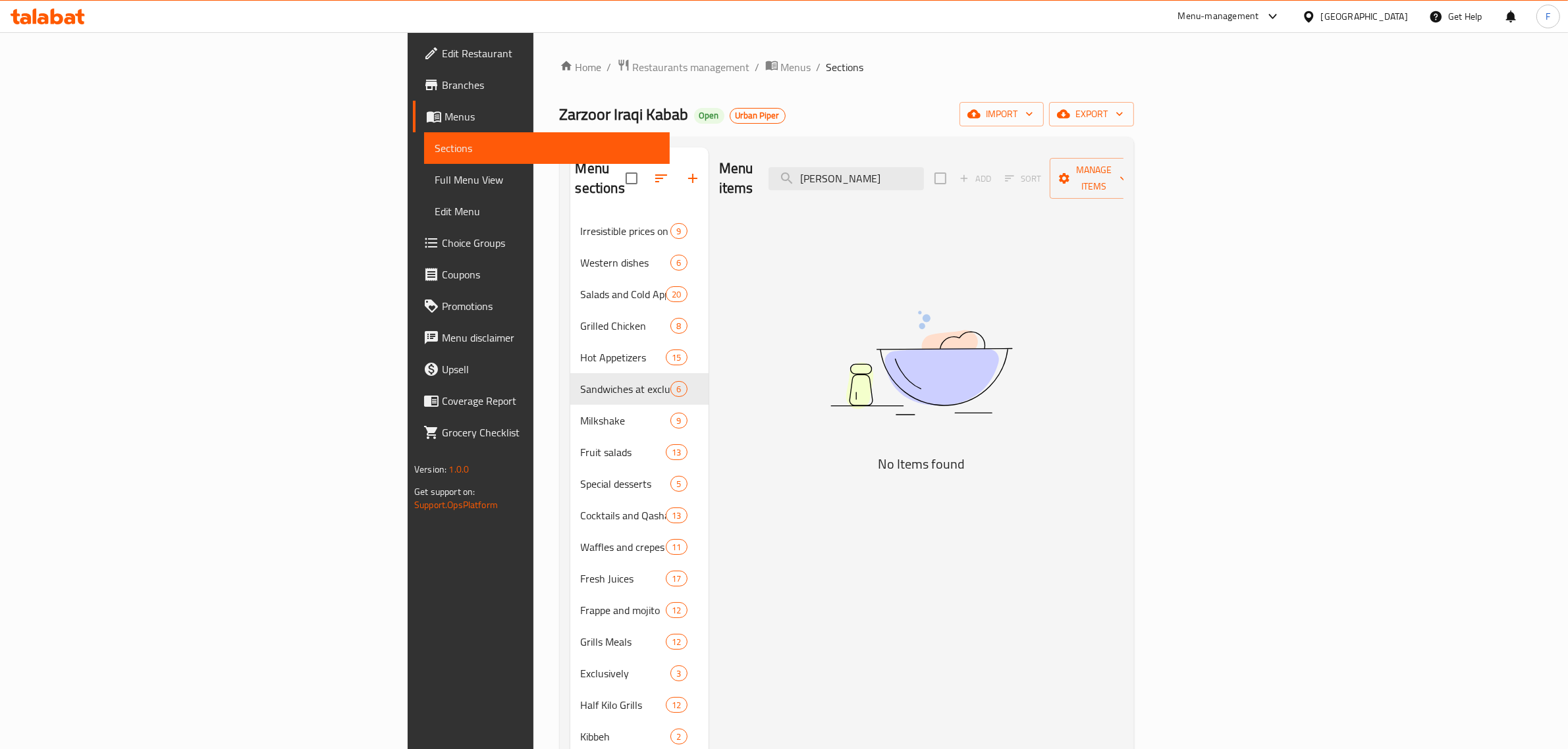
drag, startPoint x: 1057, startPoint y: 170, endPoint x: 746, endPoint y: 170, distance: 311.0
click at [746, 170] on div "Menu items THYME MANAKISHKISH Add Sort Manage items" at bounding box center [921, 179] width 404 height 63
paste input "search"
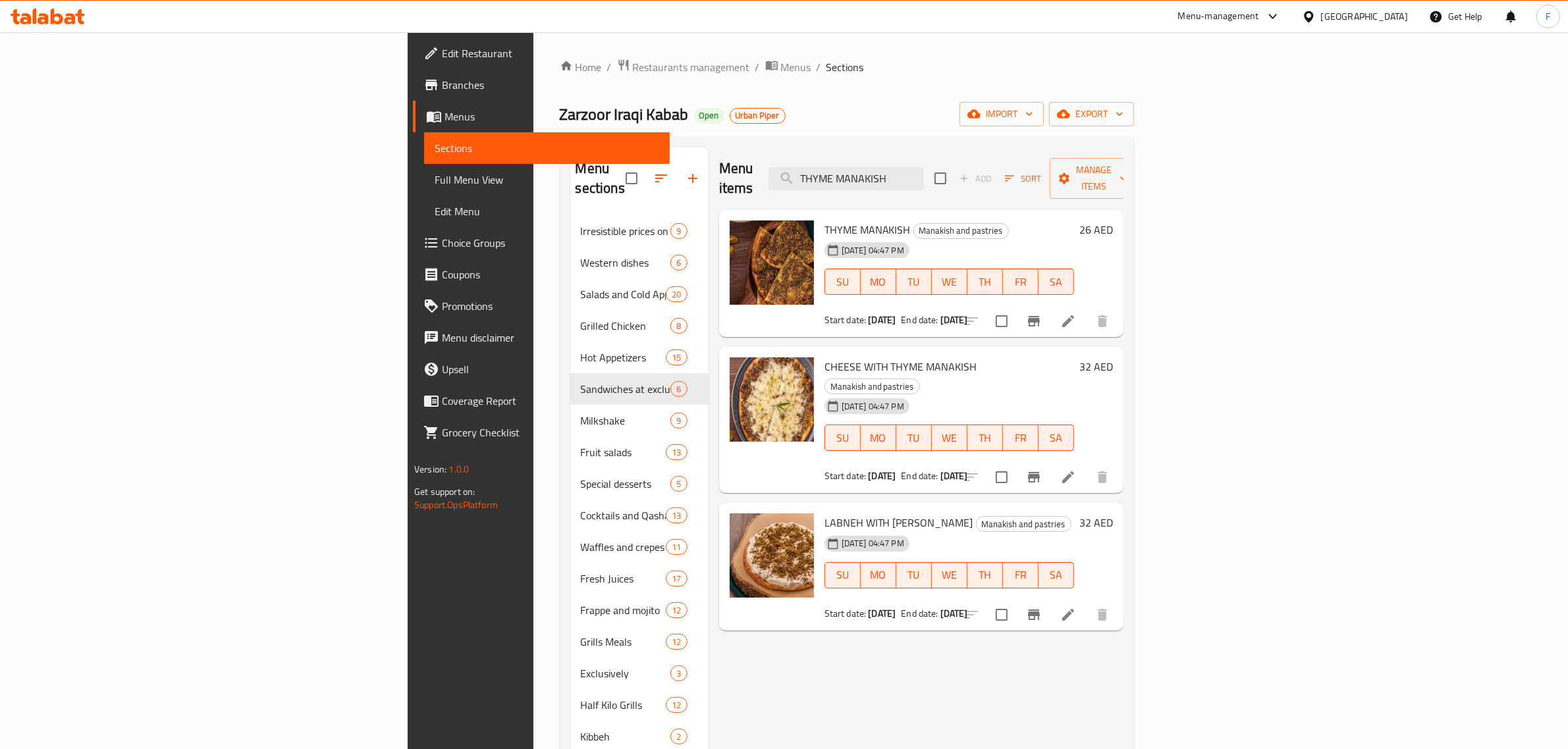
type input "THYME MANAKISH"
click at [633, 66] on span "Restaurants management" at bounding box center [691, 67] width 117 height 16
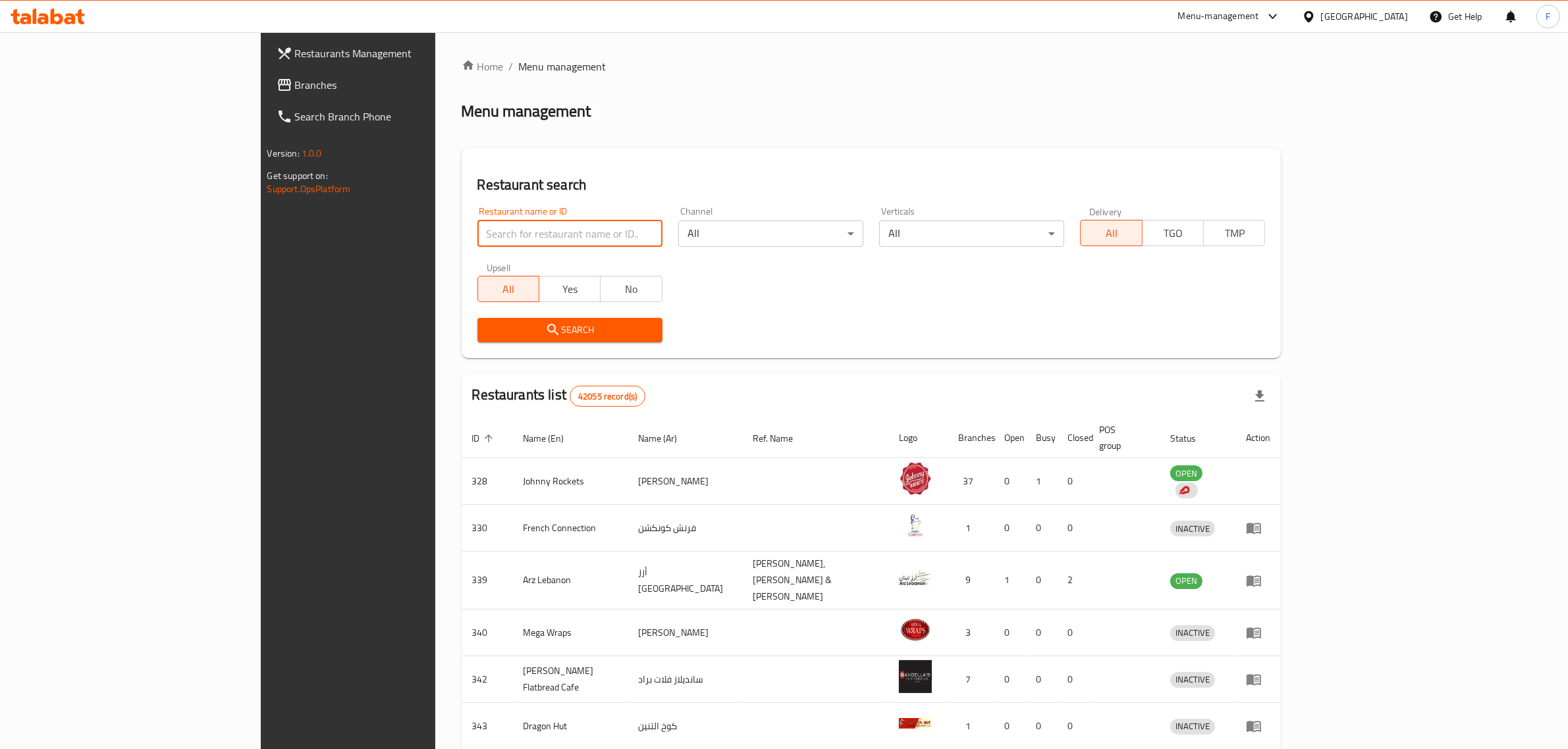
click at [477, 234] on input "search" at bounding box center [570, 234] width 185 height 26
paste input "2288"
type input "2288"
click at [488, 329] on span "Search" at bounding box center [570, 330] width 164 height 17
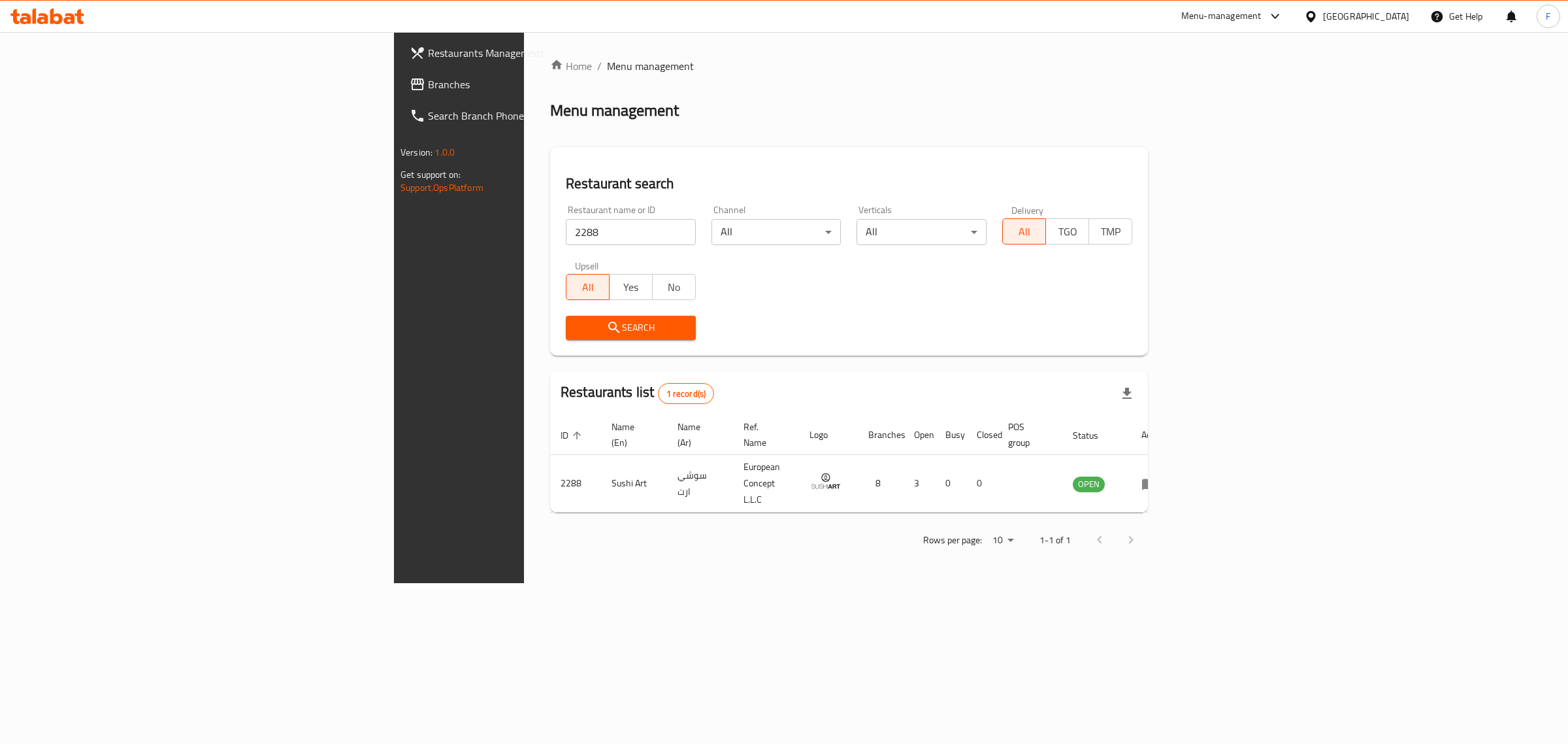
click at [1229, 15] on div "Menu-management" at bounding box center [1221, 17] width 80 height 16
click at [1148, 239] on div "Restaurant-Management" at bounding box center [1152, 236] width 103 height 14
